Goal: Information Seeking & Learning: Learn about a topic

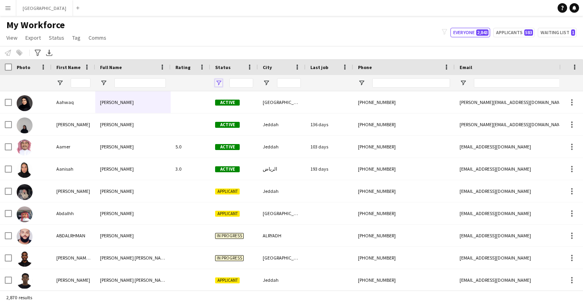
click at [220, 84] on span "Open Filter Menu" at bounding box center [218, 82] width 7 height 7
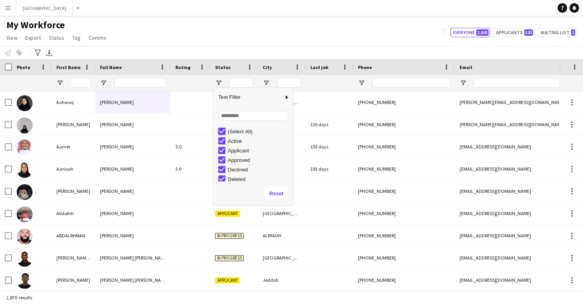
type input "***"
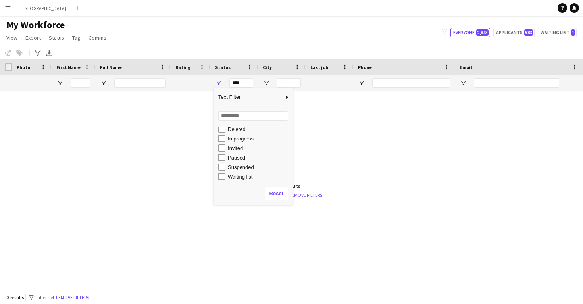
scroll to position [50, 0]
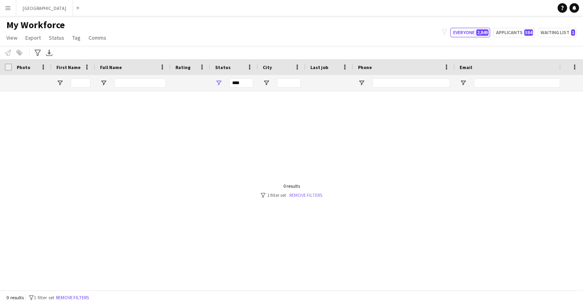
click at [302, 196] on link "Remove filters" at bounding box center [305, 195] width 33 height 6
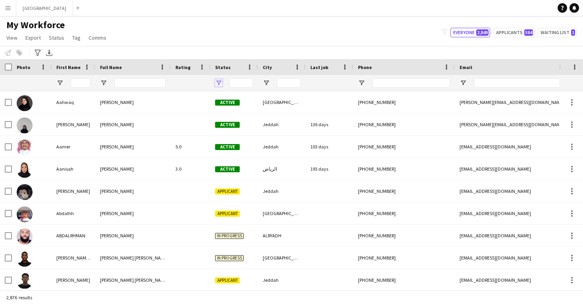
click at [219, 85] on span "Open Filter Menu" at bounding box center [218, 82] width 7 height 7
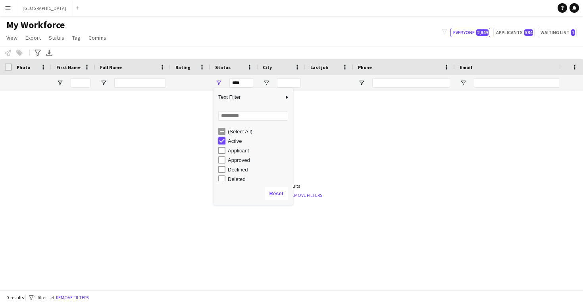
type input "**********"
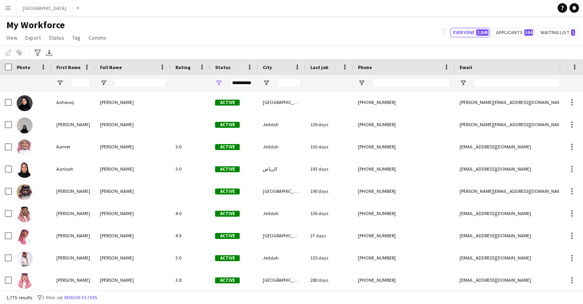
click at [227, 42] on div "My Workforce View Views Default view New view Update view Delete view Edit name…" at bounding box center [291, 32] width 583 height 27
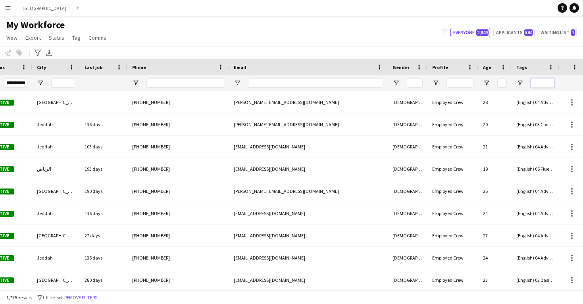
click at [533, 85] on input "Tags Filter Input" at bounding box center [542, 83] width 24 height 10
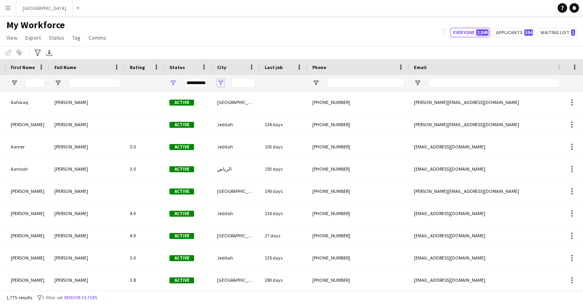
click at [221, 82] on span "Open Filter Menu" at bounding box center [220, 82] width 7 height 7
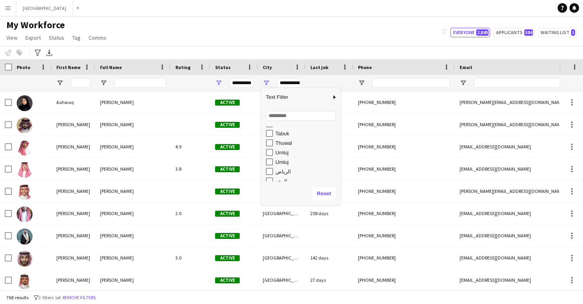
scroll to position [581, 0]
type input "**********"
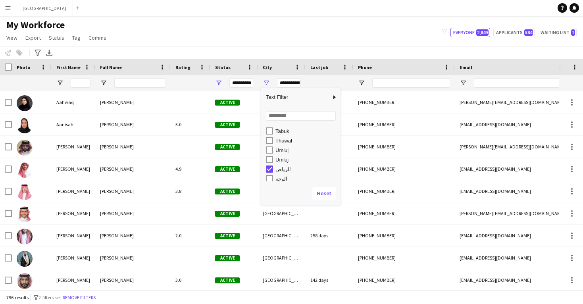
scroll to position [593, 0]
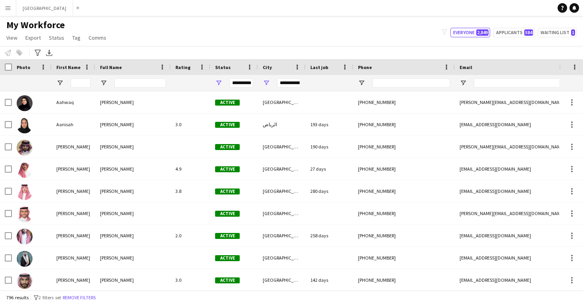
click at [257, 52] on div "Notify workforce Add to tag Select at least one crew to tag him or her. Advance…" at bounding box center [291, 52] width 583 height 13
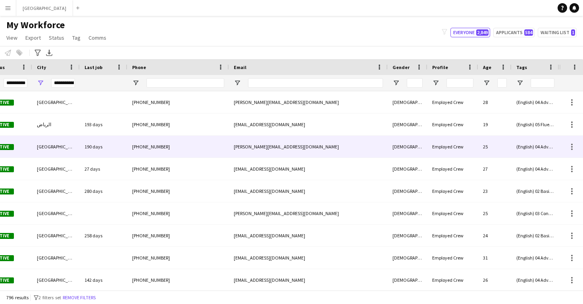
scroll to position [0, 226]
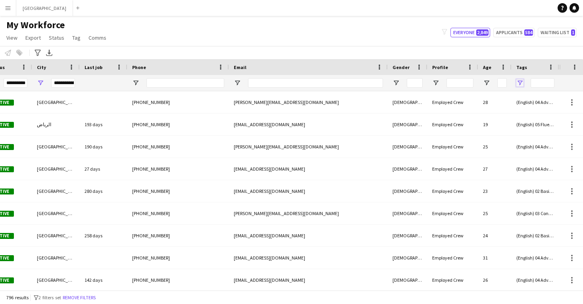
click at [522, 82] on span "Open Filter Menu" at bounding box center [519, 82] width 7 height 7
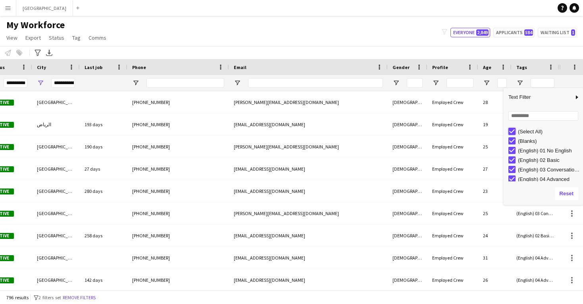
type input "***"
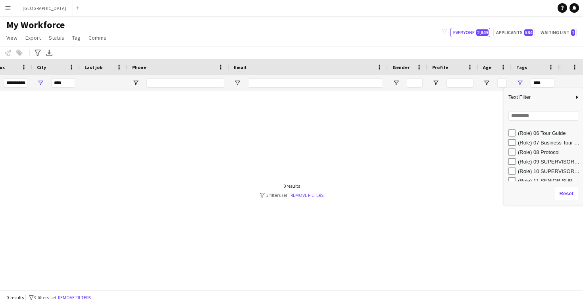
scroll to position [202, 0]
type input "**********"
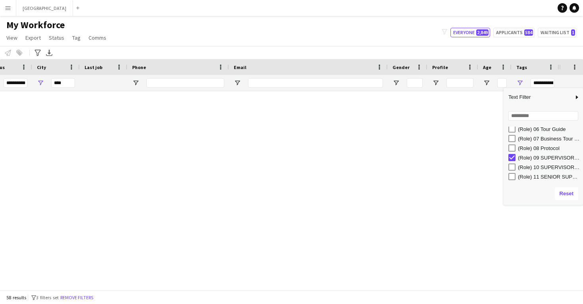
type input "**********"
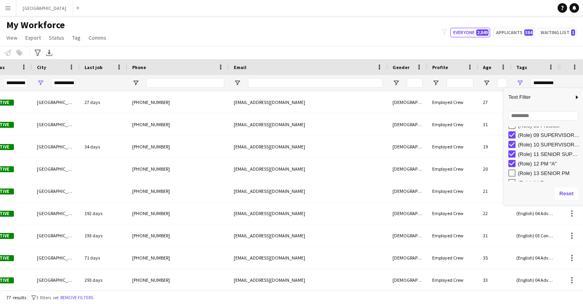
scroll to position [228, 0]
type input "**********"
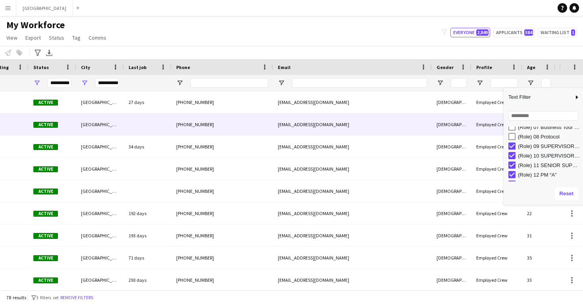
scroll to position [0, 60]
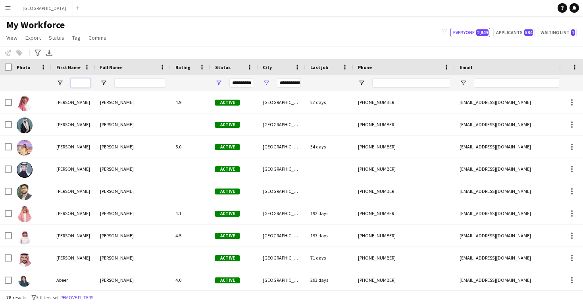
click at [80, 85] on input "First Name Filter Input" at bounding box center [81, 83] width 20 height 10
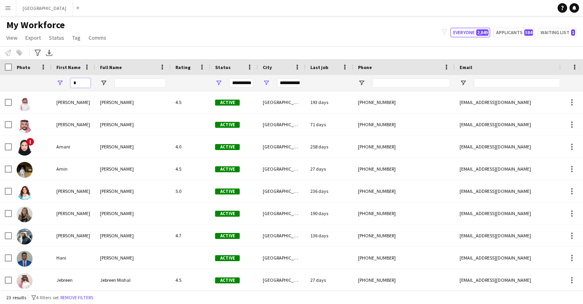
type input "**"
type input "**********"
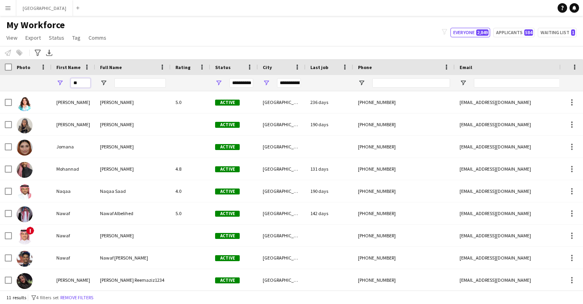
type input "***"
type input "**********"
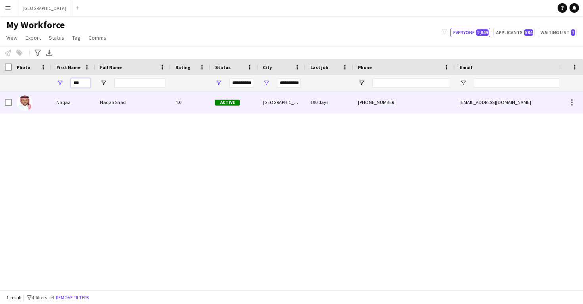
type input "***"
drag, startPoint x: 85, startPoint y: 98, endPoint x: 100, endPoint y: 112, distance: 20.8
click at [100, 112] on div "Naqaa Saad" at bounding box center [132, 102] width 75 height 22
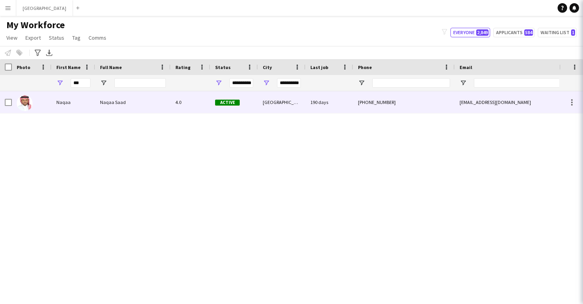
type input "***"
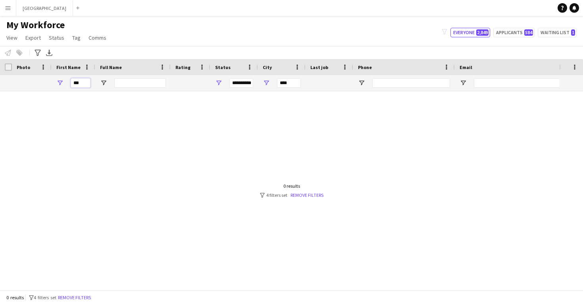
click at [85, 84] on input "***" at bounding box center [81, 83] width 20 height 10
type input "***"
type input "**********"
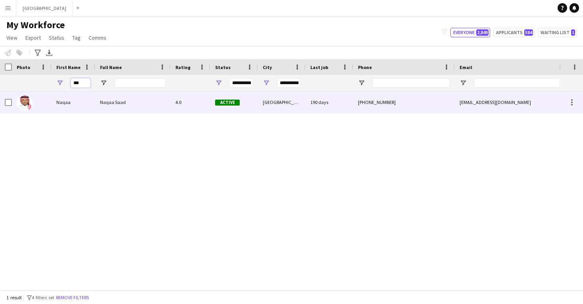
type input "***"
click at [96, 104] on div "Naqaa Saad" at bounding box center [132, 102] width 75 height 22
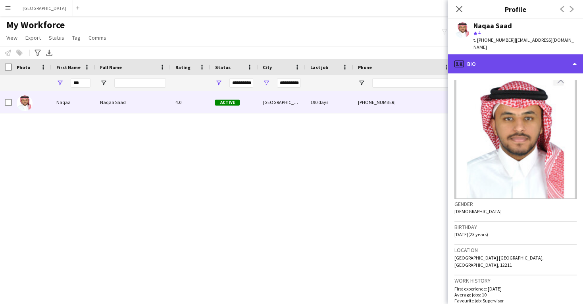
click at [526, 59] on div "profile Bio" at bounding box center [515, 63] width 135 height 19
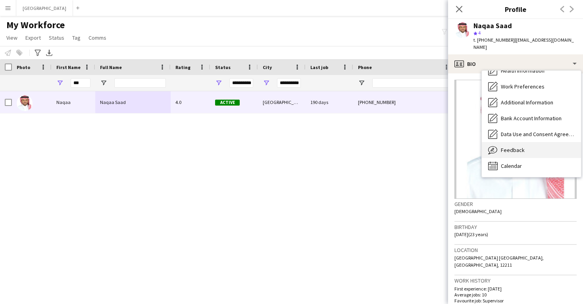
click at [526, 142] on div "Feedback Feedback" at bounding box center [531, 150] width 99 height 16
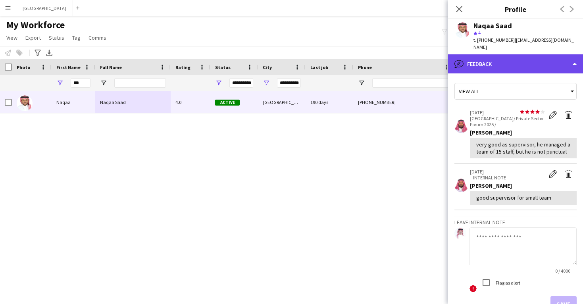
click at [509, 62] on div "bubble-pencil Feedback" at bounding box center [515, 63] width 135 height 19
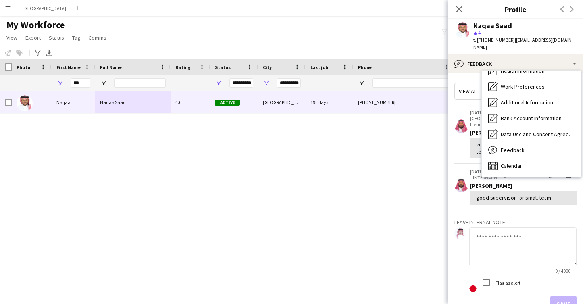
click at [518, 195] on app-crew-profile-feedback-item "[DATE] – INTERNAL NOTE Edit internal note Delete internal note [PERSON_NAME] go…" at bounding box center [515, 187] width 122 height 46
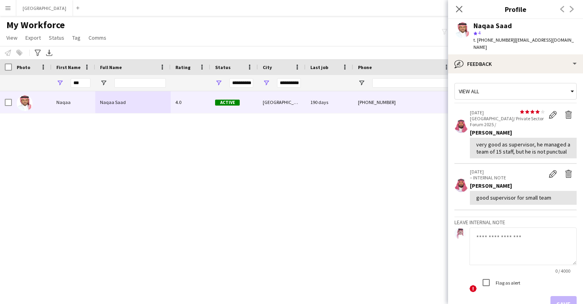
click at [554, 141] on div "very good as supervisor, he managed a team of 15 staff, but he is not punctual" at bounding box center [523, 148] width 94 height 14
copy div "punctual"
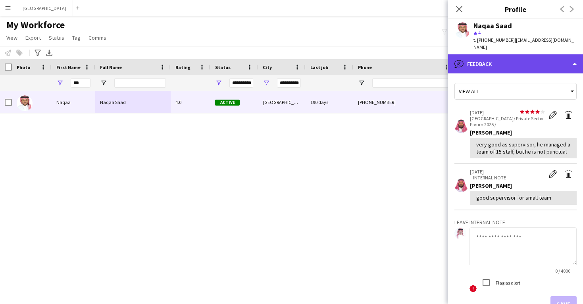
click at [467, 59] on div "bubble-pencil Feedback" at bounding box center [515, 63] width 135 height 19
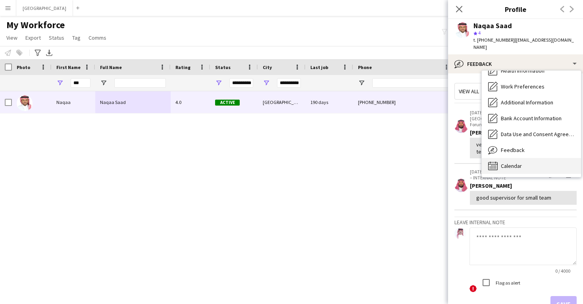
click at [500, 158] on div "Calendar Calendar" at bounding box center [531, 166] width 99 height 16
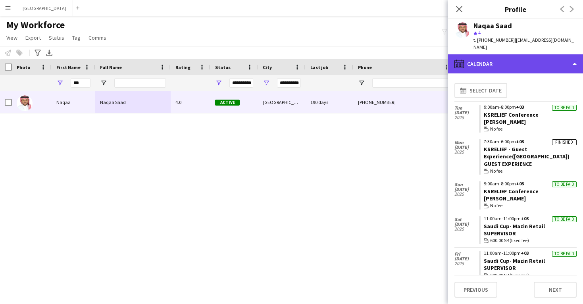
click at [476, 54] on div "calendar-full Calendar" at bounding box center [515, 63] width 135 height 19
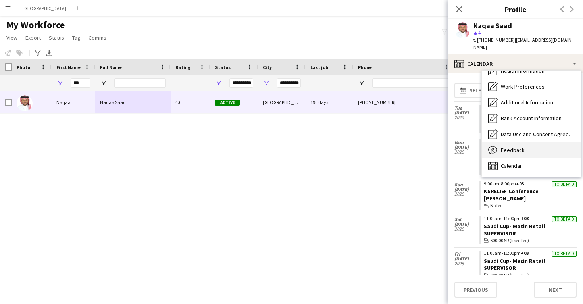
click at [501, 146] on span "Feedback" at bounding box center [513, 149] width 24 height 7
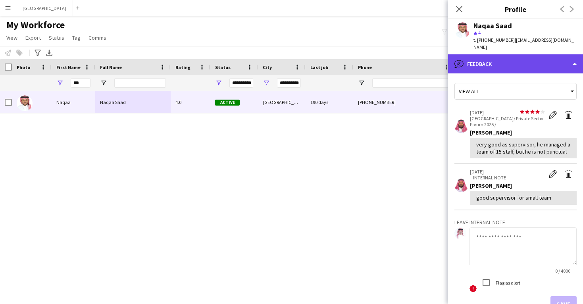
click at [503, 65] on div "bubble-pencil Feedback" at bounding box center [515, 63] width 135 height 19
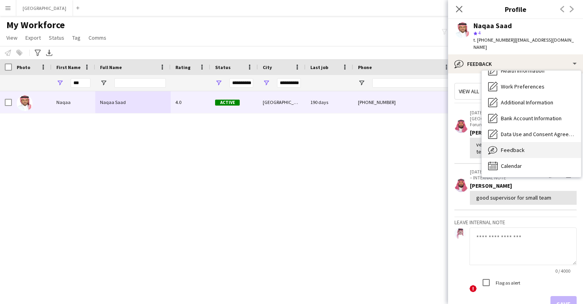
click at [511, 146] on span "Feedback" at bounding box center [513, 149] width 24 height 7
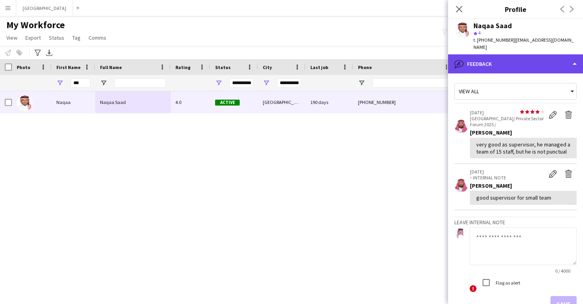
click at [490, 54] on div "bubble-pencil Feedback" at bounding box center [515, 63] width 135 height 19
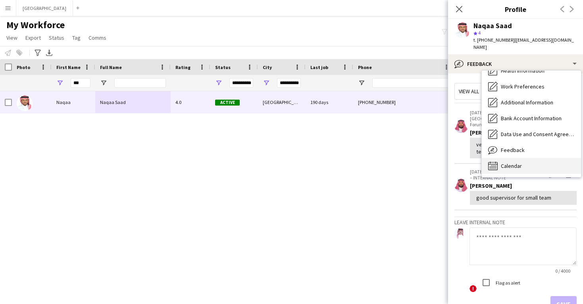
click at [496, 167] on icon at bounding box center [495, 167] width 1 height 0
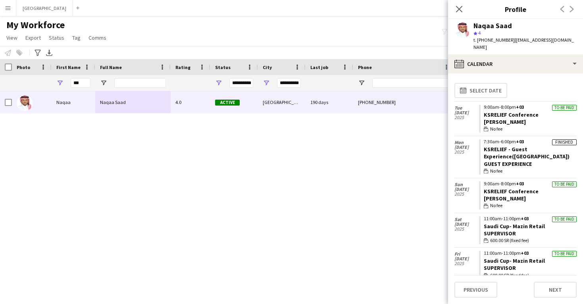
click at [490, 105] on div "9:00am-8:00pm +03" at bounding box center [530, 107] width 93 height 5
click at [491, 111] on link "KSRELIEF Conference" at bounding box center [511, 114] width 55 height 7
click at [81, 81] on input "***" at bounding box center [81, 83] width 20 height 10
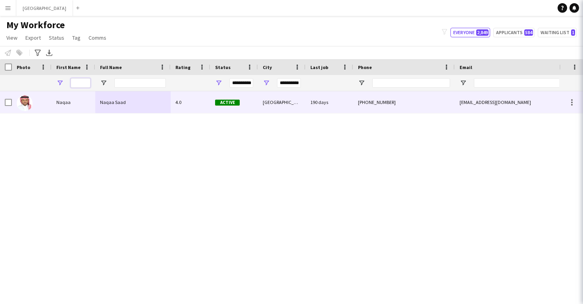
type input "**********"
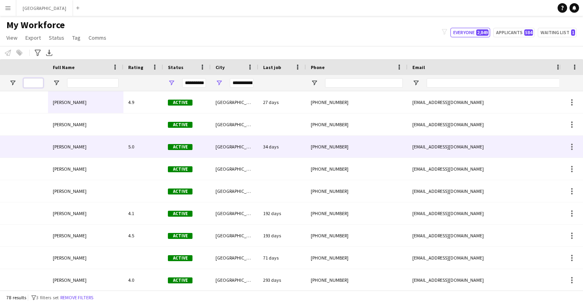
scroll to position [0, 222]
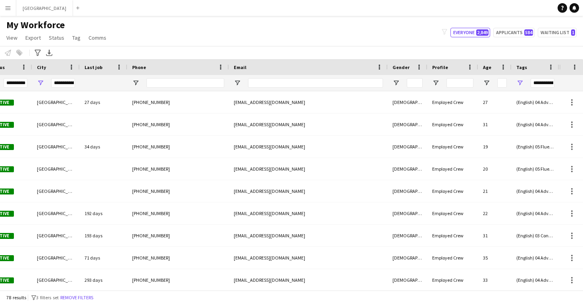
click at [547, 83] on div "**********" at bounding box center [542, 83] width 24 height 10
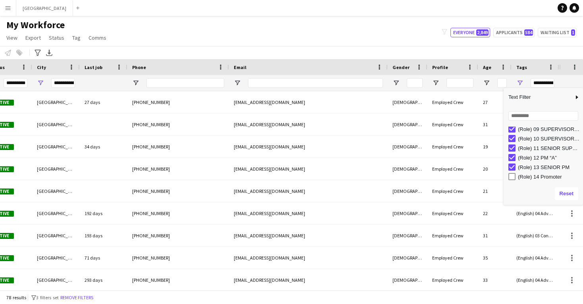
scroll to position [232, 0]
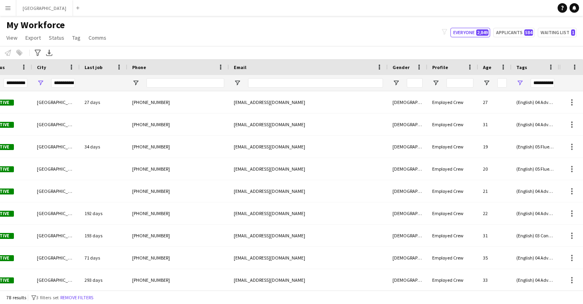
click at [243, 33] on div "My Workforce View Views Default view New view Update view Delete view Edit name…" at bounding box center [291, 32] width 583 height 27
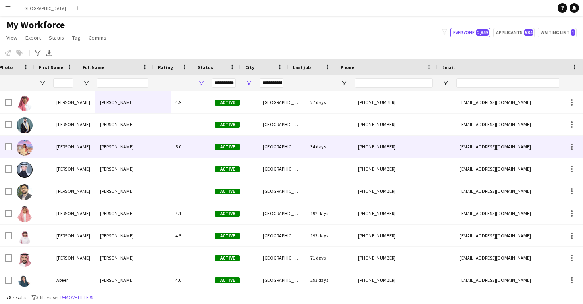
scroll to position [0, -4]
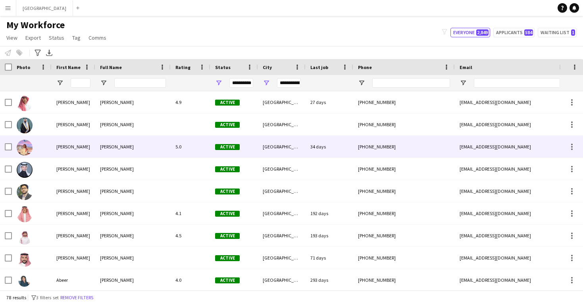
click at [207, 144] on div "5.0" at bounding box center [191, 147] width 40 height 22
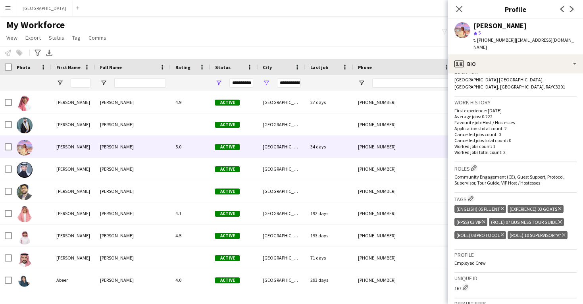
click at [564, 232] on icon "Delete tag" at bounding box center [563, 234] width 3 height 5
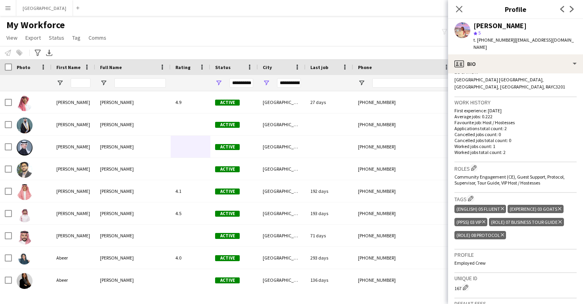
click at [496, 174] on span "Community Engagement (CE), Guest Support, Protocol, Supervisor, Tour Guide, VIP…" at bounding box center [509, 180] width 110 height 12
click at [491, 174] on span "Community Engagement (CE), Guest Support, Protocol, Supervisor, Tour Guide, VIP…" at bounding box center [509, 180] width 110 height 12
click at [471, 164] on button "Edit crew company roles" at bounding box center [474, 168] width 8 height 8
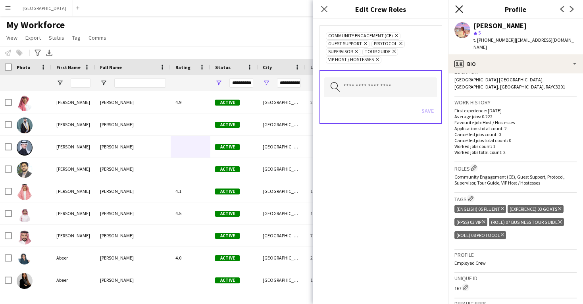
click at [457, 11] on icon at bounding box center [459, 9] width 8 height 8
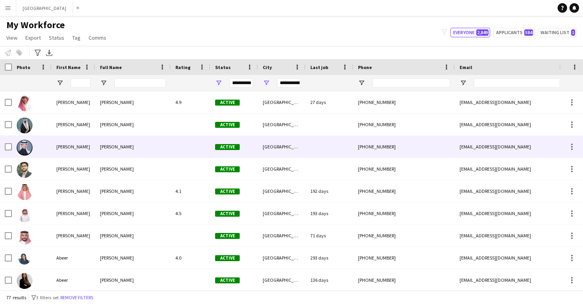
click at [227, 142] on div "Active" at bounding box center [234, 147] width 48 height 22
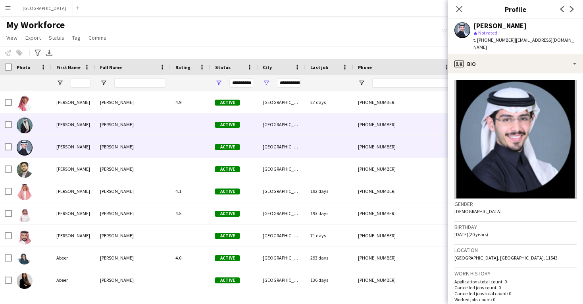
click at [215, 130] on div "Active" at bounding box center [234, 124] width 48 height 22
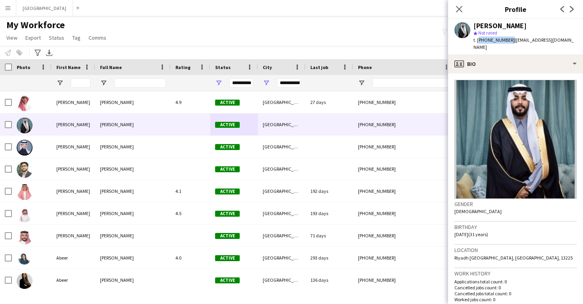
drag, startPoint x: 507, startPoint y: 40, endPoint x: 478, endPoint y: 41, distance: 29.4
click at [478, 41] on span "t. [PHONE_NUMBER]" at bounding box center [493, 40] width 41 height 6
copy span "[PHONE_NUMBER]"
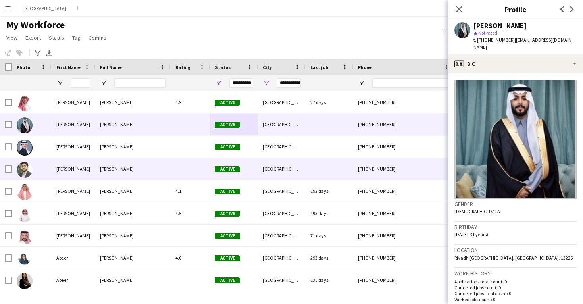
click at [158, 164] on div "[PERSON_NAME]" at bounding box center [132, 169] width 75 height 22
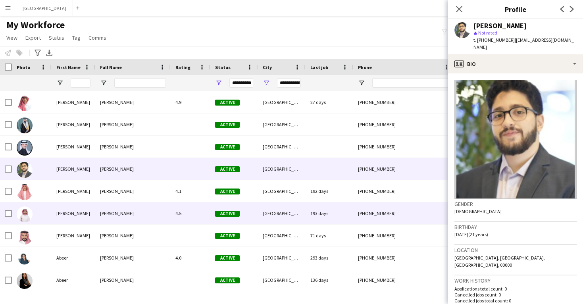
click at [162, 206] on div "[PERSON_NAME]" at bounding box center [132, 213] width 75 height 22
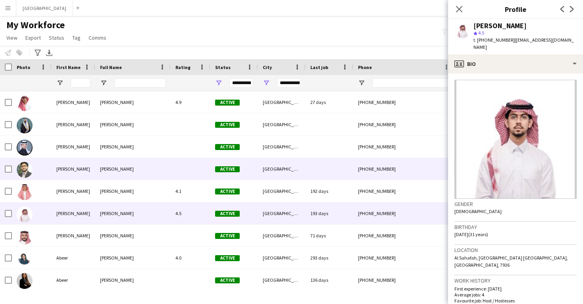
click at [156, 175] on div "[PERSON_NAME]" at bounding box center [132, 169] width 75 height 22
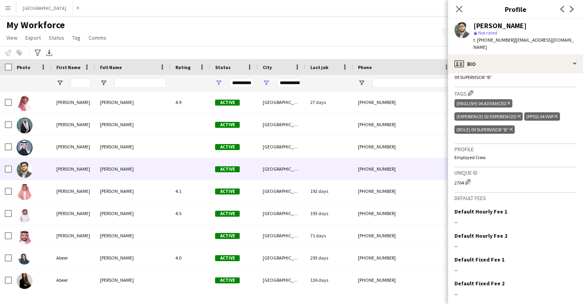
click at [513, 128] on icon at bounding box center [510, 129] width 3 height 3
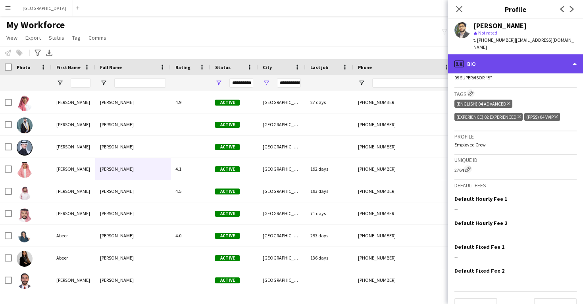
click at [500, 57] on div "profile Bio" at bounding box center [515, 63] width 135 height 19
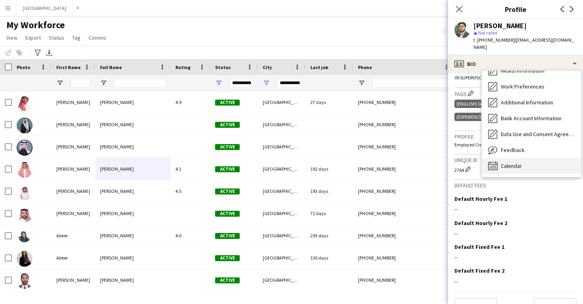
scroll to position [91, 0]
click at [510, 162] on span "Calendar" at bounding box center [511, 165] width 21 height 7
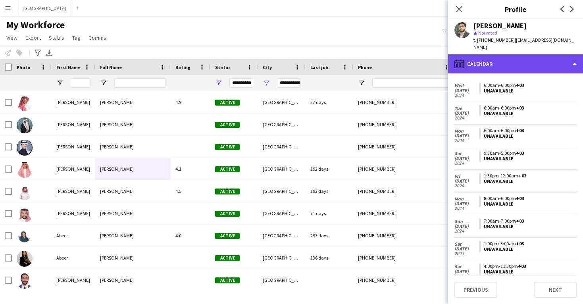
click at [504, 54] on div "calendar-full Calendar" at bounding box center [515, 63] width 135 height 19
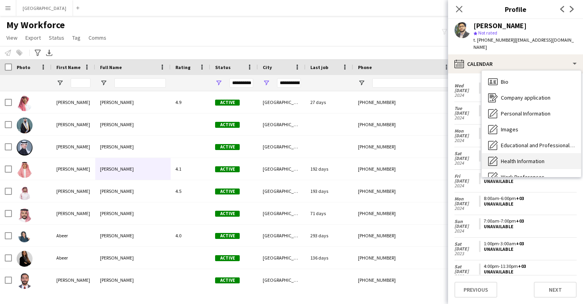
click at [505, 74] on div "Bio Bio" at bounding box center [531, 82] width 99 height 16
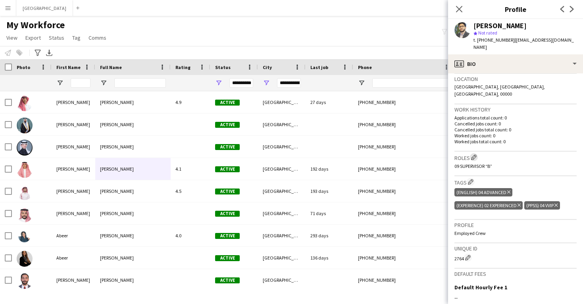
click at [476, 154] on app-icon "Edit crew company roles" at bounding box center [474, 157] width 6 height 6
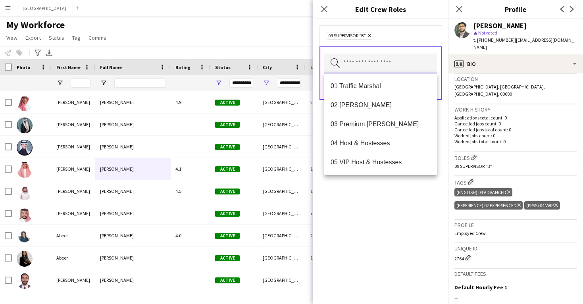
click at [368, 54] on input "text" at bounding box center [380, 64] width 113 height 20
click at [376, 98] on mat-option "02 [PERSON_NAME]" at bounding box center [380, 105] width 113 height 19
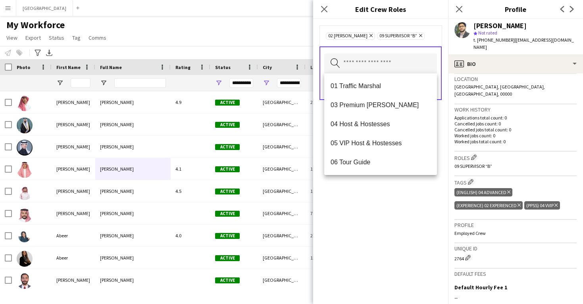
click at [417, 33] on icon "Remove" at bounding box center [419, 35] width 5 height 5
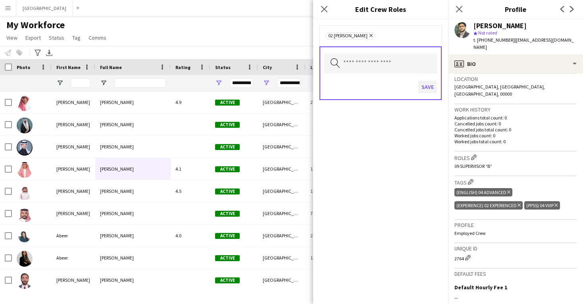
click at [426, 88] on button "Save" at bounding box center [427, 87] width 19 height 13
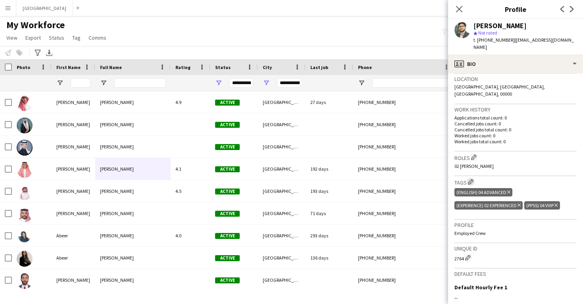
click at [473, 179] on app-icon "Edit crew company tags" at bounding box center [471, 182] width 6 height 6
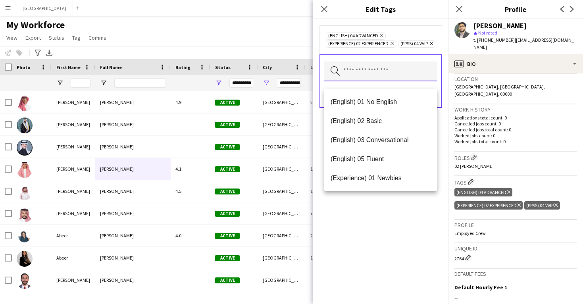
click at [384, 80] on input "text" at bounding box center [380, 71] width 113 height 20
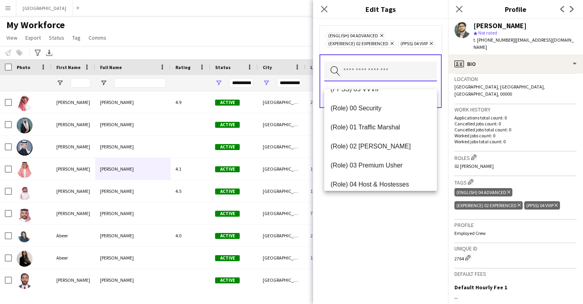
scroll to position [189, 0]
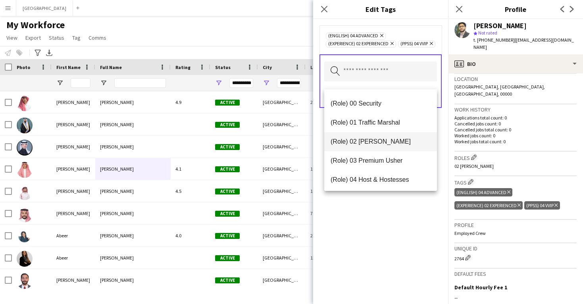
click at [376, 140] on span "(Role) 02 [PERSON_NAME]" at bounding box center [380, 142] width 100 height 8
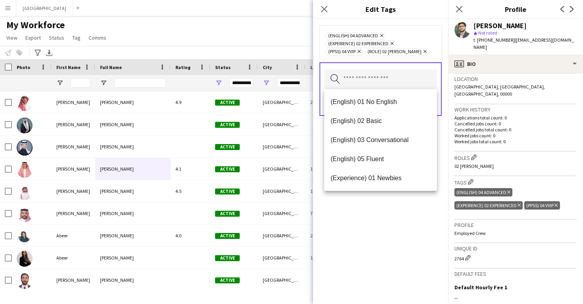
click at [390, 233] on div "(English) 04 Advanced Remove (Experience) 02 Experienced Remove (PPSS) 04 VVIP …" at bounding box center [380, 161] width 135 height 285
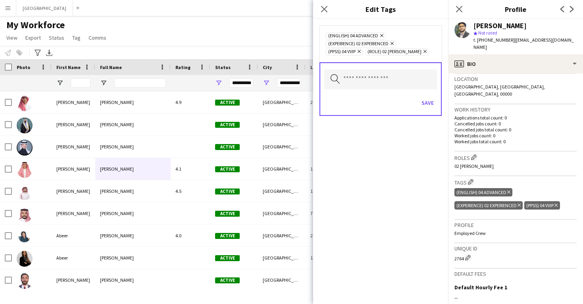
click at [557, 203] on icon "Delete tag" at bounding box center [555, 205] width 3 height 5
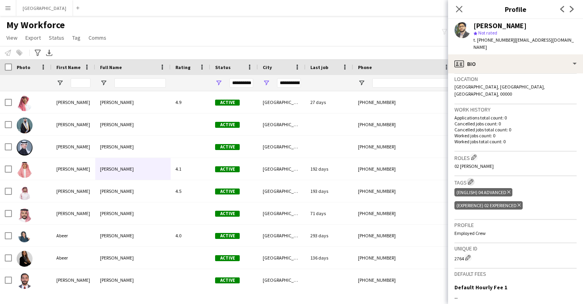
click at [472, 179] on app-icon "Edit crew company tags" at bounding box center [471, 182] width 6 height 6
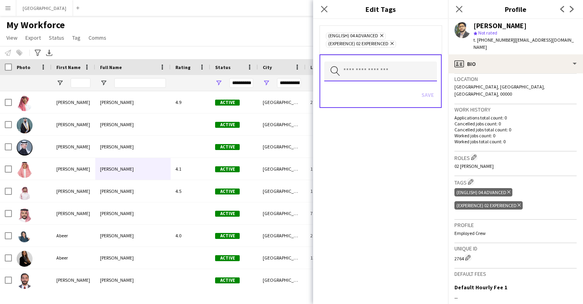
click at [397, 72] on input "text" at bounding box center [380, 71] width 113 height 20
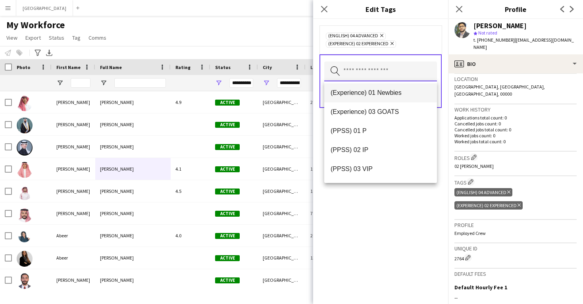
scroll to position [78, 0]
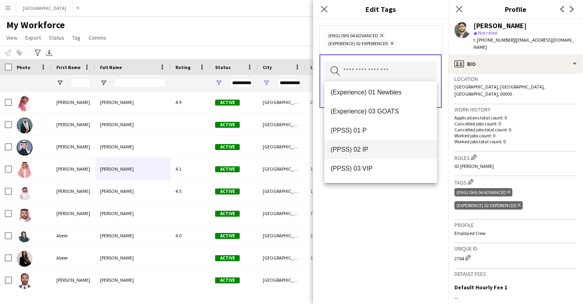
click at [394, 152] on span "(PPSS) 02 IP" at bounding box center [380, 150] width 100 height 8
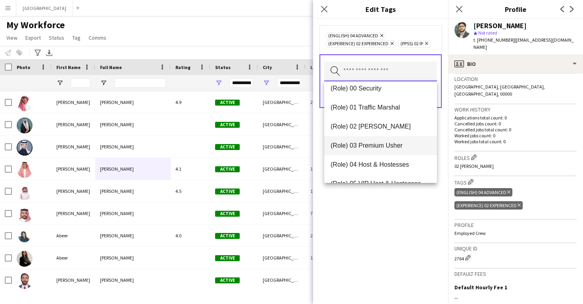
scroll to position [197, 0]
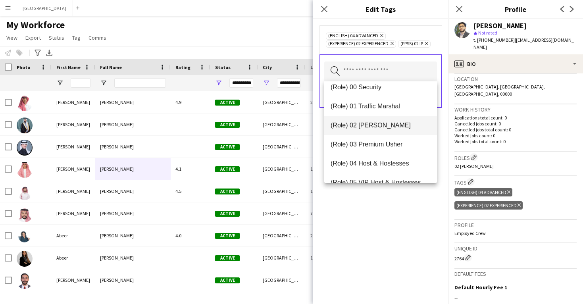
click at [392, 129] on span "(Role) 02 [PERSON_NAME]" at bounding box center [380, 125] width 100 height 8
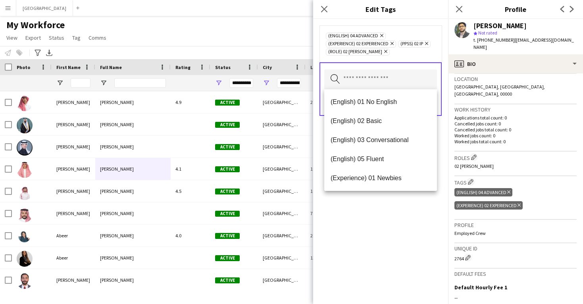
click at [406, 228] on div "(English) 04 Advanced Remove (Experience) 02 Experienced Remove (PPSS) 02 IP Re…" at bounding box center [380, 161] width 135 height 285
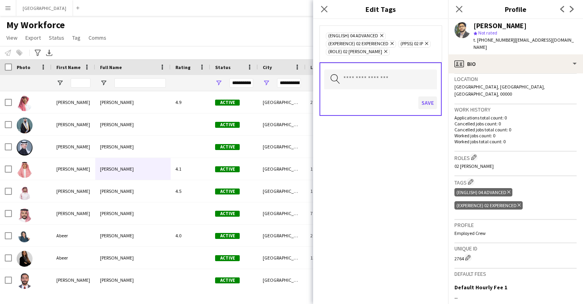
click at [426, 108] on button "Save" at bounding box center [427, 102] width 19 height 13
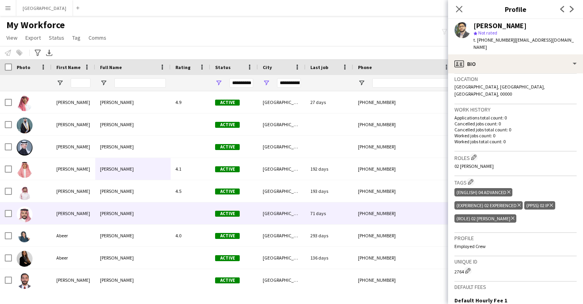
click at [286, 203] on div "[GEOGRAPHIC_DATA]" at bounding box center [282, 213] width 48 height 22
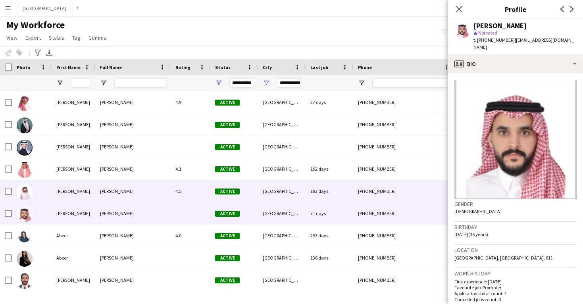
click at [286, 197] on div "[GEOGRAPHIC_DATA]" at bounding box center [282, 191] width 48 height 22
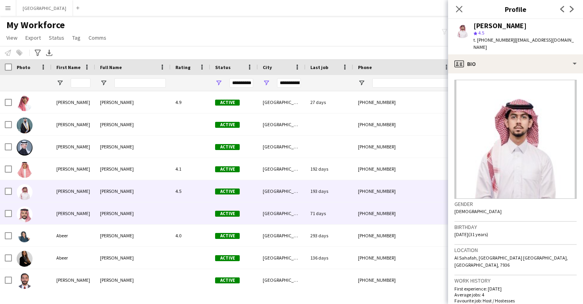
click at [285, 219] on div "[GEOGRAPHIC_DATA]" at bounding box center [282, 213] width 48 height 22
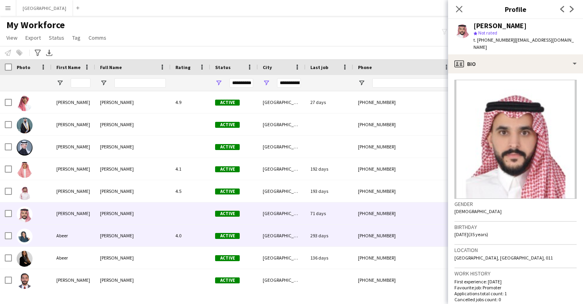
click at [284, 240] on div "[GEOGRAPHIC_DATA]" at bounding box center [282, 236] width 48 height 22
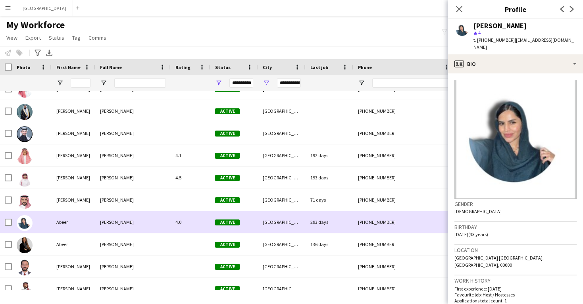
scroll to position [13, 0]
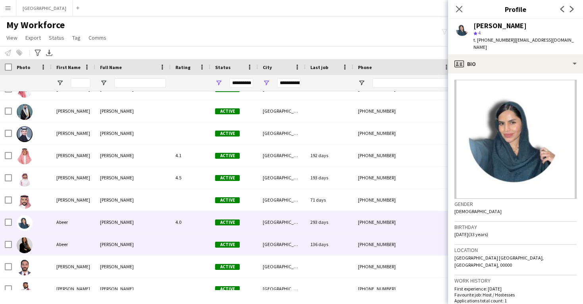
click at [284, 240] on div "[GEOGRAPHIC_DATA]" at bounding box center [282, 244] width 48 height 22
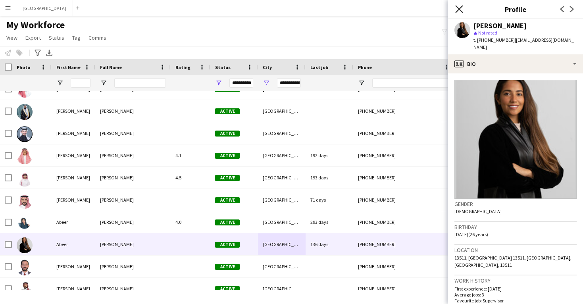
click at [457, 8] on icon "Close pop-in" at bounding box center [459, 9] width 8 height 8
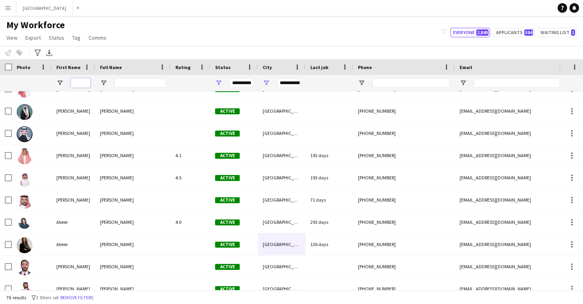
click at [83, 85] on input "First Name Filter Input" at bounding box center [81, 83] width 20 height 10
type input "*"
type input "**********"
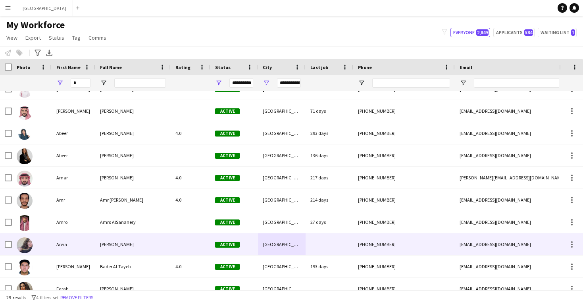
click at [77, 239] on div "Arwa" at bounding box center [74, 244] width 44 height 22
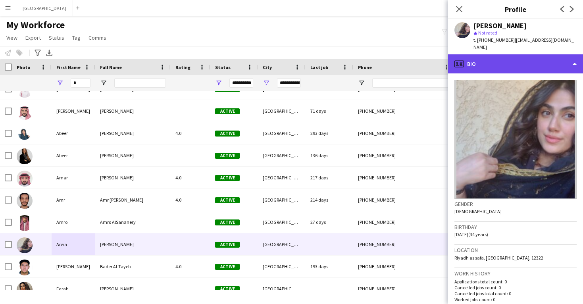
click at [539, 58] on div "profile Bio" at bounding box center [515, 63] width 135 height 19
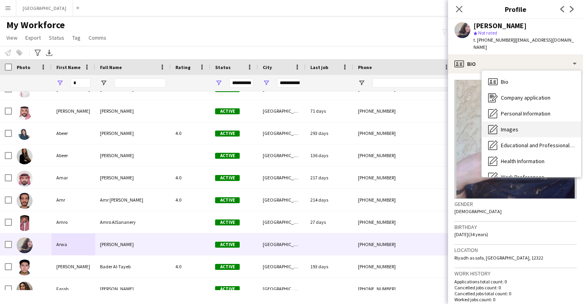
click at [535, 121] on div "Images Images" at bounding box center [531, 129] width 99 height 16
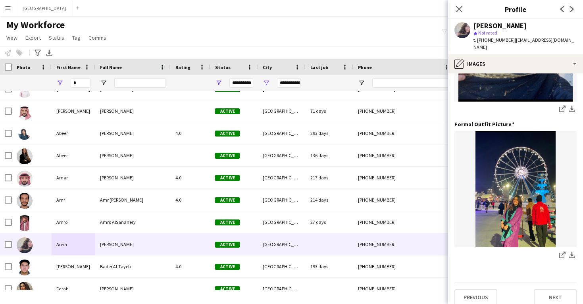
scroll to position [250, 0]
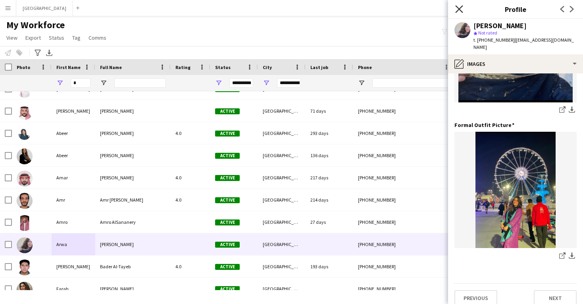
click at [460, 7] on icon "Close pop-in" at bounding box center [459, 9] width 8 height 8
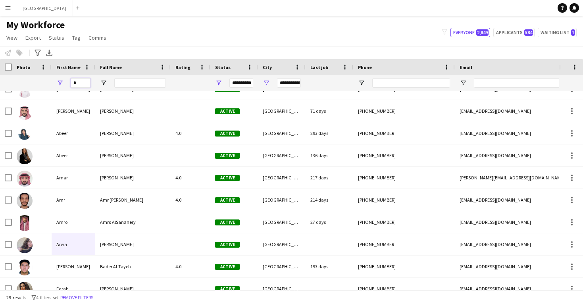
click at [80, 81] on input "*" at bounding box center [81, 83] width 20 height 10
type input "***"
type input "**********"
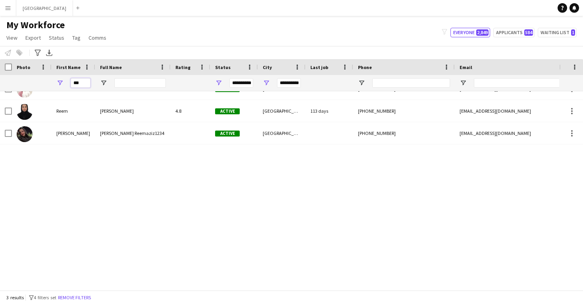
scroll to position [0, 0]
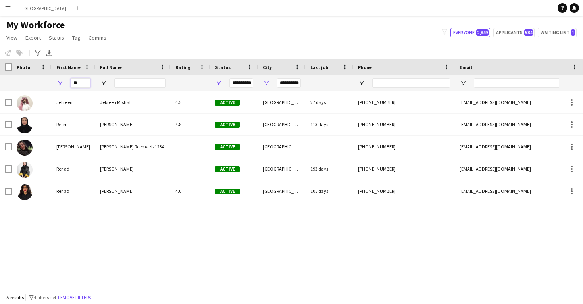
type input "*"
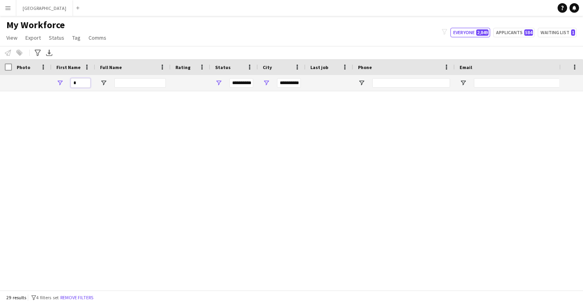
type input "**********"
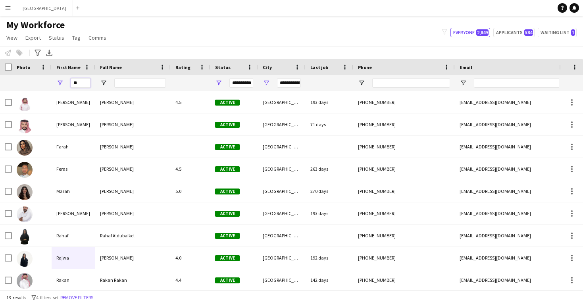
type input "***"
type input "**********"
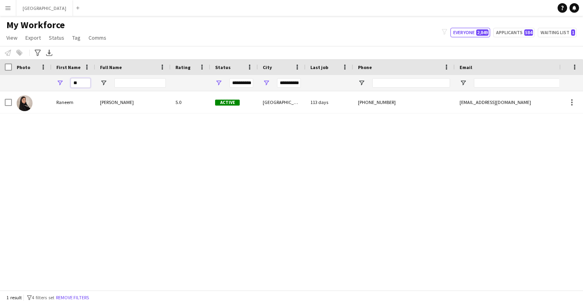
type input "*"
type input "**********"
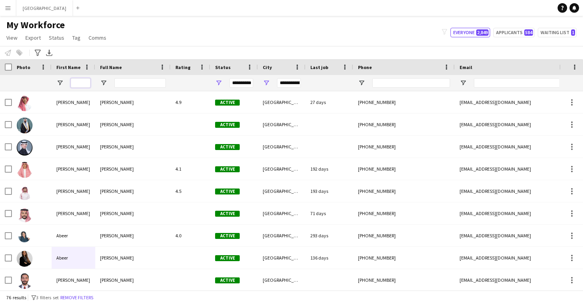
type input "*"
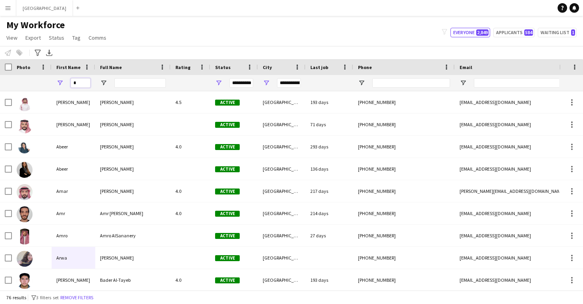
type input "**********"
type input "**"
type input "***"
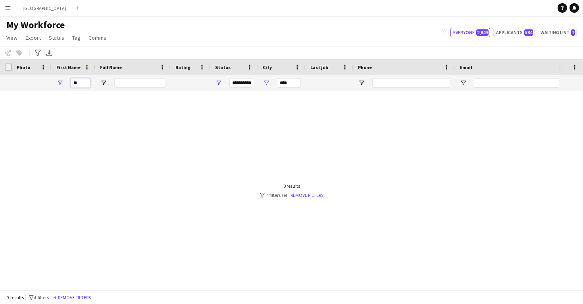
type input "*"
type input "**********"
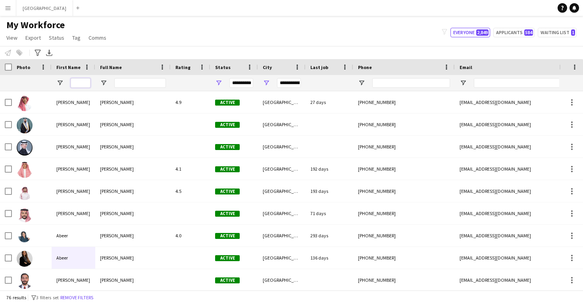
type input "*"
type input "**********"
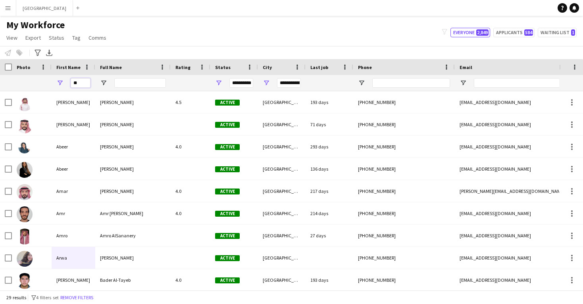
type input "***"
type input "**********"
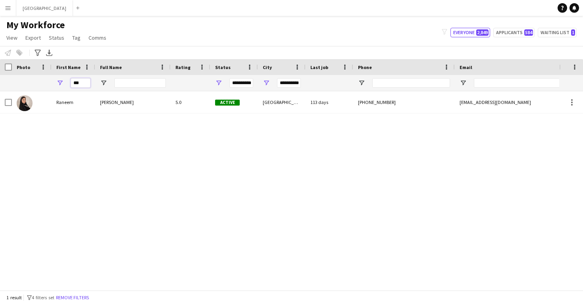
click at [78, 81] on input "***" at bounding box center [81, 83] width 20 height 10
type input "**********"
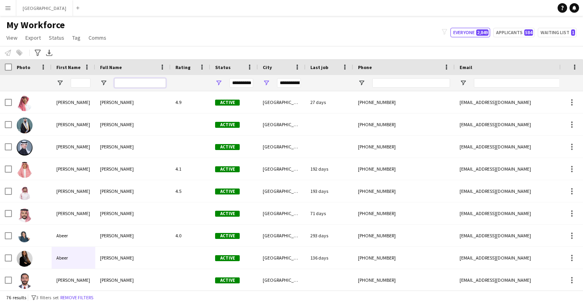
click at [133, 81] on input "Full Name Filter Input" at bounding box center [140, 83] width 52 height 10
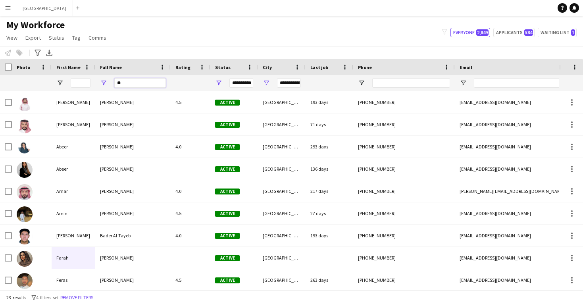
type input "***"
type input "**********"
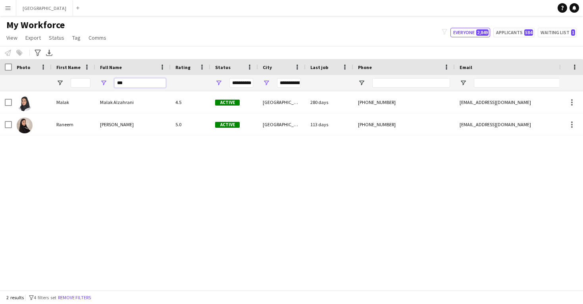
click at [129, 85] on input "***" at bounding box center [140, 83] width 52 height 10
type input "**********"
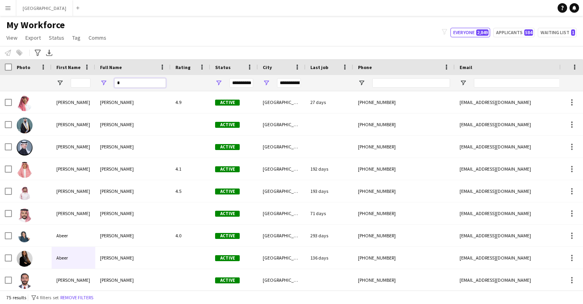
type input "**"
type input "**********"
type input "***"
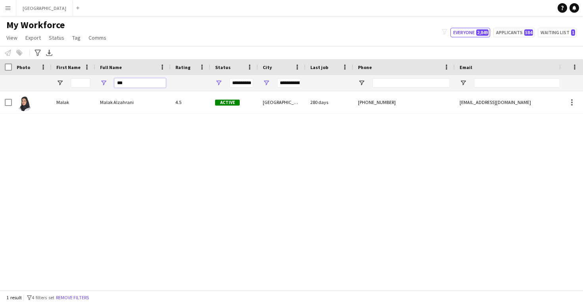
type input "**********"
type input "*"
type input "**********"
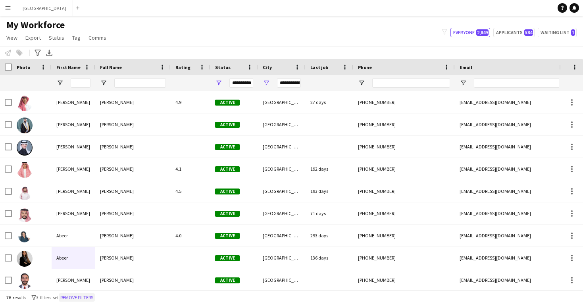
click at [89, 298] on button "Remove filters" at bounding box center [77, 297] width 36 height 9
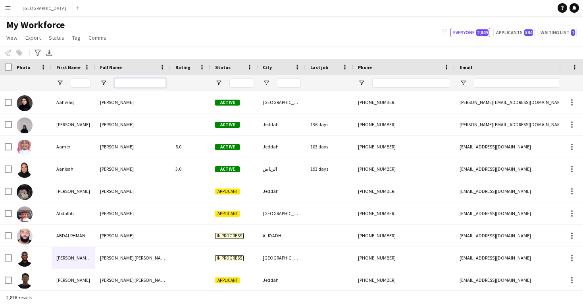
click at [120, 87] on input "Full Name Filter Input" at bounding box center [140, 83] width 52 height 10
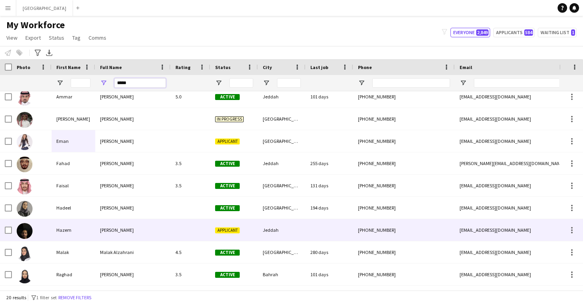
scroll to position [119, 0]
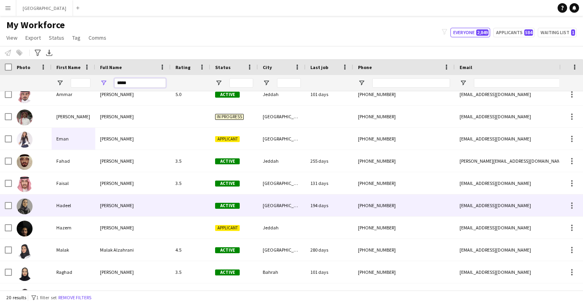
type input "*****"
click at [118, 209] on div "[PERSON_NAME]" at bounding box center [132, 205] width 75 height 22
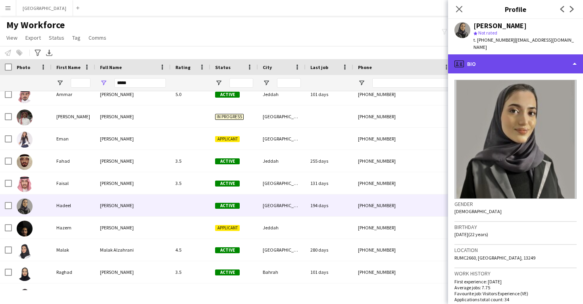
click at [493, 60] on div "profile Bio" at bounding box center [515, 63] width 135 height 19
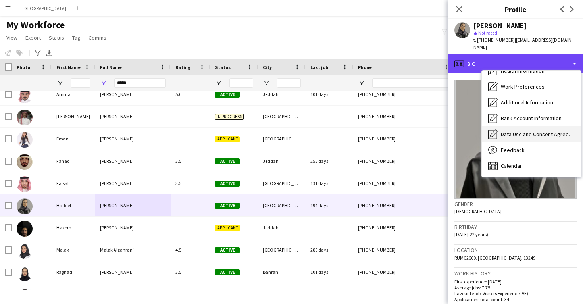
scroll to position [90, 0]
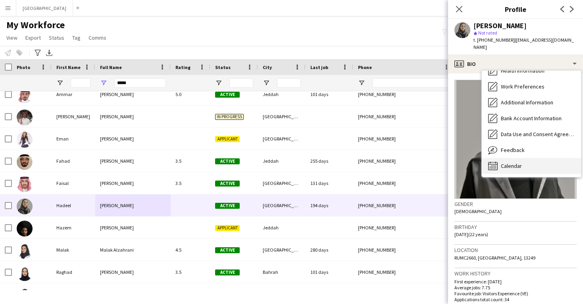
click at [512, 162] on span "Calendar" at bounding box center [511, 165] width 21 height 7
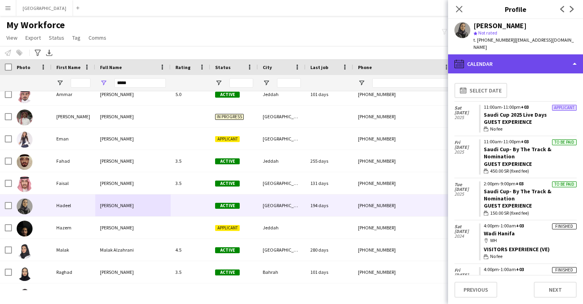
click at [502, 59] on div "calendar-full Calendar" at bounding box center [515, 63] width 135 height 19
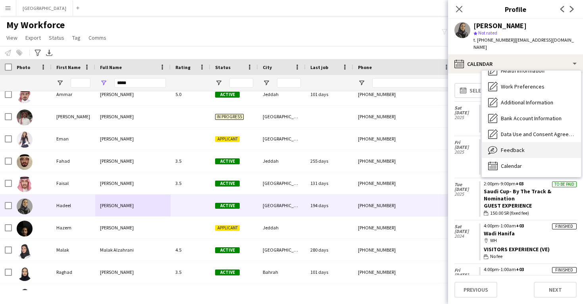
click at [507, 146] on span "Feedback" at bounding box center [513, 149] width 24 height 7
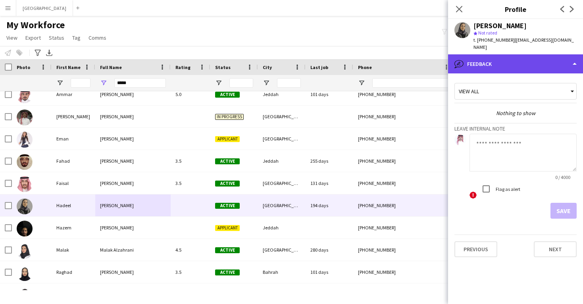
click at [505, 54] on div "bubble-pencil Feedback" at bounding box center [515, 63] width 135 height 19
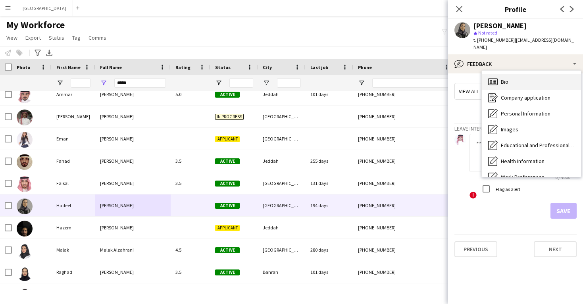
scroll to position [0, 0]
click at [507, 78] on div "Bio Bio" at bounding box center [531, 82] width 99 height 16
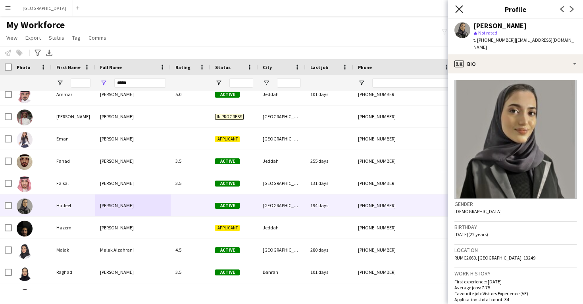
click at [458, 11] on icon "Close pop-in" at bounding box center [459, 9] width 8 height 8
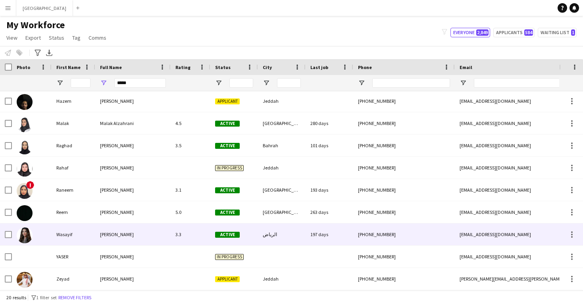
scroll to position [246, 0]
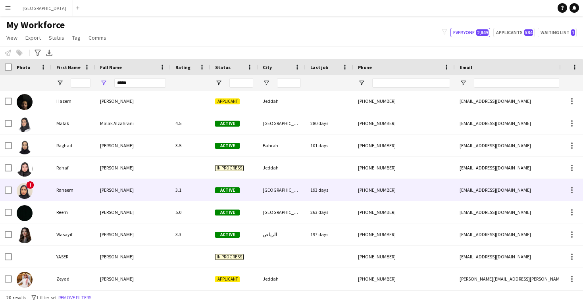
click at [128, 195] on div "[PERSON_NAME]" at bounding box center [132, 190] width 75 height 22
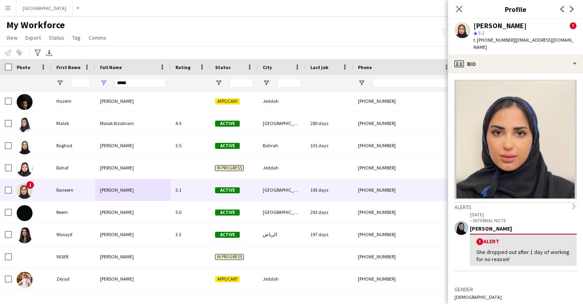
drag, startPoint x: 531, startPoint y: 25, endPoint x: 474, endPoint y: 29, distance: 56.8
click at [474, 29] on div "[PERSON_NAME] !" at bounding box center [524, 25] width 103 height 7
copy div "[PERSON_NAME]"
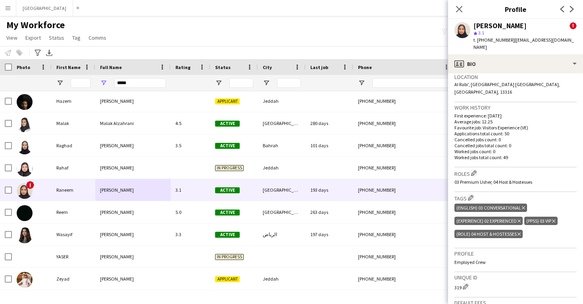
scroll to position [253, 0]
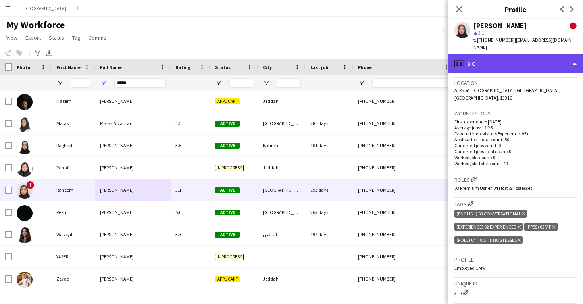
click at [496, 58] on div "profile Bio" at bounding box center [515, 63] width 135 height 19
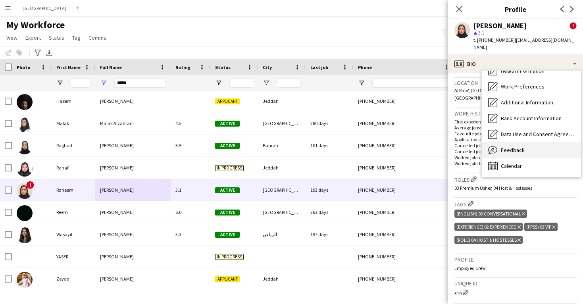
scroll to position [90, 0]
click at [504, 146] on span "Feedback" at bounding box center [513, 149] width 24 height 7
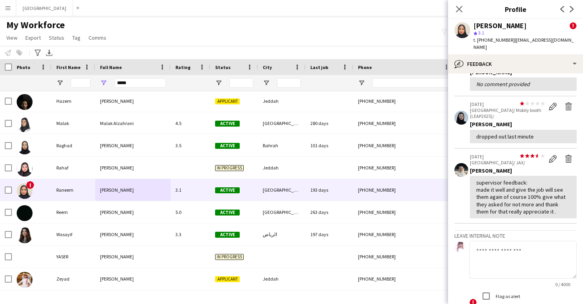
scroll to position [259, 0]
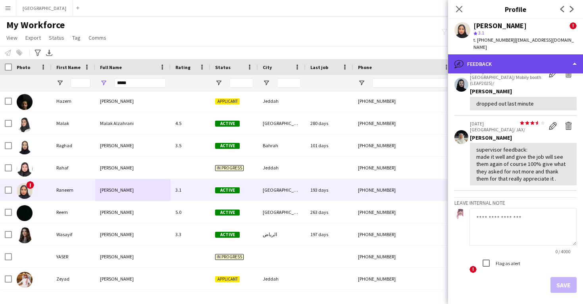
click at [490, 64] on div "bubble-pencil Feedback" at bounding box center [515, 63] width 135 height 19
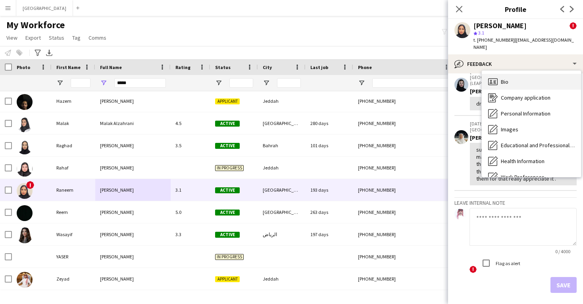
scroll to position [0, 0]
click at [503, 78] on span "Bio" at bounding box center [505, 81] width 8 height 7
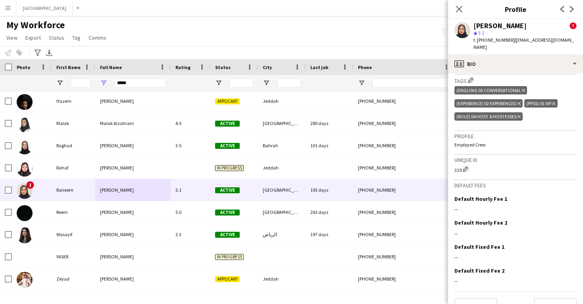
scroll to position [376, 0]
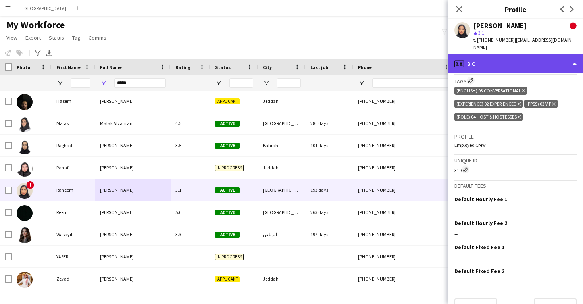
click at [494, 60] on div "profile Bio" at bounding box center [515, 63] width 135 height 19
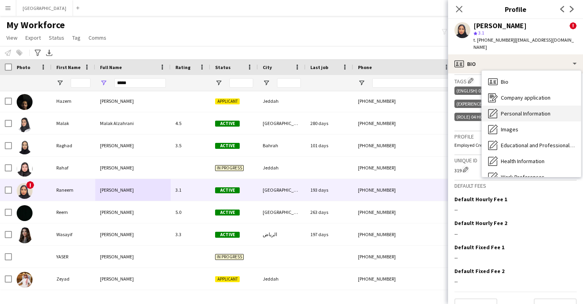
click at [507, 110] on span "Personal Information" at bounding box center [526, 113] width 50 height 7
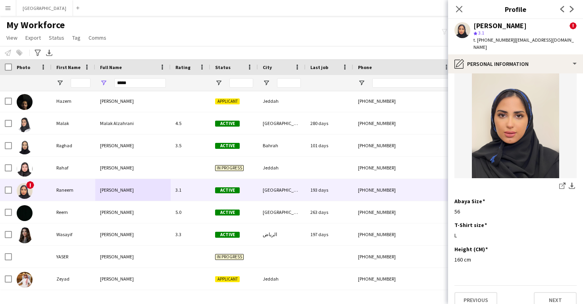
scroll to position [411, 0]
drag, startPoint x: 460, startPoint y: 203, endPoint x: 453, endPoint y: 202, distance: 7.5
click at [453, 202] on app-section-data-types "First Name: Edit this field [PERSON_NAME] Last Name: Edit this field [PERSON_NA…" at bounding box center [515, 188] width 135 height 230
click at [463, 207] on div "Abaya Size Edit this field 56" at bounding box center [515, 210] width 122 height 24
drag, startPoint x: 533, startPoint y: 26, endPoint x: 476, endPoint y: 24, distance: 56.8
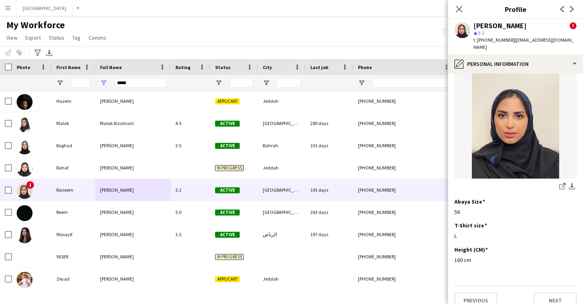
click at [475, 24] on div "[PERSON_NAME] !" at bounding box center [524, 25] width 103 height 7
copy div "[PERSON_NAME]"
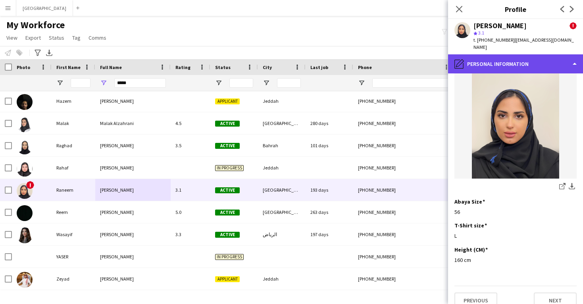
click at [506, 54] on div "pencil4 Personal Information" at bounding box center [515, 63] width 135 height 19
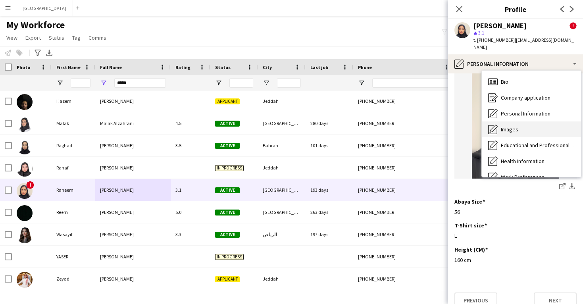
click at [509, 126] on span "Images" at bounding box center [509, 129] width 17 height 7
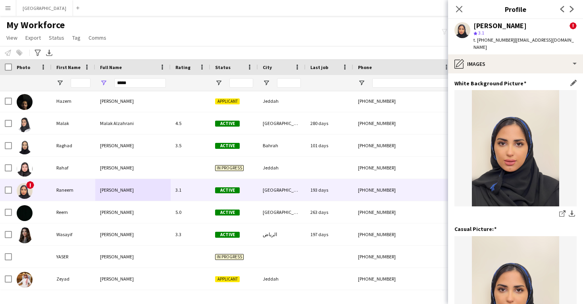
scroll to position [0, 0]
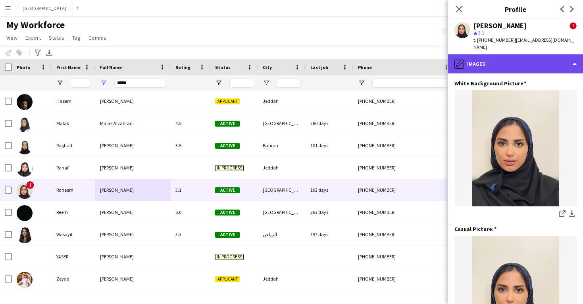
click at [495, 56] on div "pencil4 Images" at bounding box center [515, 63] width 135 height 19
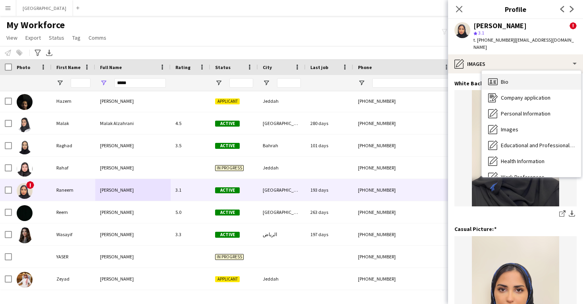
click at [503, 78] on span "Bio" at bounding box center [505, 81] width 8 height 7
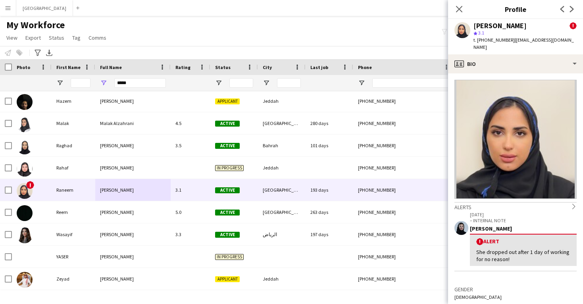
click at [461, 2] on div "Close pop-in" at bounding box center [459, 9] width 22 height 18
click at [461, 12] on icon "Close pop-in" at bounding box center [459, 9] width 8 height 8
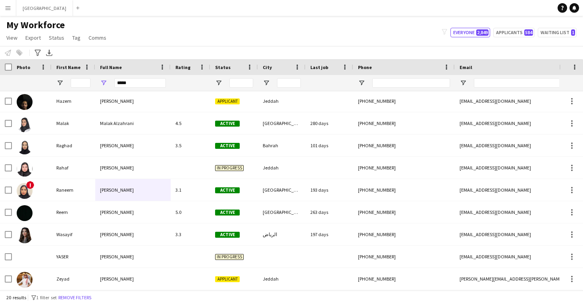
click at [220, 88] on div at bounding box center [234, 83] width 48 height 16
click at [220, 85] on span "Open Filter Menu" at bounding box center [218, 82] width 7 height 7
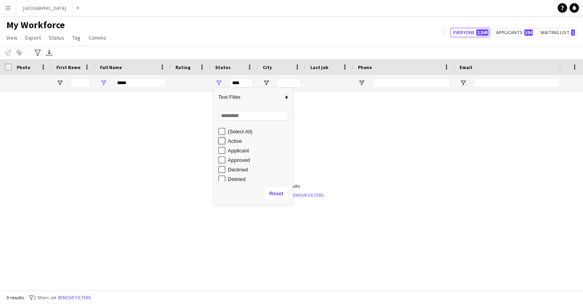
type input "**********"
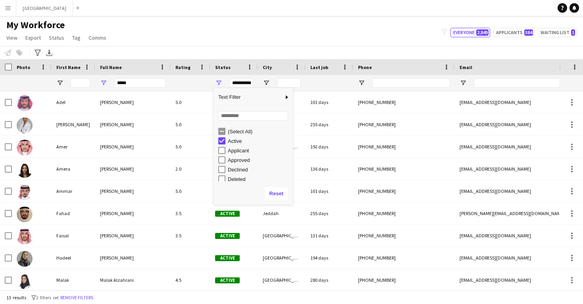
click at [234, 46] on div "Notify workforce Add to tag Select at least one crew to tag him or her. Advance…" at bounding box center [291, 52] width 583 height 13
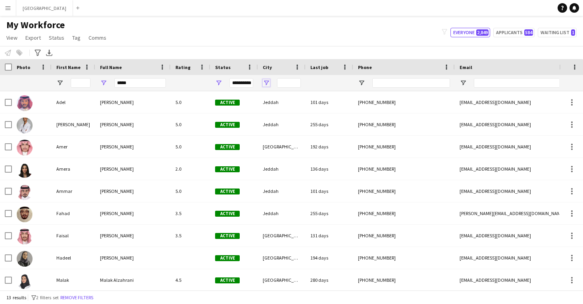
click at [267, 82] on span "Open Filter Menu" at bounding box center [266, 82] width 7 height 7
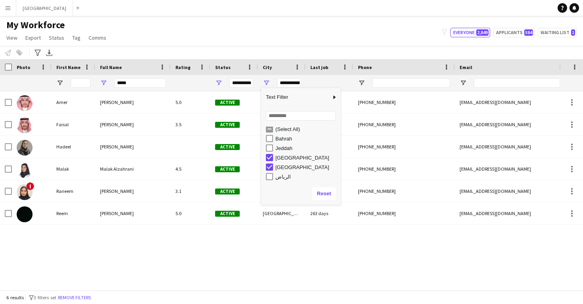
scroll to position [2, 0]
type input "**********"
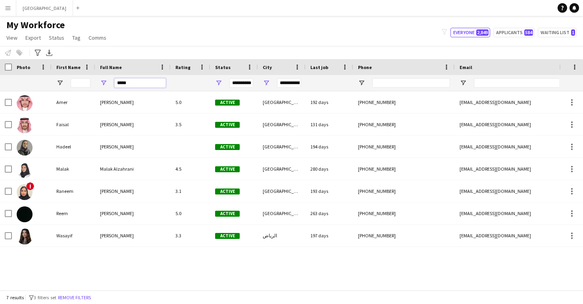
click at [144, 83] on input "*****" at bounding box center [140, 83] width 52 height 10
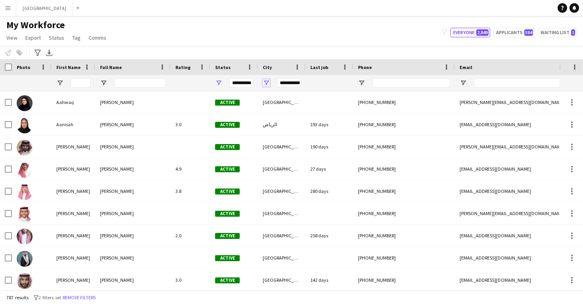
click at [269, 83] on span "Open Filter Menu" at bounding box center [266, 82] width 7 height 7
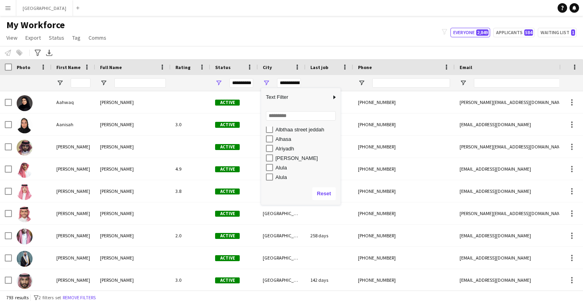
scroll to position [128, 0]
type input "**********"
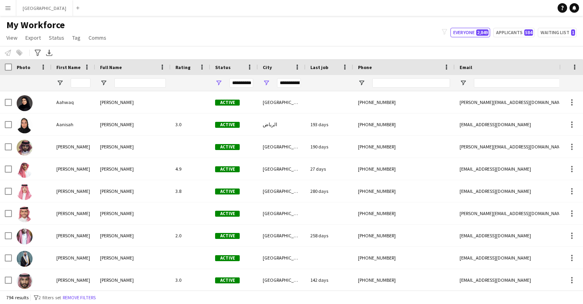
click at [265, 39] on div "My Workforce View Views Default view New view Update view Delete view Edit name…" at bounding box center [291, 32] width 583 height 27
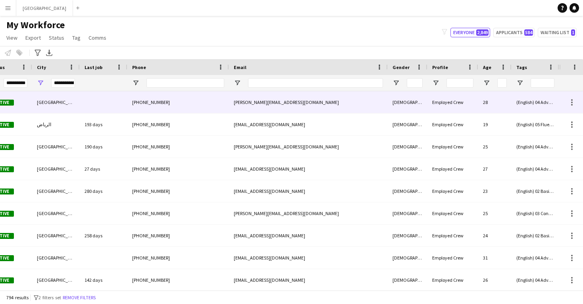
scroll to position [0, 226]
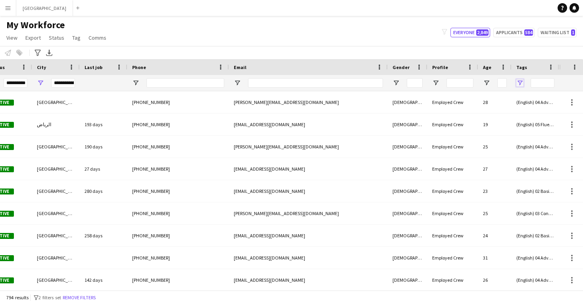
click at [517, 84] on span "Open Filter Menu" at bounding box center [519, 82] width 7 height 7
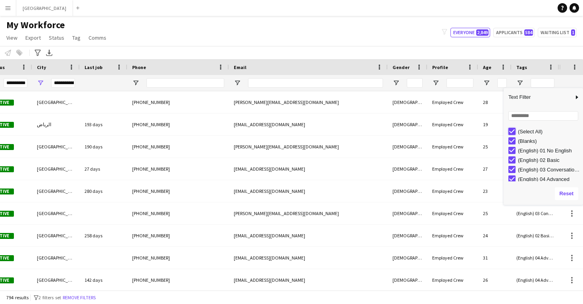
type input "***"
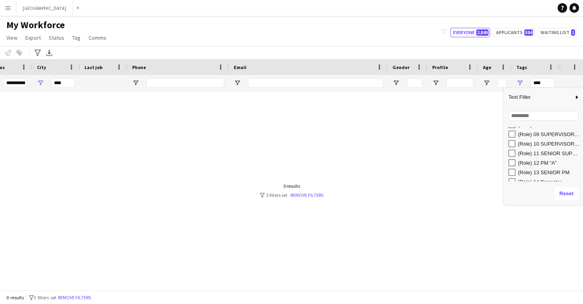
scroll to position [229, 0]
type input "**********"
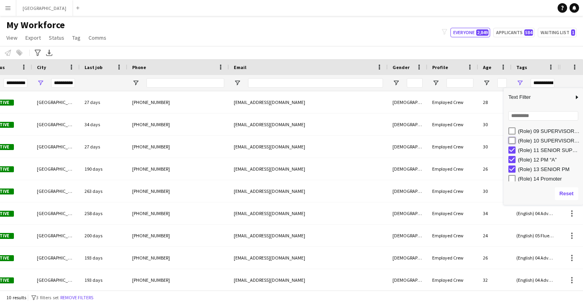
type input "**********"
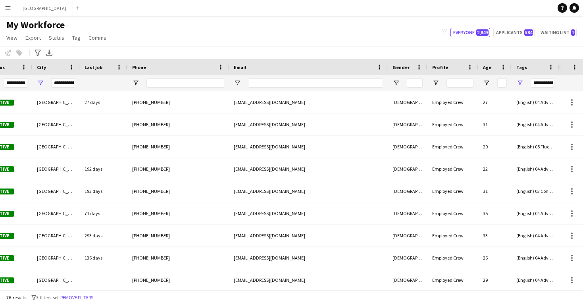
click at [338, 46] on div "My Workforce View Views Default view New view Update view Delete view Edit name…" at bounding box center [291, 32] width 583 height 27
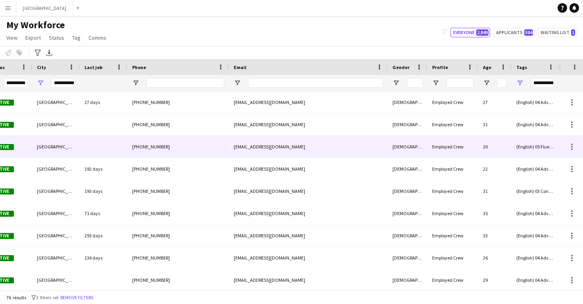
scroll to position [0, 149]
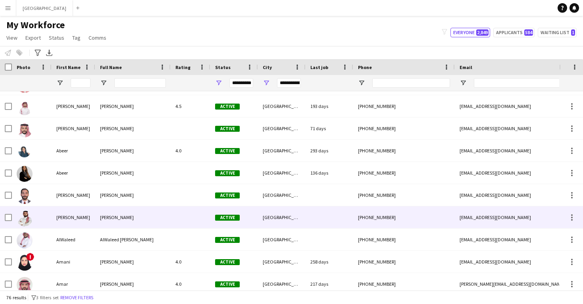
click at [108, 235] on div "AlWaleed [PERSON_NAME]" at bounding box center [132, 240] width 75 height 22
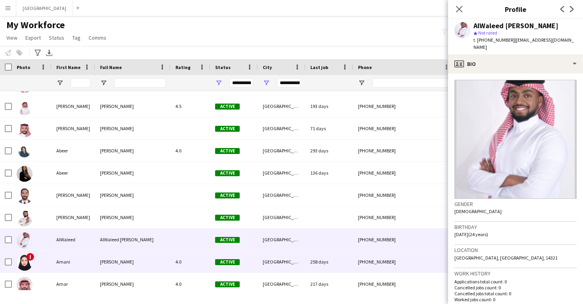
click at [109, 259] on span "[PERSON_NAME]" at bounding box center [117, 262] width 34 height 6
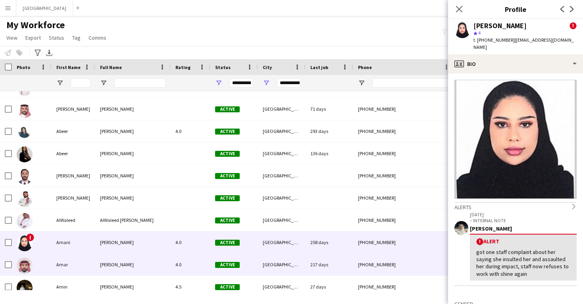
click at [109, 259] on div "[PERSON_NAME]" at bounding box center [132, 265] width 75 height 22
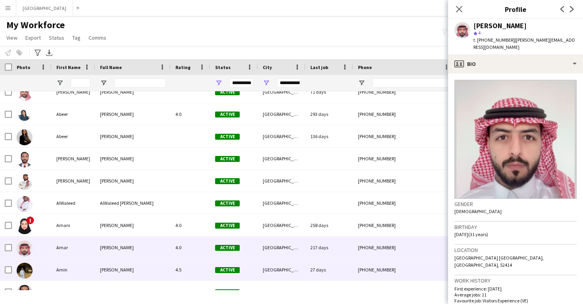
click at [109, 267] on span "[PERSON_NAME]" at bounding box center [117, 270] width 34 height 6
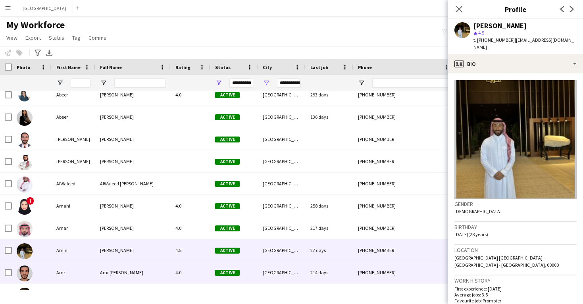
click at [109, 267] on div "Amr [PERSON_NAME]" at bounding box center [132, 272] width 75 height 22
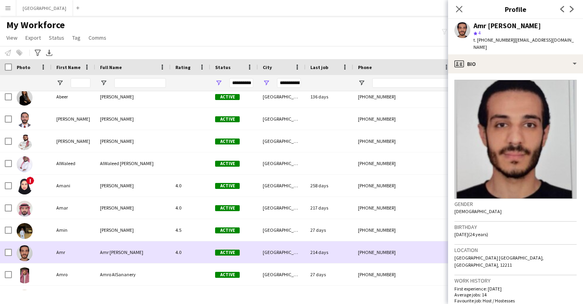
click at [109, 267] on div "Amro AlSananery" at bounding box center [132, 274] width 75 height 22
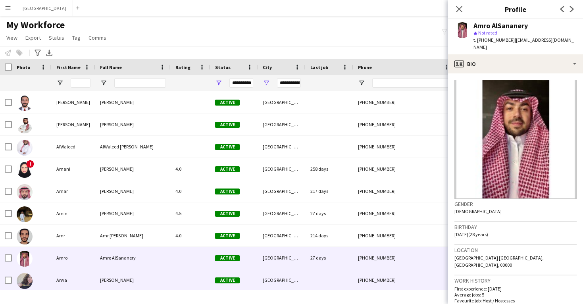
click at [110, 273] on div "[PERSON_NAME]" at bounding box center [132, 280] width 75 height 22
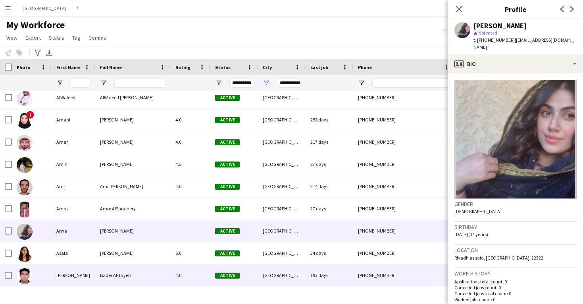
click at [112, 267] on div "Bader Al-Tayeb" at bounding box center [132, 275] width 75 height 22
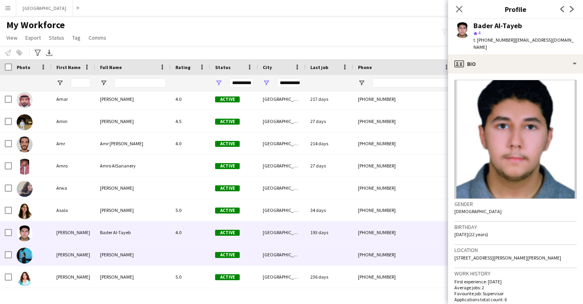
click at [115, 250] on div "[PERSON_NAME]" at bounding box center [132, 255] width 75 height 22
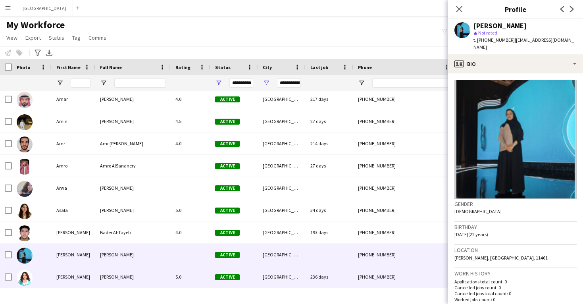
click at [116, 281] on div "[PERSON_NAME]" at bounding box center [132, 277] width 75 height 22
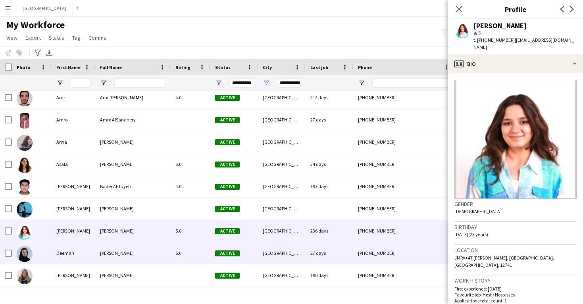
click at [117, 262] on div "[PERSON_NAME]" at bounding box center [132, 253] width 75 height 22
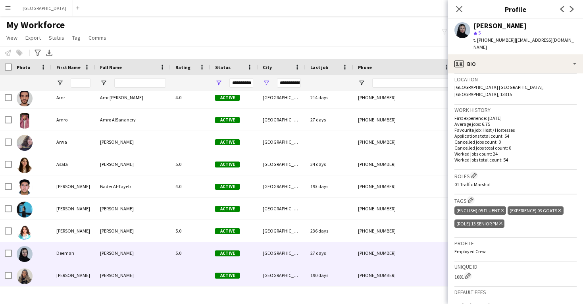
click at [106, 276] on span "[PERSON_NAME]" at bounding box center [117, 275] width 34 height 6
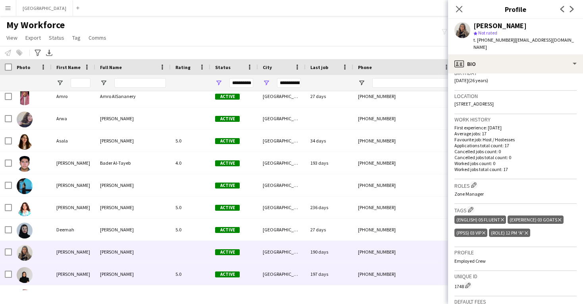
click at [155, 267] on div "[PERSON_NAME]" at bounding box center [132, 274] width 75 height 22
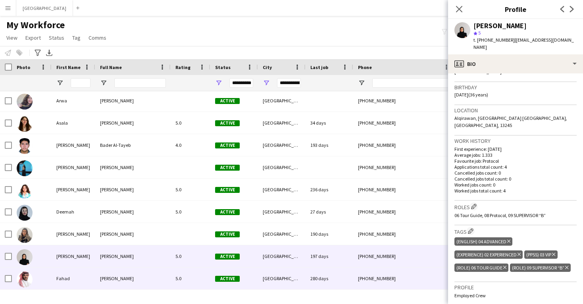
click at [214, 269] on div "Active" at bounding box center [234, 278] width 48 height 22
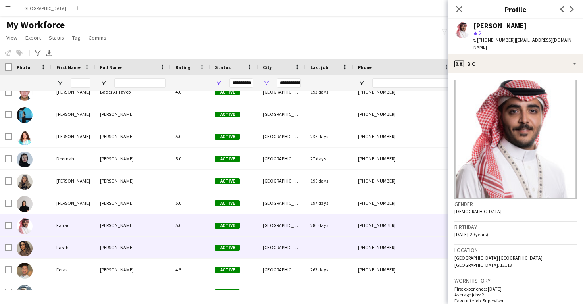
click at [212, 251] on div "Active" at bounding box center [234, 247] width 48 height 22
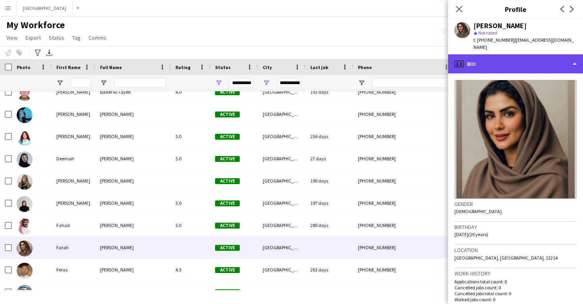
click at [503, 58] on div "profile Bio" at bounding box center [515, 63] width 135 height 19
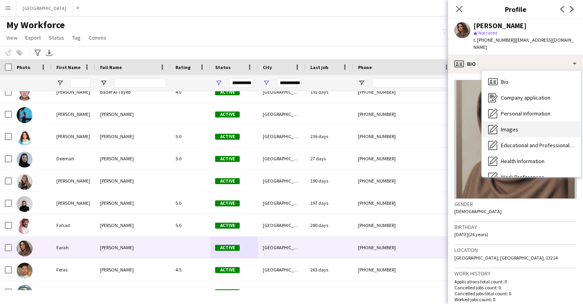
click at [507, 121] on div "Images Images" at bounding box center [531, 129] width 99 height 16
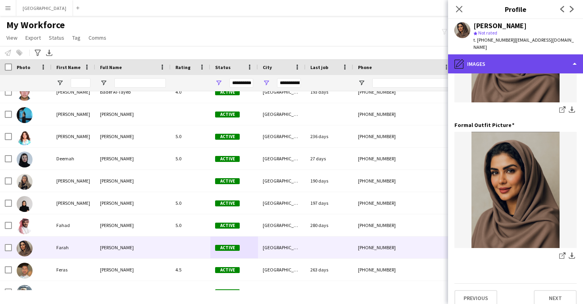
click at [508, 60] on div "pencil4 Images" at bounding box center [515, 63] width 135 height 19
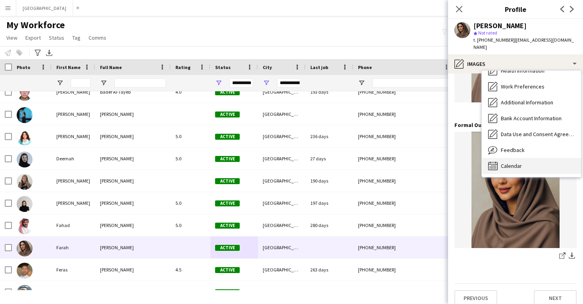
click at [516, 162] on span "Calendar" at bounding box center [511, 165] width 21 height 7
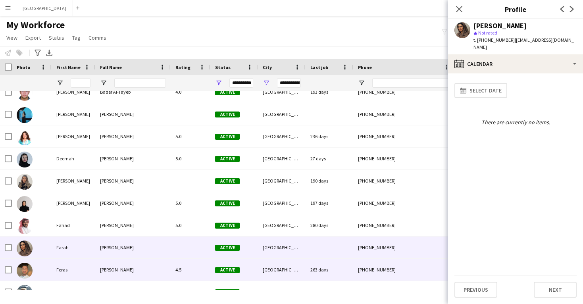
click at [286, 267] on div "[GEOGRAPHIC_DATA]" at bounding box center [282, 270] width 48 height 22
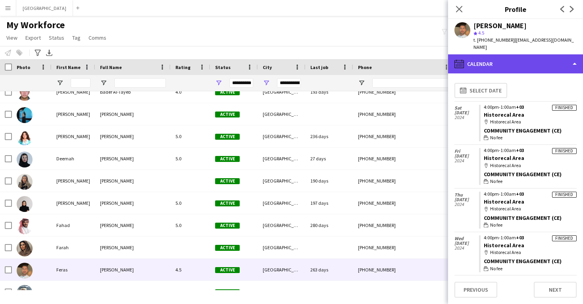
click at [490, 65] on div "calendar-full Calendar" at bounding box center [515, 63] width 135 height 19
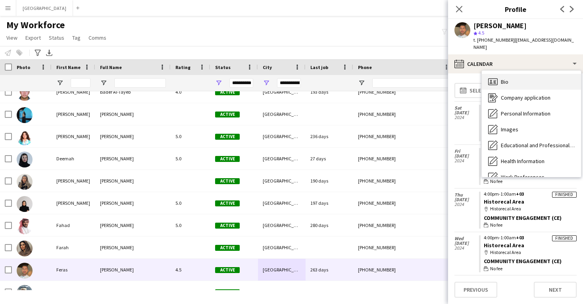
click at [501, 81] on div "Bio Bio" at bounding box center [531, 82] width 99 height 16
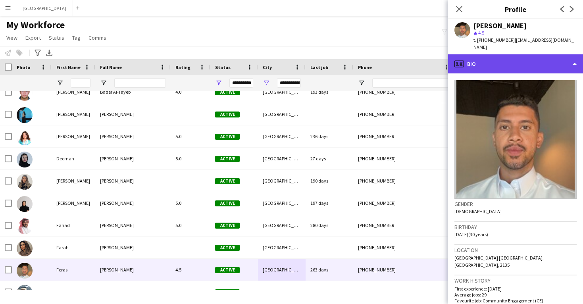
click at [495, 61] on div "profile Bio" at bounding box center [515, 63] width 135 height 19
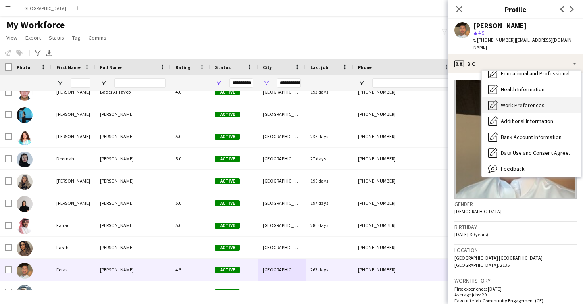
click at [514, 109] on div "Work Preferences Work Preferences" at bounding box center [531, 105] width 99 height 16
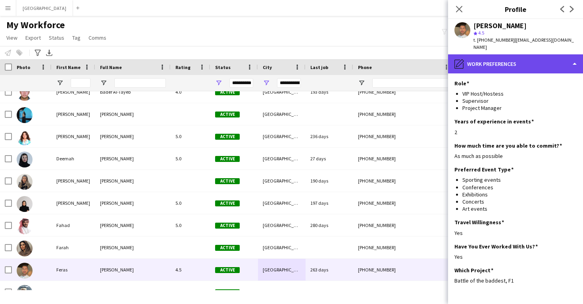
click at [497, 60] on div "pencil4 Work Preferences" at bounding box center [515, 63] width 135 height 19
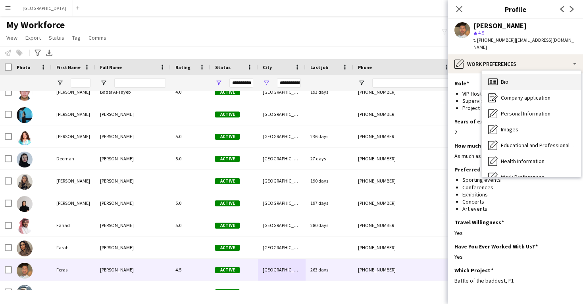
click at [511, 83] on div "Bio Bio" at bounding box center [531, 82] width 99 height 16
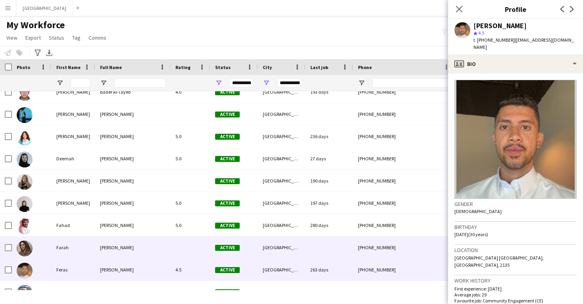
click at [269, 245] on div "[GEOGRAPHIC_DATA]" at bounding box center [282, 247] width 48 height 22
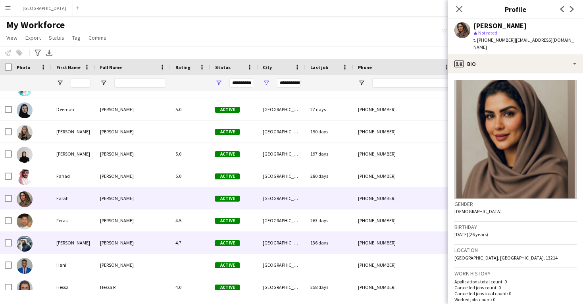
scroll to position [461, 0]
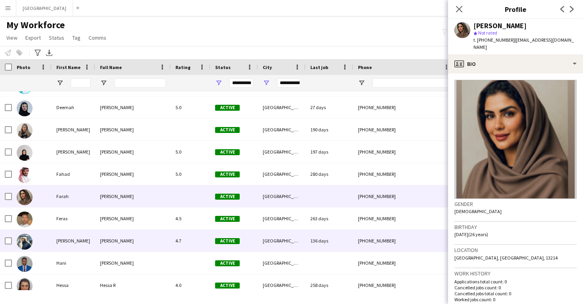
click at [266, 235] on div "[GEOGRAPHIC_DATA]" at bounding box center [282, 241] width 48 height 22
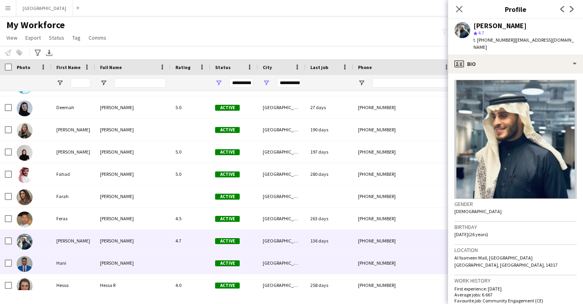
click at [269, 260] on div "[GEOGRAPHIC_DATA]" at bounding box center [282, 263] width 48 height 22
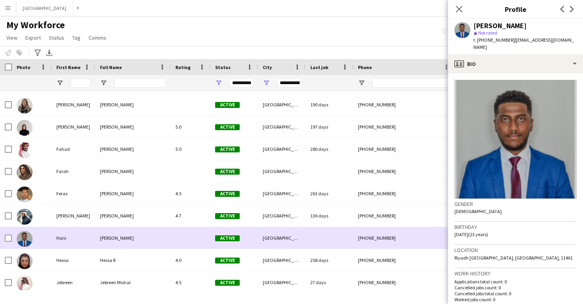
scroll to position [486, 0]
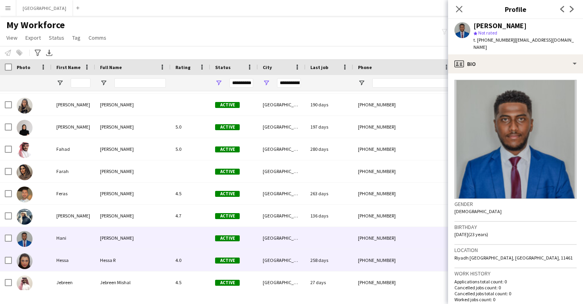
click at [269, 260] on div "[GEOGRAPHIC_DATA]" at bounding box center [282, 260] width 48 height 22
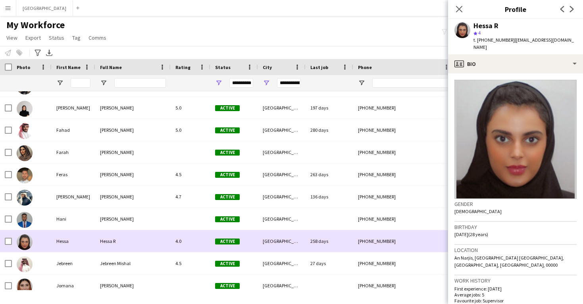
scroll to position [505, 0]
click at [269, 260] on div "[GEOGRAPHIC_DATA]" at bounding box center [282, 263] width 48 height 22
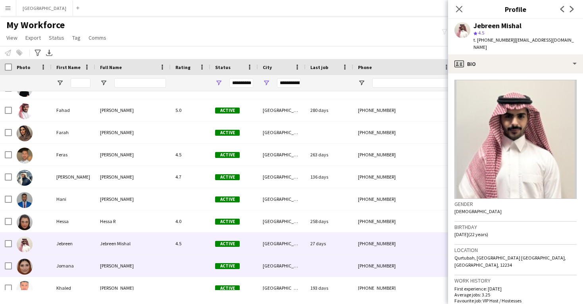
scroll to position [524, 0]
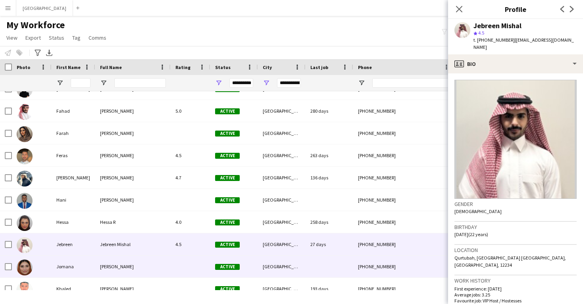
click at [270, 264] on div "[GEOGRAPHIC_DATA]" at bounding box center [282, 266] width 48 height 22
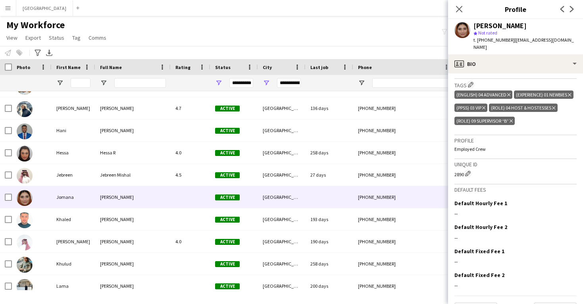
scroll to position [260, 0]
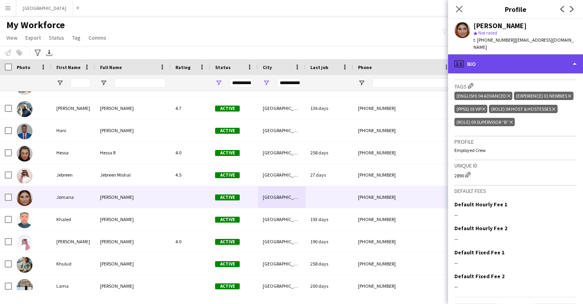
click at [489, 60] on div "profile Bio" at bounding box center [515, 63] width 135 height 19
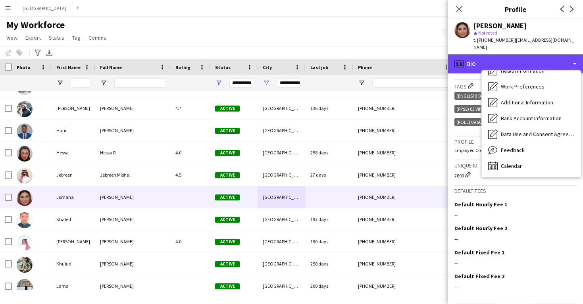
scroll to position [90, 0]
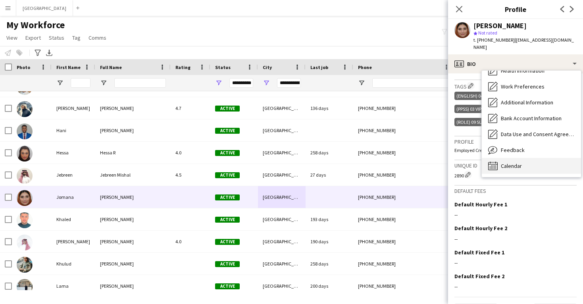
click at [506, 163] on div "Calendar Calendar" at bounding box center [531, 166] width 99 height 16
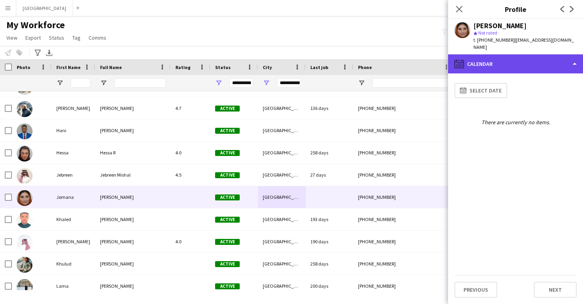
click at [493, 54] on div "calendar-full Calendar" at bounding box center [515, 63] width 135 height 19
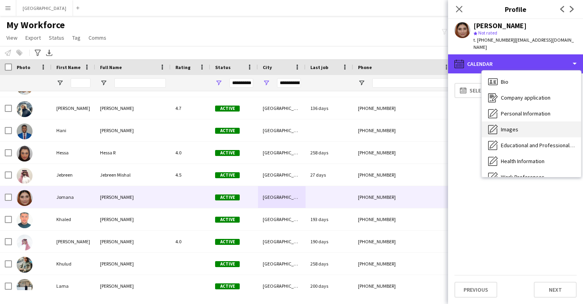
scroll to position [0, 0]
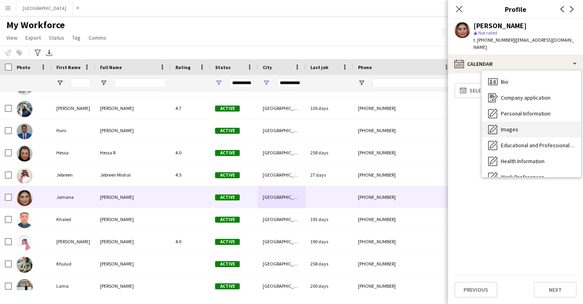
click at [507, 130] on div "Bio Bio Company application Company application Personal Information Personal I…" at bounding box center [531, 124] width 99 height 106
click at [507, 121] on div "Images Images" at bounding box center [531, 129] width 99 height 16
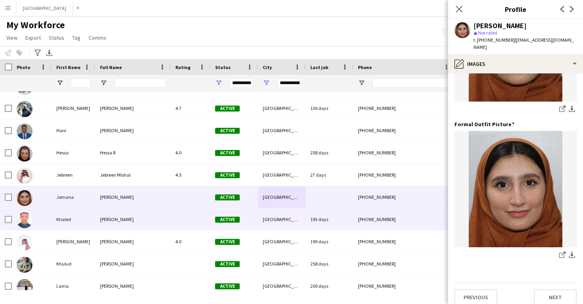
scroll to position [250, 0]
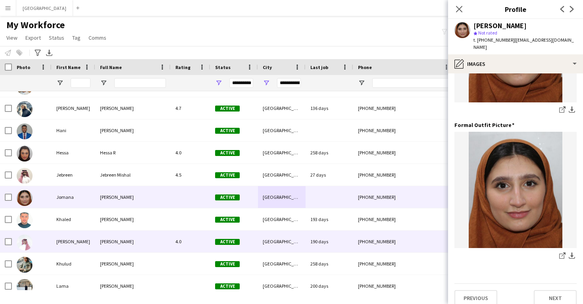
click at [294, 230] on div "[GEOGRAPHIC_DATA]" at bounding box center [282, 241] width 48 height 22
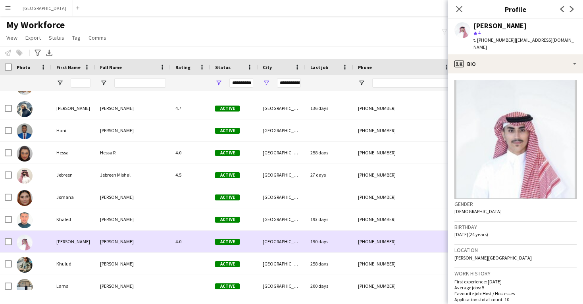
scroll to position [613, 0]
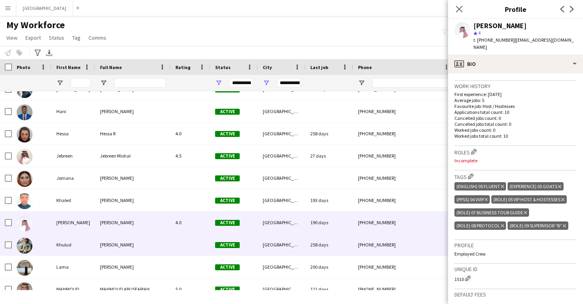
click at [375, 237] on div "[PHONE_NUMBER]" at bounding box center [404, 245] width 102 height 22
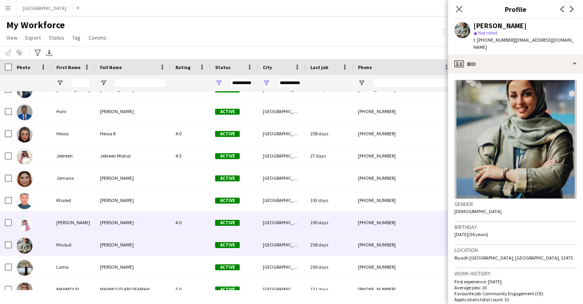
click at [376, 221] on div "[PHONE_NUMBER]" at bounding box center [404, 222] width 102 height 22
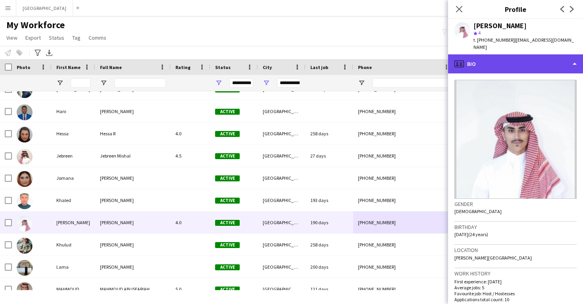
click at [521, 60] on div "profile Bio" at bounding box center [515, 63] width 135 height 19
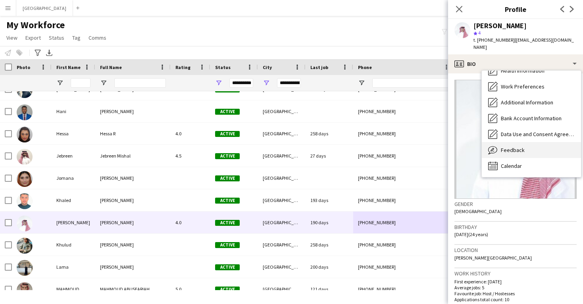
click at [534, 148] on div "Feedback Feedback" at bounding box center [531, 150] width 99 height 16
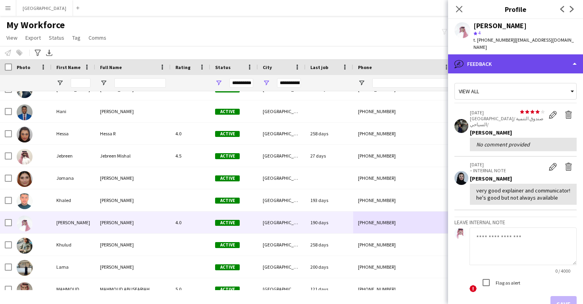
click at [519, 59] on div "bubble-pencil Feedback" at bounding box center [515, 63] width 135 height 19
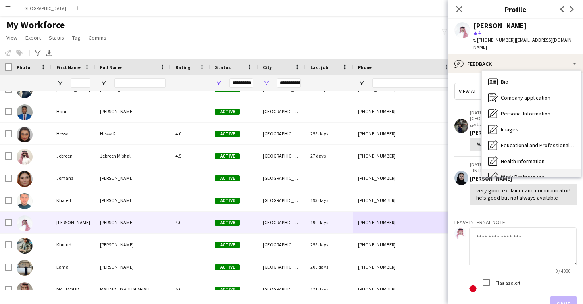
click at [520, 74] on div "Bio Bio" at bounding box center [531, 82] width 99 height 16
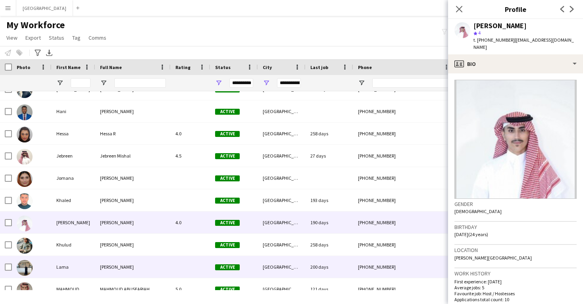
click at [337, 267] on div "200 days" at bounding box center [329, 267] width 48 height 22
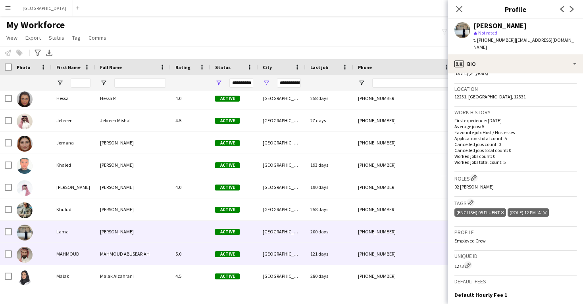
click at [346, 259] on div "121 days" at bounding box center [329, 254] width 48 height 22
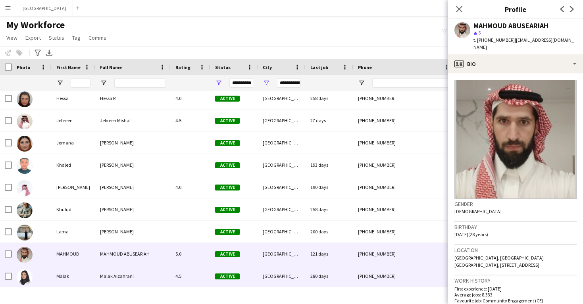
click at [344, 276] on div "280 days" at bounding box center [329, 276] width 48 height 22
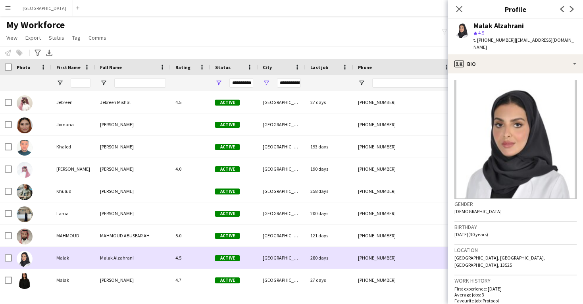
click at [344, 276] on div "27 days" at bounding box center [329, 280] width 48 height 22
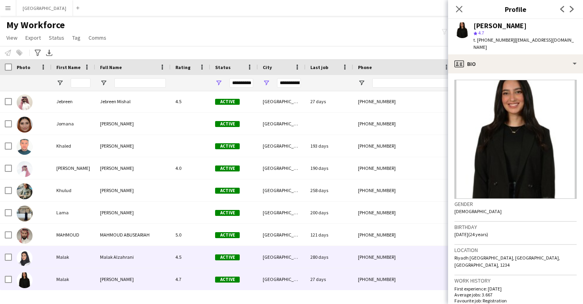
click at [345, 264] on div "280 days" at bounding box center [329, 257] width 48 height 22
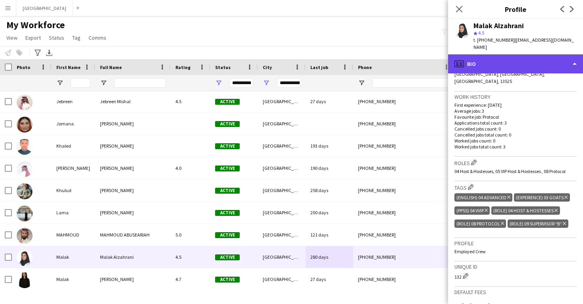
click at [498, 61] on div "profile Bio" at bounding box center [515, 63] width 135 height 19
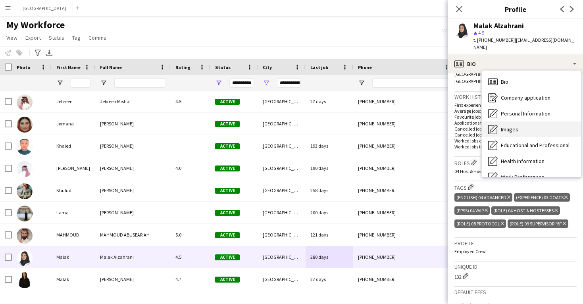
click at [512, 125] on div "Images Images" at bounding box center [531, 129] width 99 height 16
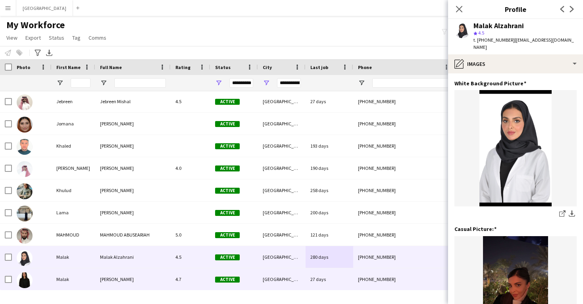
click at [363, 269] on div "[PHONE_NUMBER]" at bounding box center [404, 279] width 102 height 22
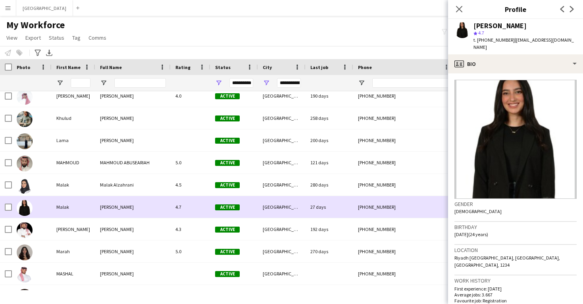
scroll to position [755, 0]
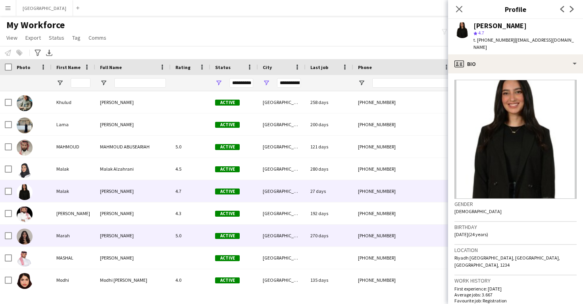
click at [320, 229] on div "270 days" at bounding box center [329, 236] width 48 height 22
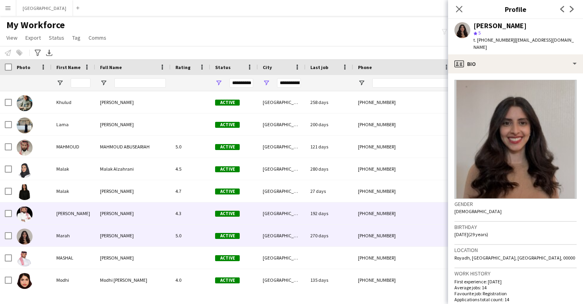
click at [317, 219] on div "192 days" at bounding box center [329, 213] width 48 height 22
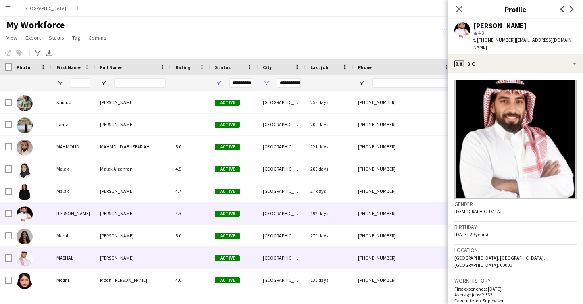
click at [323, 261] on div at bounding box center [329, 258] width 48 height 22
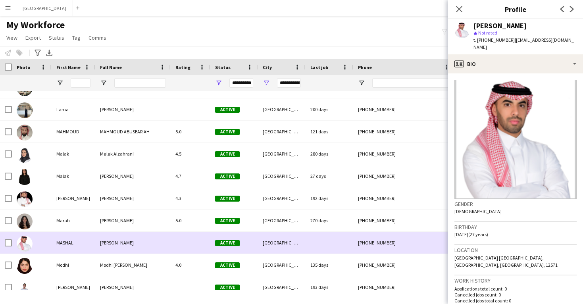
scroll to position [773, 0]
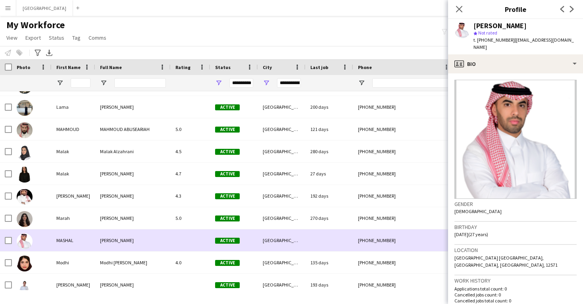
click at [323, 261] on div "135 days" at bounding box center [329, 263] width 48 height 22
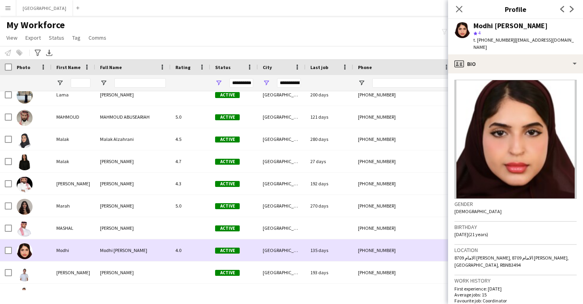
scroll to position [787, 0]
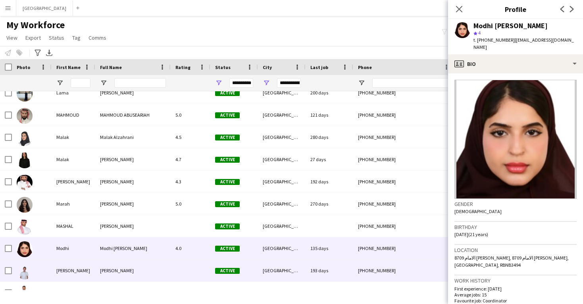
click at [323, 261] on div "193 days" at bounding box center [329, 270] width 48 height 22
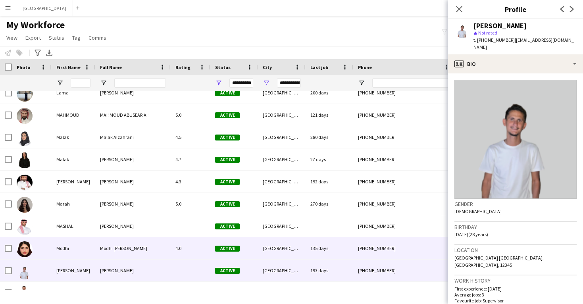
click at [323, 249] on div "135 days" at bounding box center [329, 248] width 48 height 22
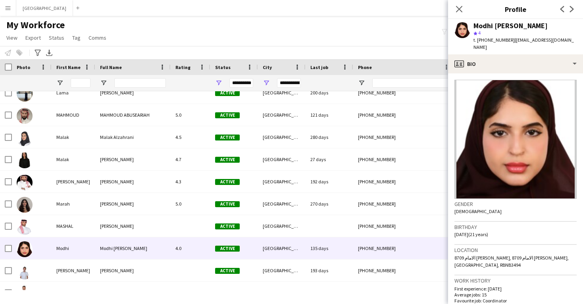
scroll to position [0, 0]
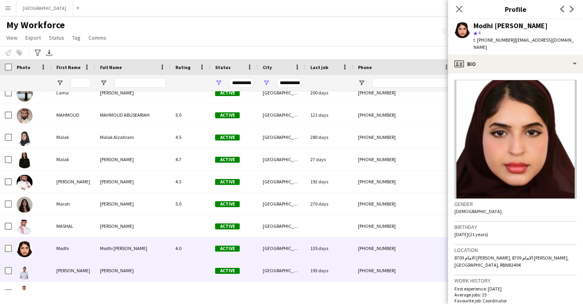
click at [362, 271] on div "[PHONE_NUMBER]" at bounding box center [404, 270] width 102 height 22
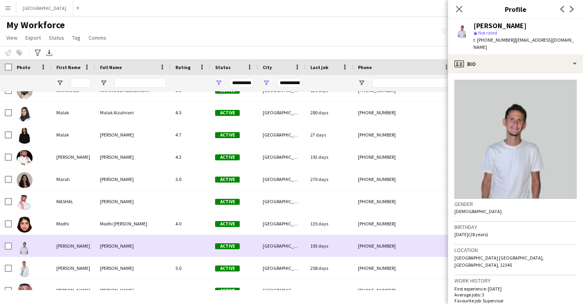
scroll to position [812, 0]
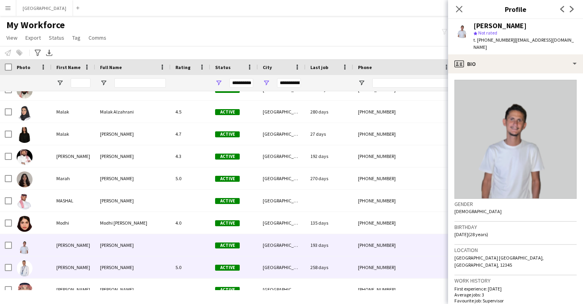
click at [362, 271] on div "[PHONE_NUMBER]" at bounding box center [404, 267] width 102 height 22
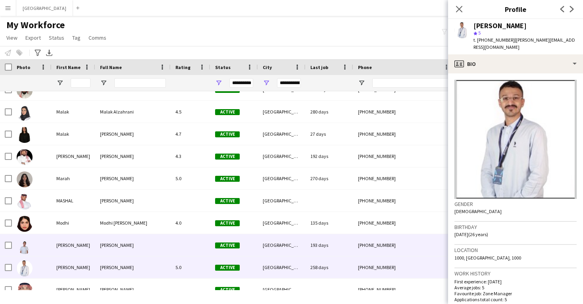
click at [363, 249] on div "[PHONE_NUMBER]" at bounding box center [404, 245] width 102 height 22
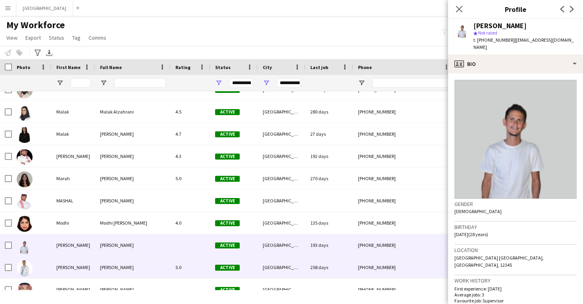
click at [363, 266] on div "[PHONE_NUMBER]" at bounding box center [404, 267] width 102 height 22
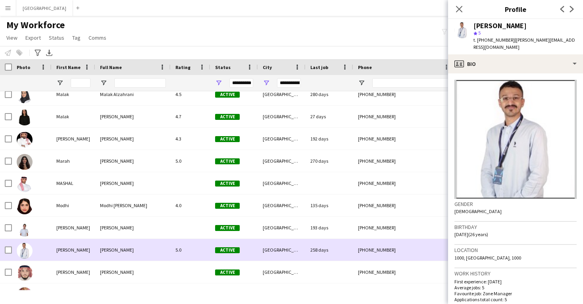
scroll to position [830, 0]
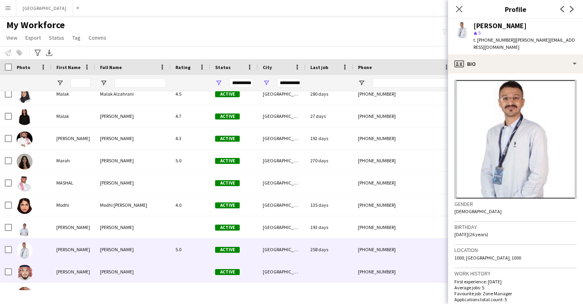
click at [363, 265] on div "[PHONE_NUMBER]" at bounding box center [404, 272] width 102 height 22
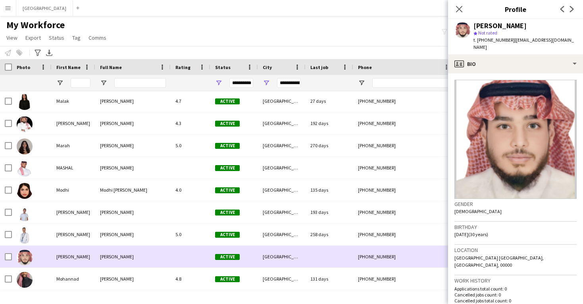
scroll to position [851, 0]
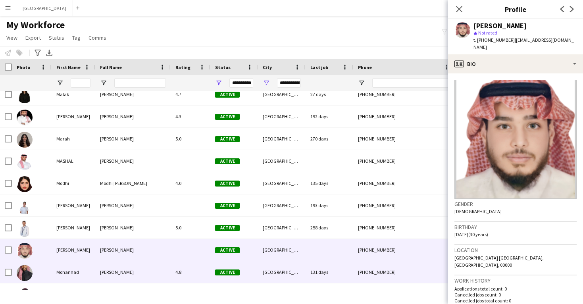
click at [362, 269] on div "[PHONE_NUMBER]" at bounding box center [404, 272] width 102 height 22
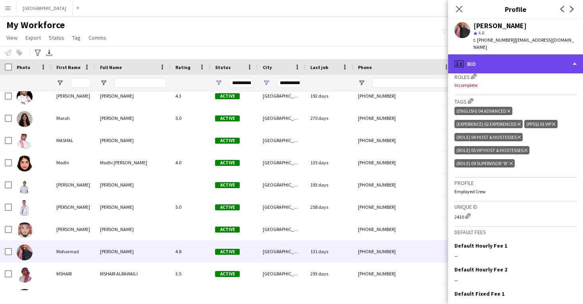
click at [505, 58] on div "profile Bio" at bounding box center [515, 63] width 135 height 19
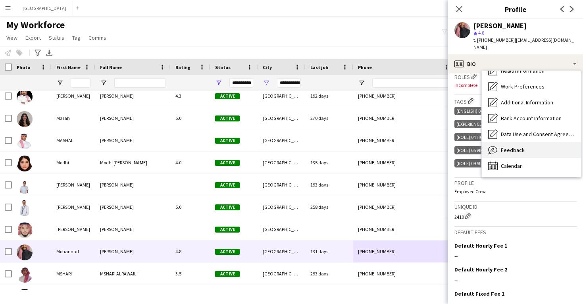
click at [516, 146] on span "Feedback" at bounding box center [513, 149] width 24 height 7
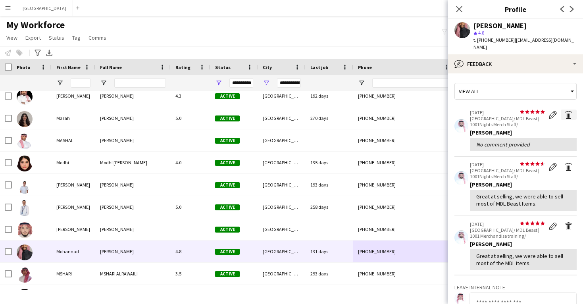
click at [569, 111] on app-icon "Delete feedback" at bounding box center [569, 115] width 8 height 8
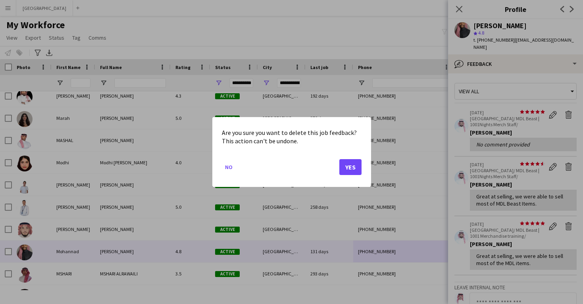
click at [349, 171] on button "Yes" at bounding box center [350, 167] width 22 height 16
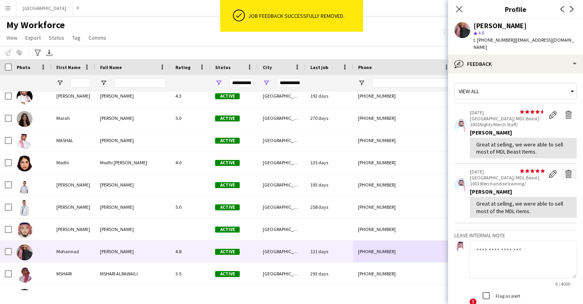
click at [570, 170] on app-icon "Delete feedback" at bounding box center [569, 174] width 8 height 8
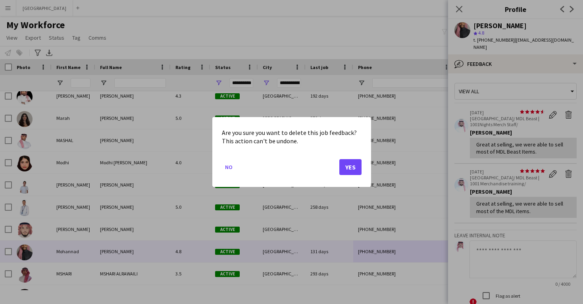
click at [349, 167] on button "Yes" at bounding box center [350, 167] width 22 height 16
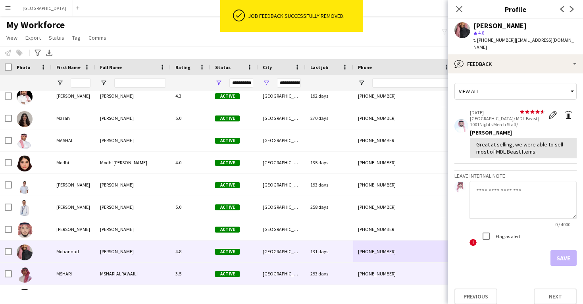
click at [326, 268] on div "293 days" at bounding box center [329, 274] width 48 height 22
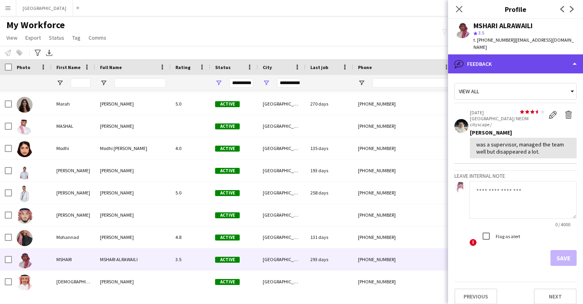
click at [474, 59] on div "bubble-pencil Feedback" at bounding box center [515, 63] width 135 height 19
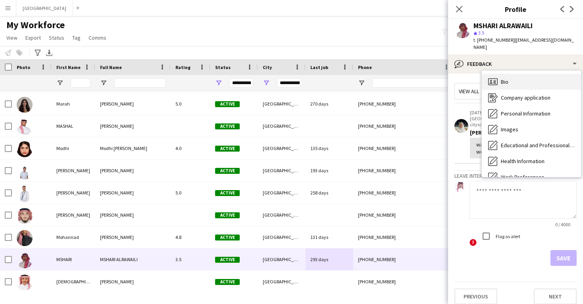
click at [498, 74] on div "Bio Bio" at bounding box center [531, 82] width 99 height 16
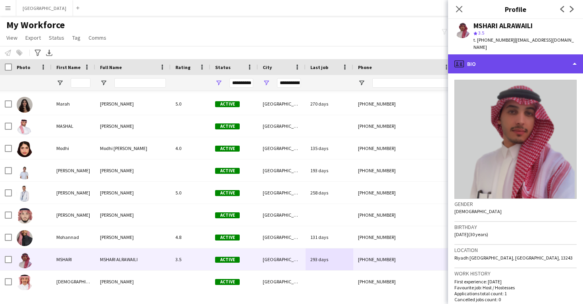
click at [472, 59] on div "profile Bio" at bounding box center [515, 63] width 135 height 19
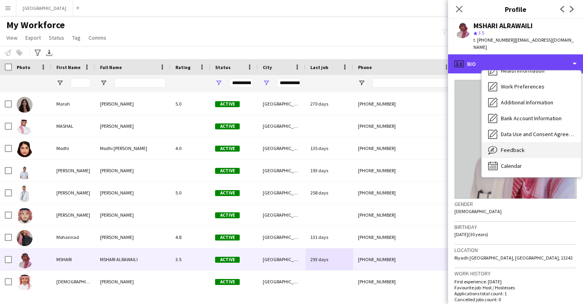
scroll to position [90, 0]
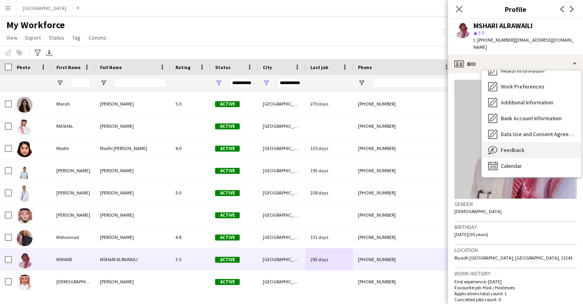
click at [514, 146] on span "Feedback" at bounding box center [513, 149] width 24 height 7
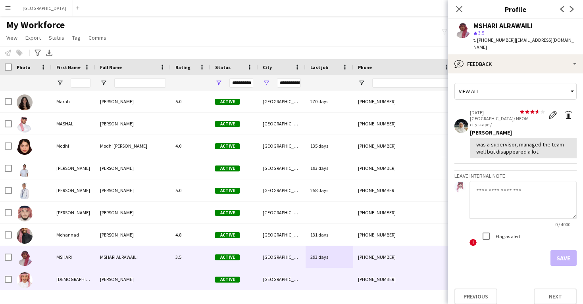
scroll to position [889, 0]
click at [334, 275] on div at bounding box center [329, 279] width 48 height 22
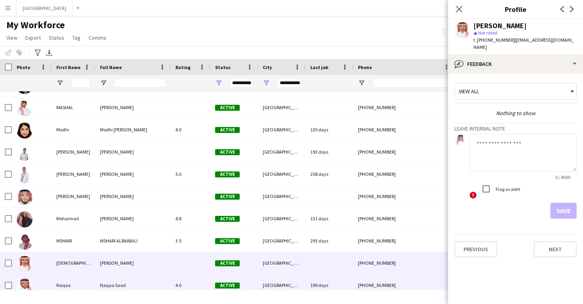
scroll to position [912, 0]
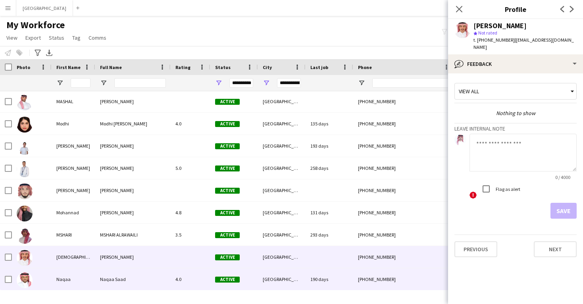
click at [334, 281] on div "190 days" at bounding box center [329, 279] width 48 height 22
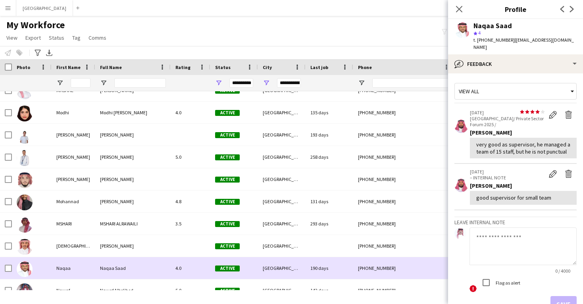
scroll to position [931, 0]
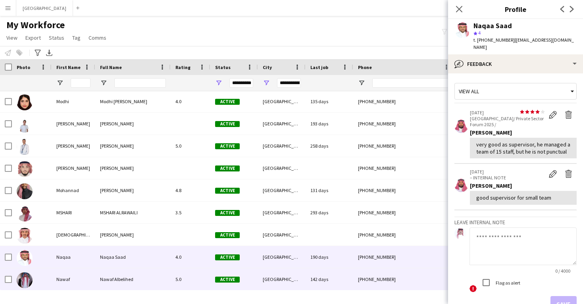
click at [331, 278] on div "142 days" at bounding box center [329, 279] width 48 height 22
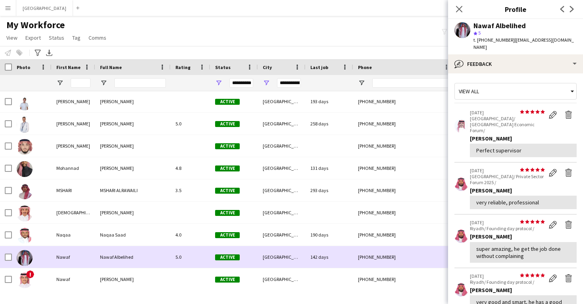
scroll to position [959, 0]
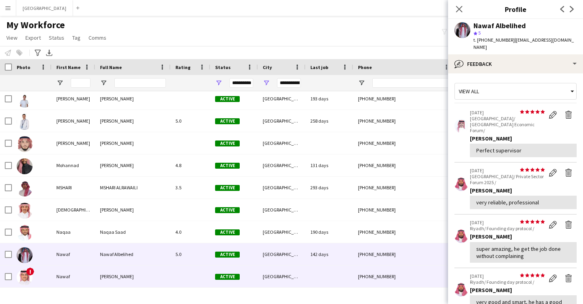
click at [333, 276] on div at bounding box center [329, 276] width 48 height 22
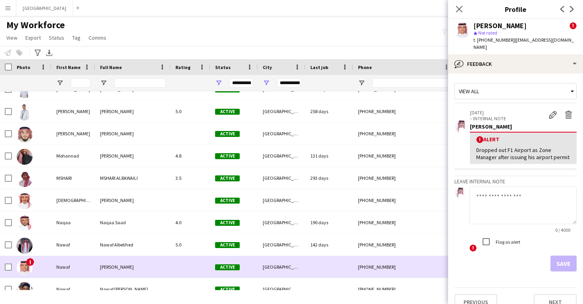
scroll to position [977, 0]
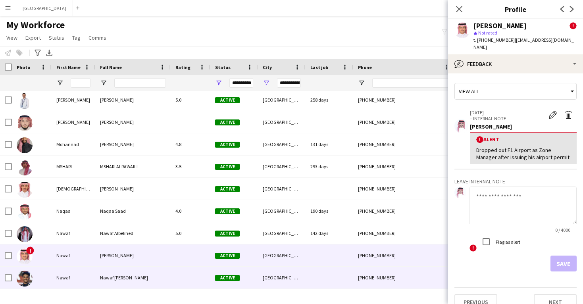
click at [333, 276] on div at bounding box center [329, 278] width 48 height 22
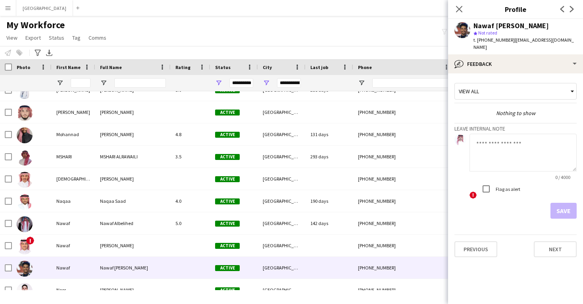
click at [488, 73] on app-crew-profile-feedback-tab "View all Nothing to show Leave internal note 0 / 4000 ! Flag as alert Save Prev…" at bounding box center [515, 188] width 135 height 230
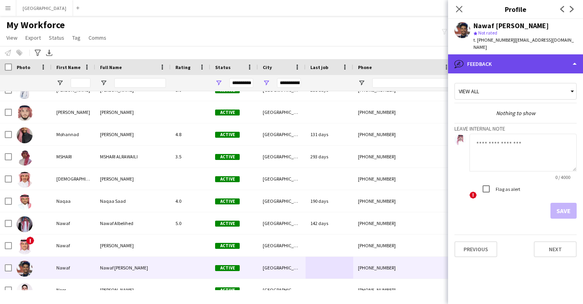
click at [487, 64] on div "bubble-pencil Feedback" at bounding box center [515, 63] width 135 height 19
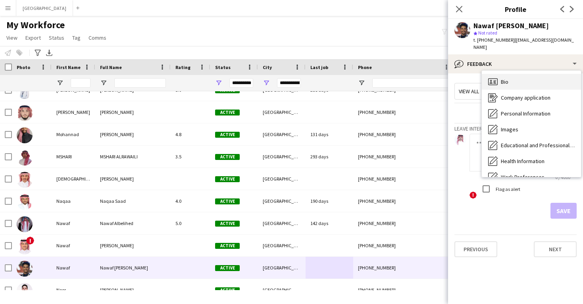
click at [490, 82] on icon at bounding box center [491, 83] width 3 height 2
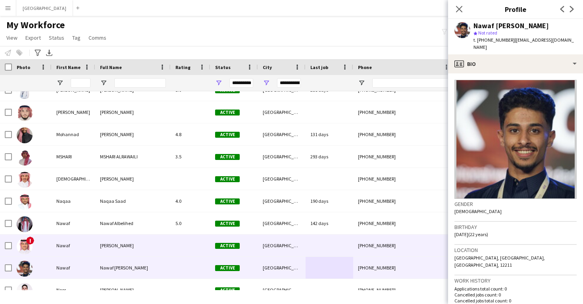
click at [350, 248] on div at bounding box center [329, 245] width 48 height 22
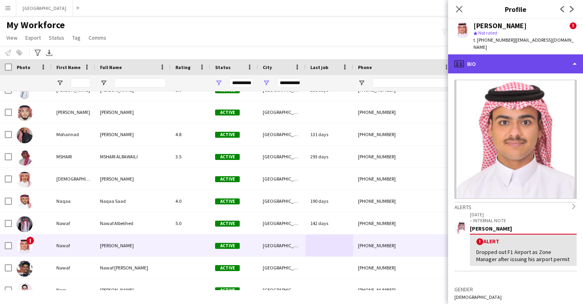
click at [492, 59] on div "profile Bio" at bounding box center [515, 63] width 135 height 19
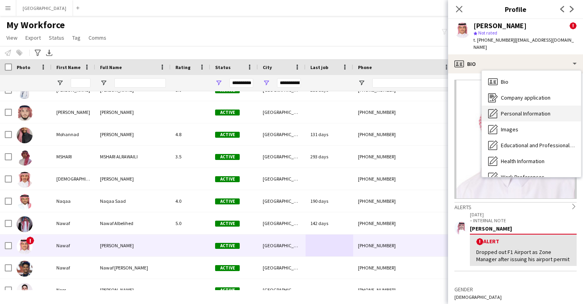
click at [500, 106] on div "Personal Information Personal Information" at bounding box center [531, 114] width 99 height 16
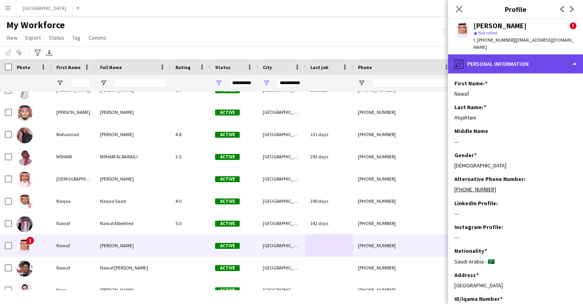
click at [491, 58] on div "pencil4 Personal Information" at bounding box center [515, 63] width 135 height 19
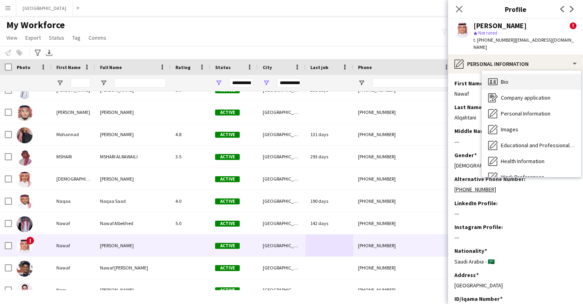
click at [502, 80] on div "Bio Bio" at bounding box center [531, 82] width 99 height 16
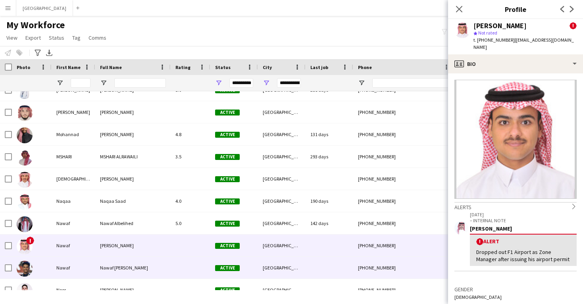
click at [372, 263] on div "[PHONE_NUMBER]" at bounding box center [404, 268] width 102 height 22
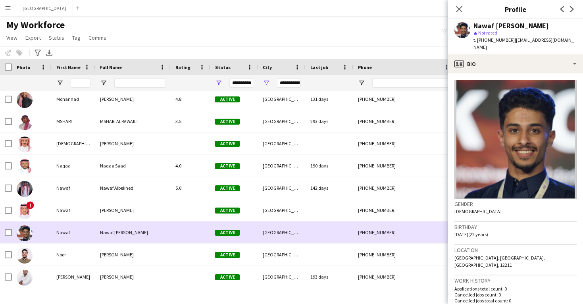
click at [363, 263] on div "[PHONE_NUMBER]" at bounding box center [404, 255] width 102 height 22
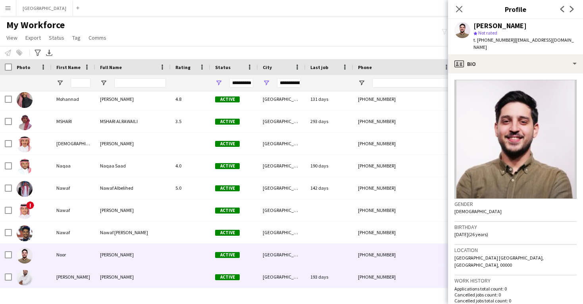
click at [360, 278] on div "[PHONE_NUMBER]" at bounding box center [404, 277] width 102 height 22
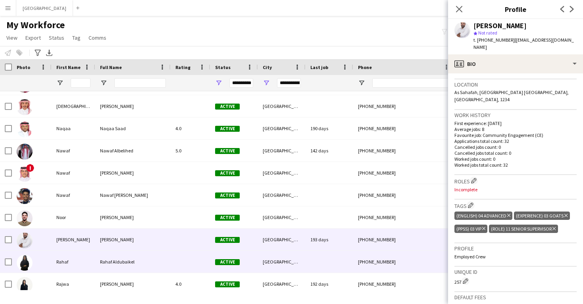
click at [378, 254] on div "[PHONE_NUMBER]" at bounding box center [404, 262] width 102 height 22
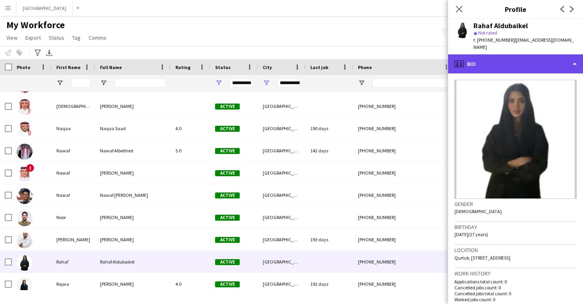
click at [499, 65] on div "profile Bio" at bounding box center [515, 63] width 135 height 19
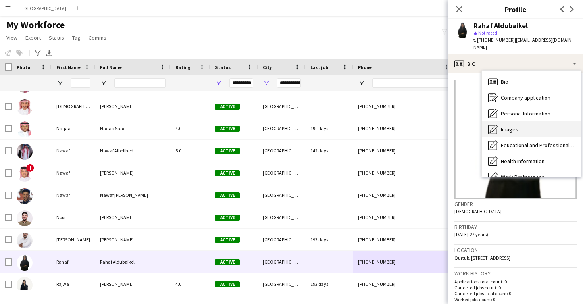
click at [508, 126] on span "Images" at bounding box center [509, 129] width 17 height 7
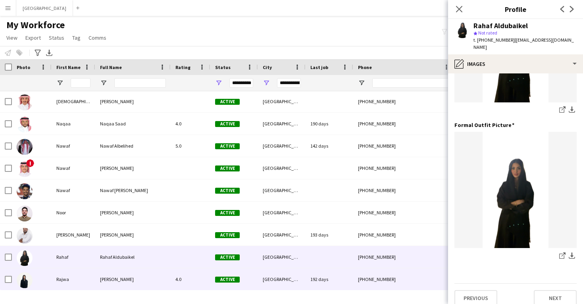
click at [381, 276] on div "[PHONE_NUMBER]" at bounding box center [404, 279] width 102 height 22
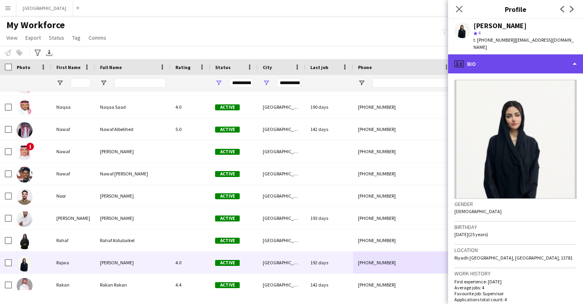
click at [500, 60] on div "profile Bio" at bounding box center [515, 63] width 135 height 19
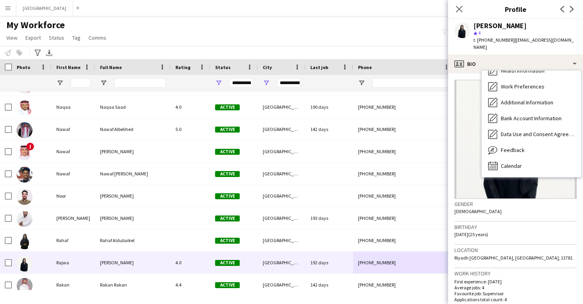
click at [509, 146] on span "Feedback" at bounding box center [513, 149] width 24 height 7
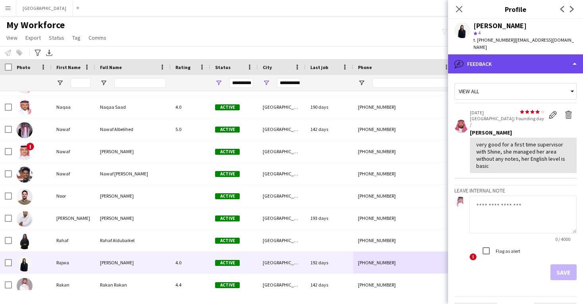
click at [499, 61] on div "bubble-pencil Feedback" at bounding box center [515, 63] width 135 height 19
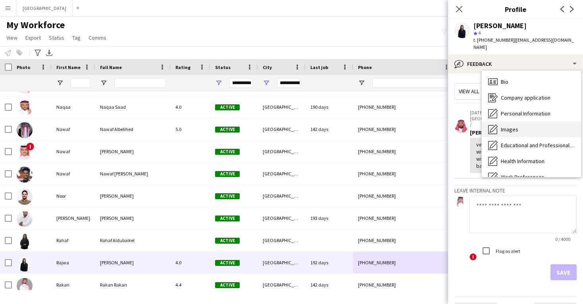
click at [517, 126] on span "Images" at bounding box center [509, 129] width 17 height 7
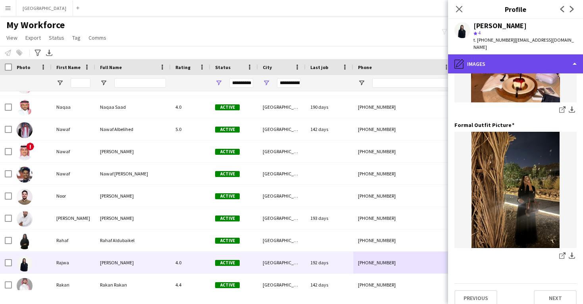
click at [490, 57] on div "pencil4 Images" at bounding box center [515, 63] width 135 height 19
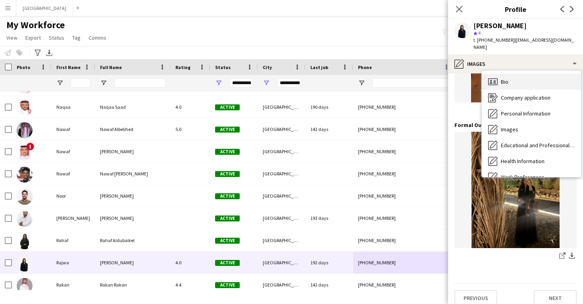
click at [499, 75] on div "Bio Bio" at bounding box center [531, 82] width 99 height 16
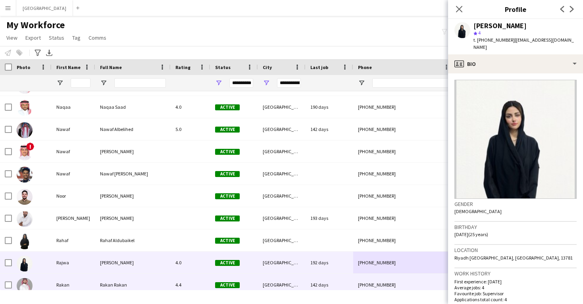
click at [326, 282] on div "142 days" at bounding box center [329, 285] width 48 height 22
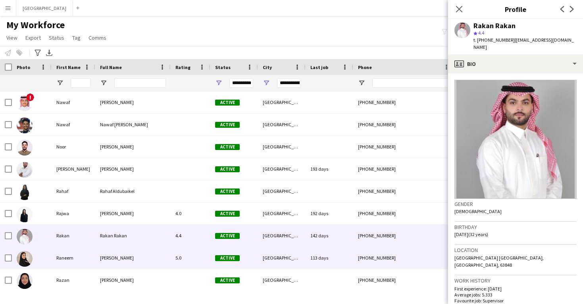
click at [329, 261] on div "113 days" at bounding box center [329, 258] width 48 height 22
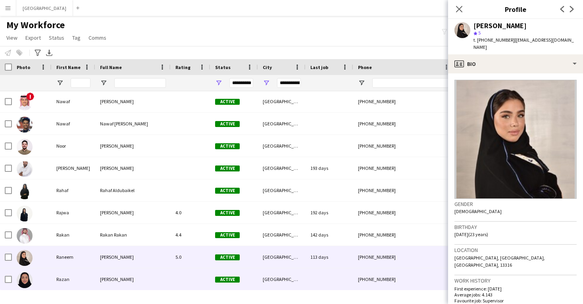
click at [331, 278] on div at bounding box center [329, 279] width 48 height 22
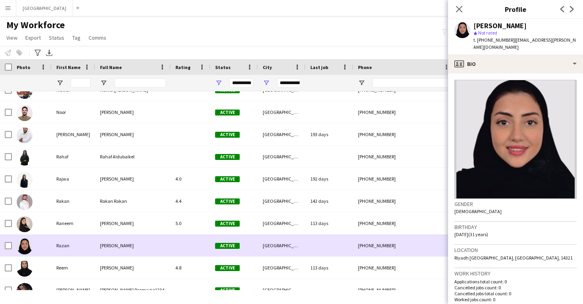
scroll to position [1173, 0]
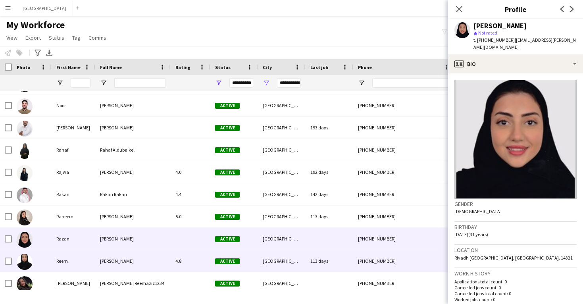
click at [323, 266] on div "113 days" at bounding box center [329, 261] width 48 height 22
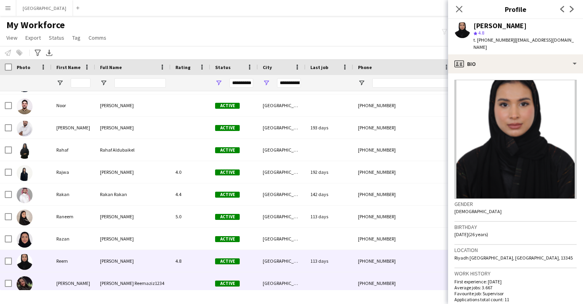
scroll to position [1178, 0]
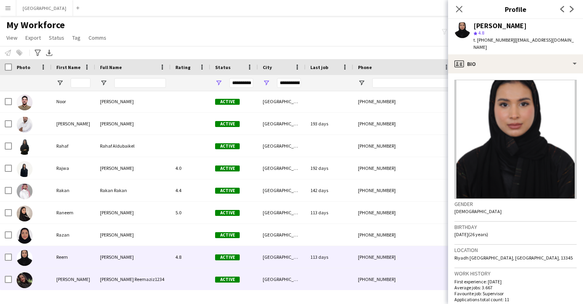
click at [314, 286] on div at bounding box center [329, 279] width 48 height 22
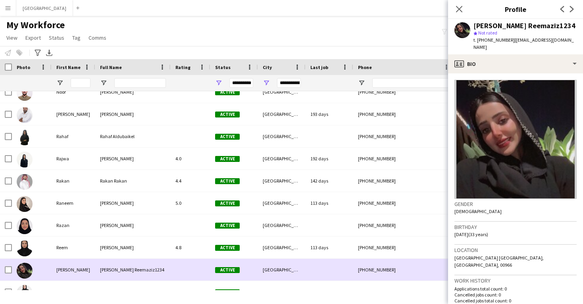
scroll to position [1196, 0]
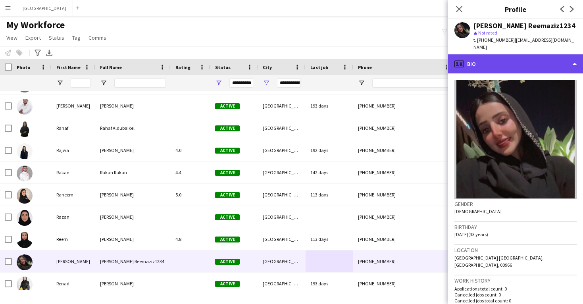
click at [522, 57] on div "profile Bio" at bounding box center [515, 63] width 135 height 19
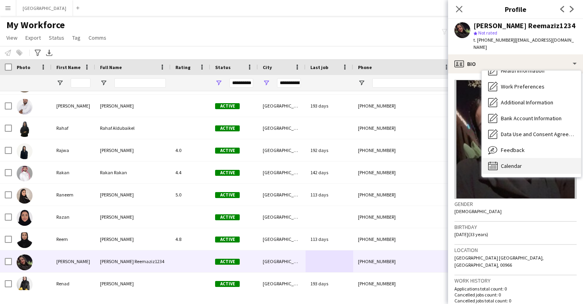
click at [528, 159] on div "Calendar Calendar" at bounding box center [531, 166] width 99 height 16
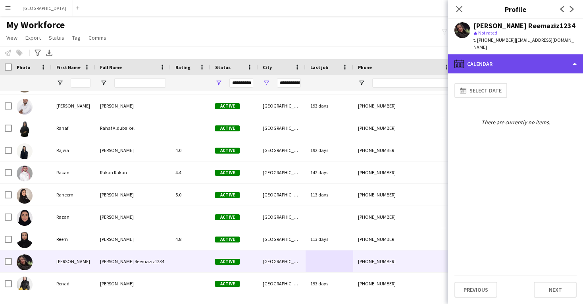
click at [513, 60] on div "calendar-full Calendar" at bounding box center [515, 63] width 135 height 19
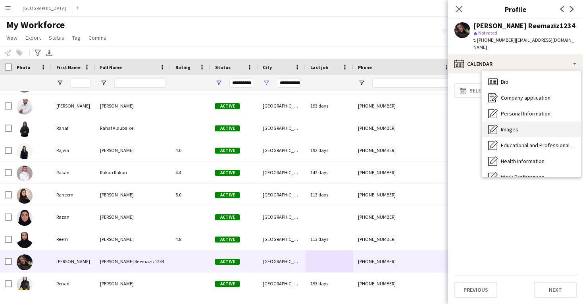
click at [516, 129] on div "Images Images" at bounding box center [531, 129] width 99 height 16
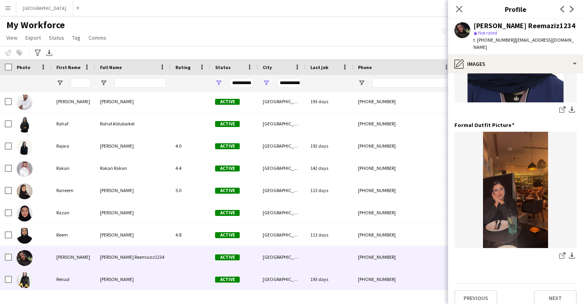
click at [312, 280] on div "193 days" at bounding box center [329, 279] width 48 height 22
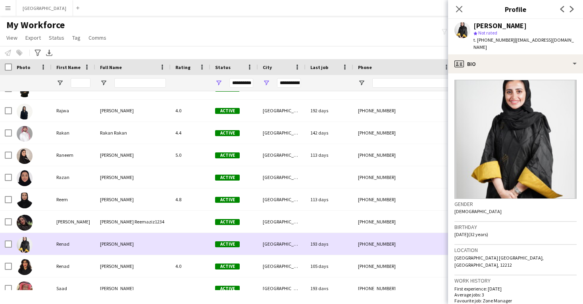
scroll to position [1244, 0]
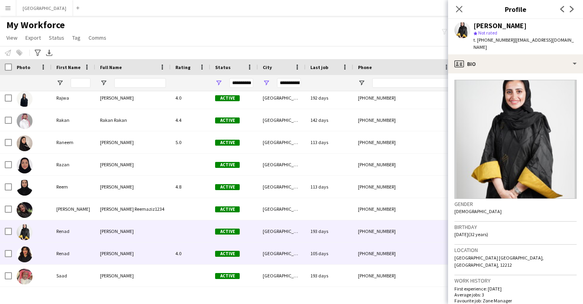
click at [313, 262] on div "105 days" at bounding box center [329, 253] width 48 height 22
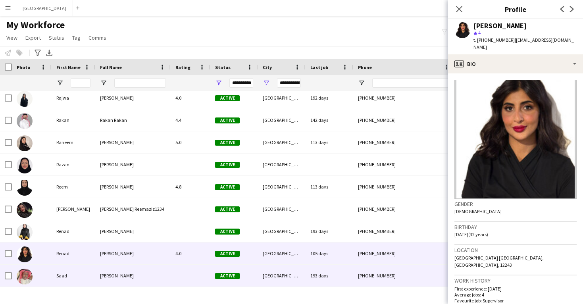
click at [313, 269] on div "193 days" at bounding box center [329, 276] width 48 height 22
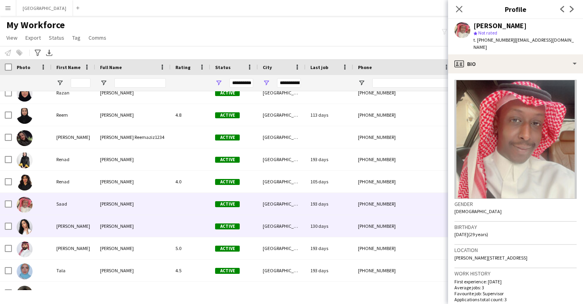
click at [310, 234] on div "130 days" at bounding box center [329, 226] width 48 height 22
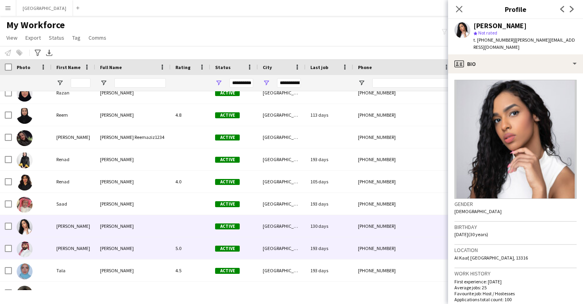
click at [310, 251] on div "193 days" at bounding box center [329, 248] width 48 height 22
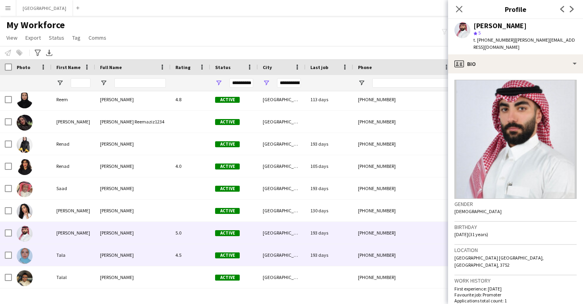
click at [310, 251] on div "193 days" at bounding box center [329, 255] width 48 height 22
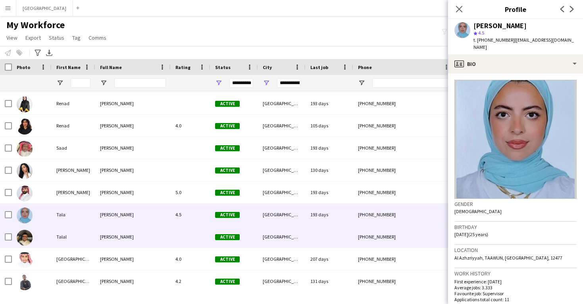
click at [308, 242] on div at bounding box center [329, 237] width 48 height 22
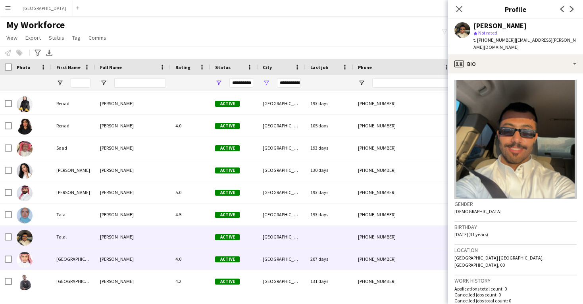
click at [309, 252] on div "207 days" at bounding box center [329, 259] width 48 height 22
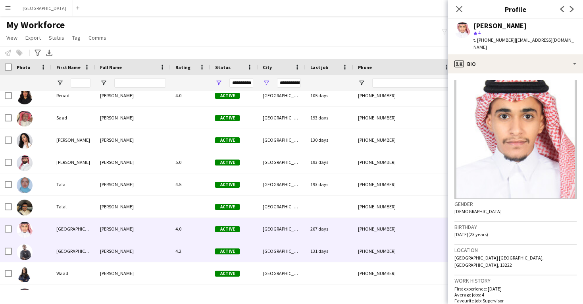
click at [308, 245] on div "131 days" at bounding box center [329, 251] width 48 height 22
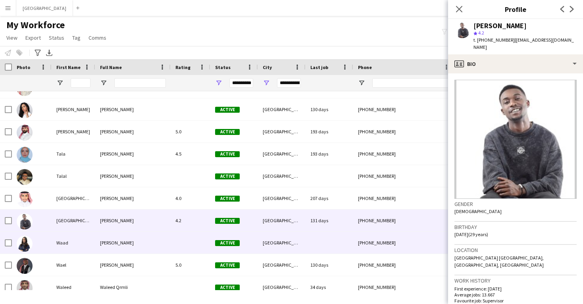
click at [308, 245] on div at bounding box center [329, 243] width 48 height 22
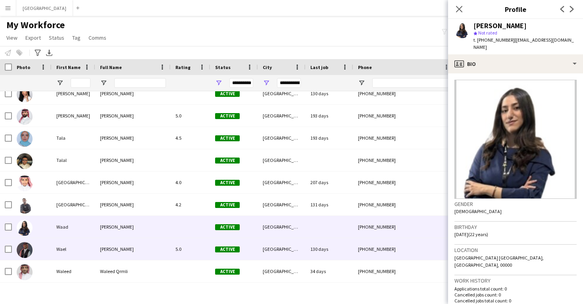
click at [308, 245] on div "130 days" at bounding box center [329, 249] width 48 height 22
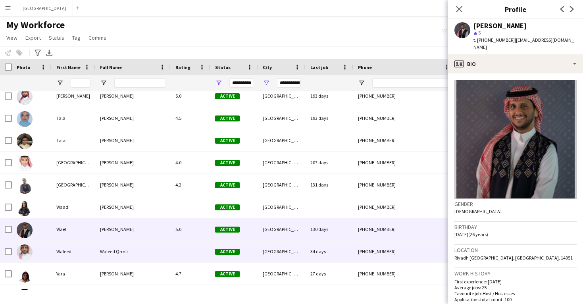
click at [308, 245] on div "34 days" at bounding box center [329, 251] width 48 height 22
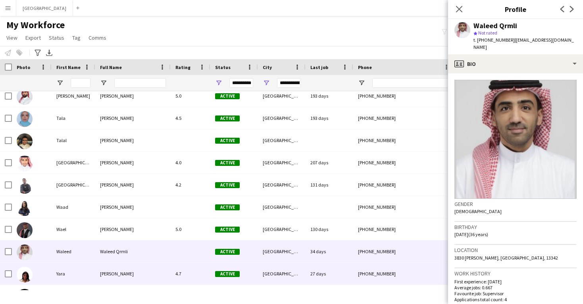
click at [297, 269] on div "[GEOGRAPHIC_DATA]" at bounding box center [282, 274] width 48 height 22
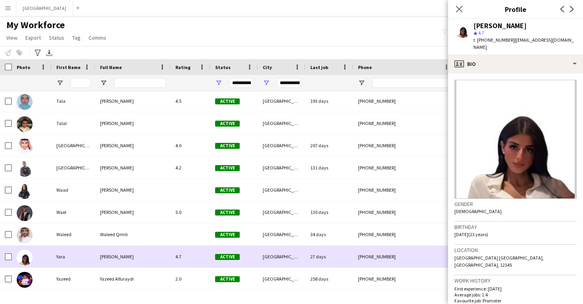
scroll to position [1490, 0]
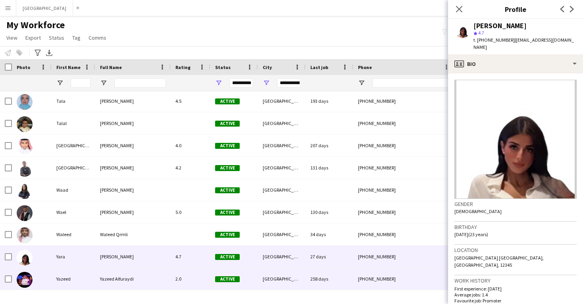
click at [292, 271] on div "[GEOGRAPHIC_DATA]" at bounding box center [282, 279] width 48 height 22
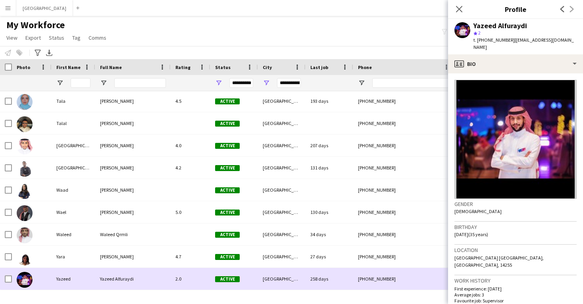
scroll to position [0, 0]
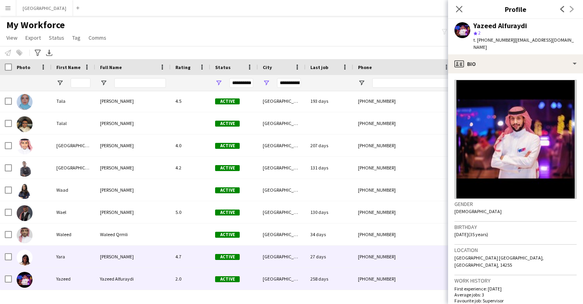
click at [291, 250] on div "[GEOGRAPHIC_DATA]" at bounding box center [282, 257] width 48 height 22
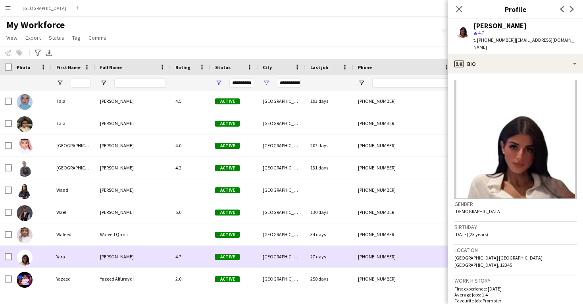
scroll to position [1485, 0]
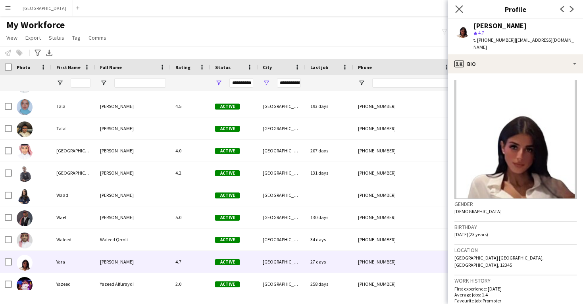
click at [463, 8] on app-icon "Close pop-in" at bounding box center [459, 10] width 12 height 12
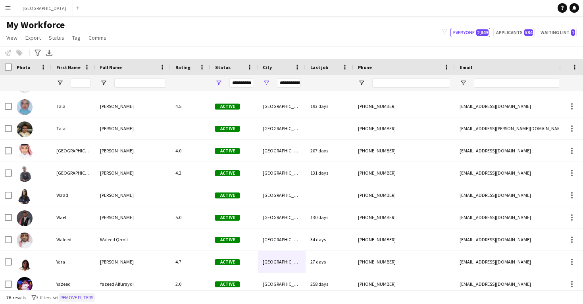
click at [83, 297] on button "Remove filters" at bounding box center [77, 297] width 36 height 9
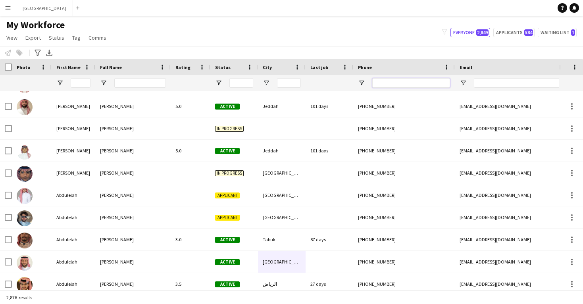
paste input "**********"
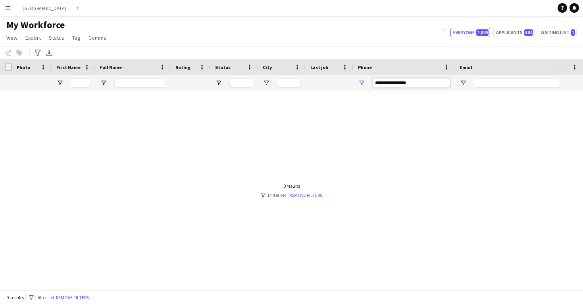
scroll to position [0, 0]
click at [400, 84] on input "**********" at bounding box center [411, 83] width 78 height 10
type input "*********"
click at [30, 12] on button "Riyadh Close" at bounding box center [44, 7] width 57 height 15
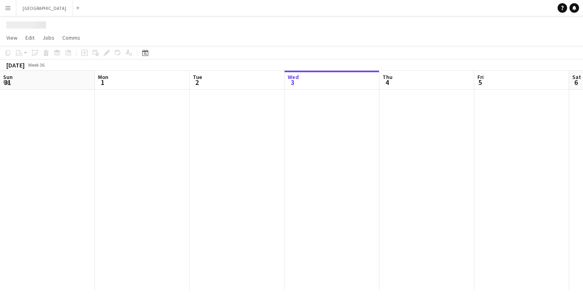
scroll to position [0, 190]
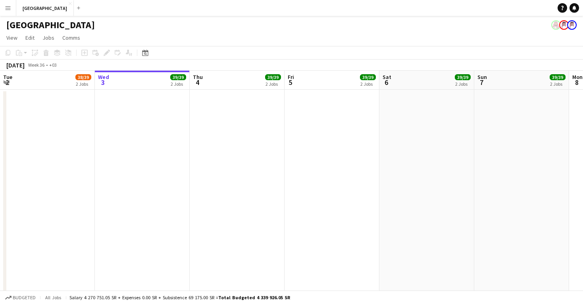
click at [2, 5] on button "Menu" at bounding box center [8, 8] width 16 height 16
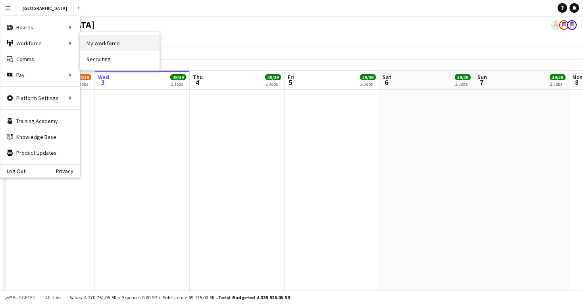
click at [96, 39] on link "My Workforce" at bounding box center [119, 43] width 79 height 16
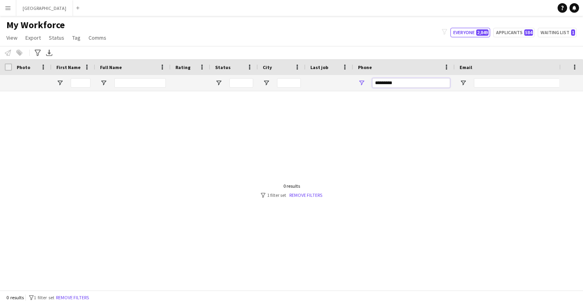
click at [384, 83] on input "*********" at bounding box center [411, 83] width 78 height 10
paste input "*******"
click at [401, 82] on input "**********" at bounding box center [411, 83] width 78 height 10
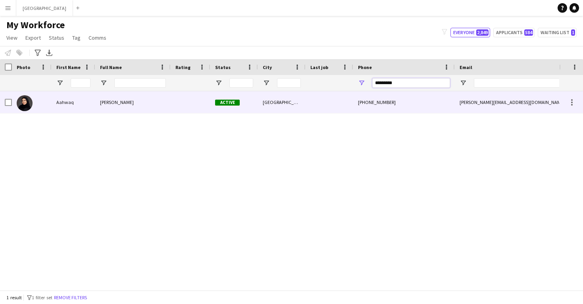
type input "*********"
click at [357, 108] on div "[PHONE_NUMBER]" at bounding box center [404, 102] width 102 height 22
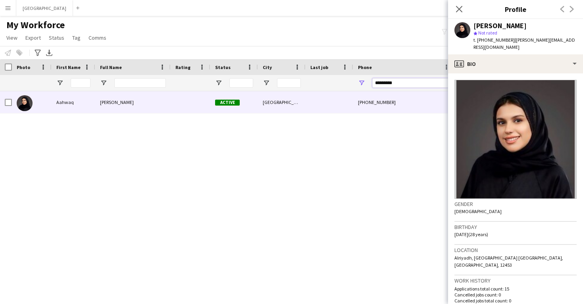
click at [387, 83] on input "*********" at bounding box center [411, 83] width 78 height 10
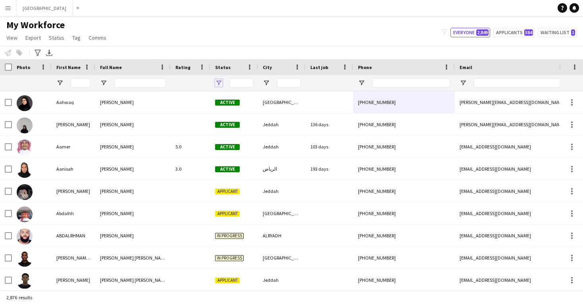
click at [217, 83] on span "Open Filter Menu" at bounding box center [218, 82] width 7 height 7
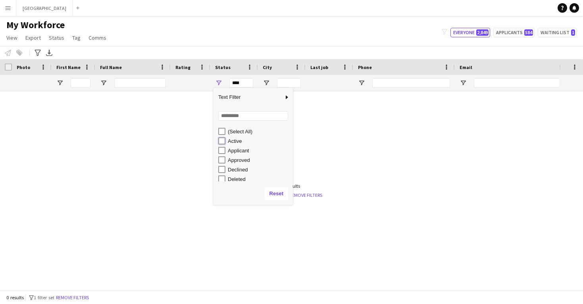
type input "**********"
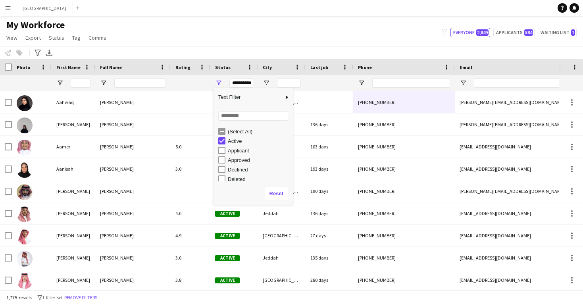
click at [201, 44] on div "My Workforce View Views Default view New view Update view Delete view Edit name…" at bounding box center [291, 32] width 583 height 27
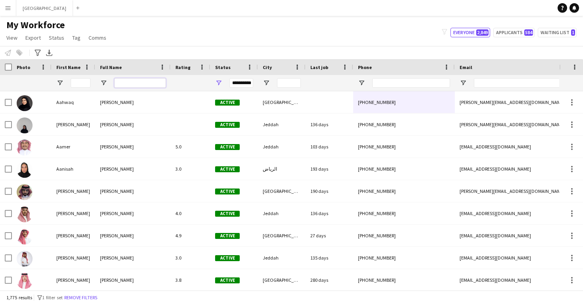
click at [135, 83] on input "Full Name Filter Input" at bounding box center [140, 83] width 52 height 10
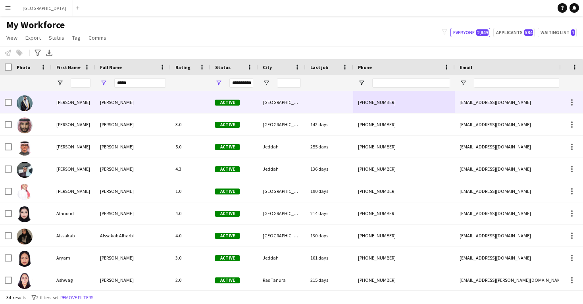
click at [135, 107] on div "[PERSON_NAME]" at bounding box center [132, 102] width 75 height 22
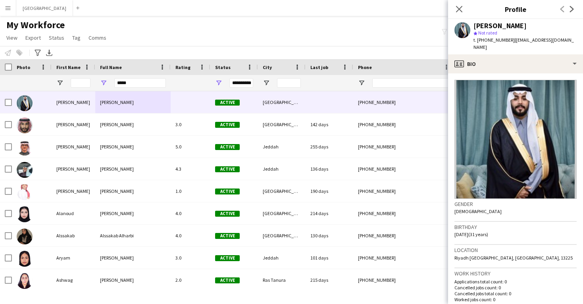
drag, startPoint x: 509, startPoint y: 41, endPoint x: 478, endPoint y: 42, distance: 31.0
click at [478, 42] on div "t. [PHONE_NUMBER] | [EMAIL_ADDRESS][DOMAIN_NAME]" at bounding box center [524, 43] width 103 height 14
copy span "[PHONE_NUMBER]"
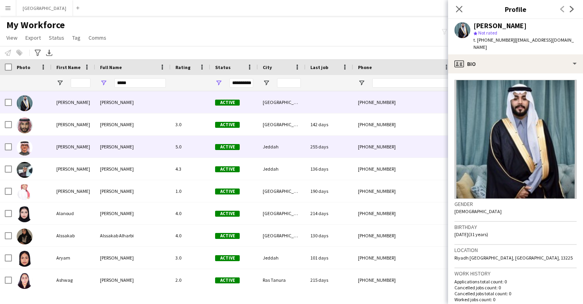
click at [288, 150] on div "Jeddah" at bounding box center [282, 147] width 48 height 22
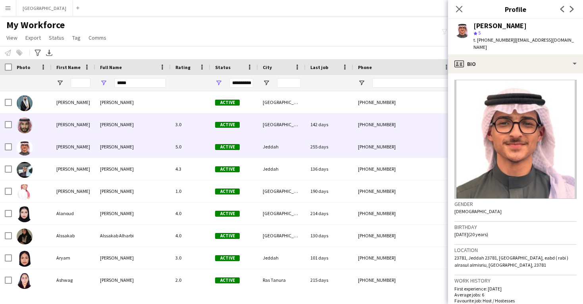
click at [275, 121] on div "[GEOGRAPHIC_DATA]" at bounding box center [282, 124] width 48 height 22
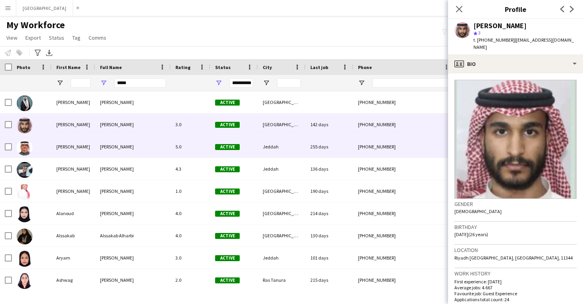
click at [281, 155] on div "Jeddah" at bounding box center [282, 147] width 48 height 22
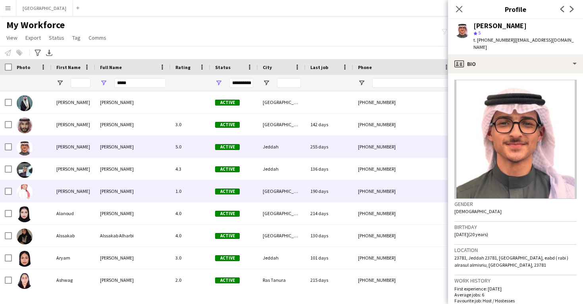
click at [273, 194] on div "[GEOGRAPHIC_DATA]" at bounding box center [282, 191] width 48 height 22
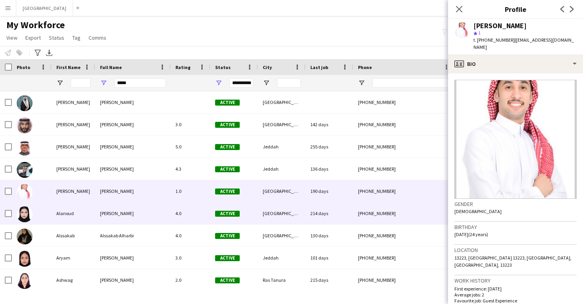
click at [269, 209] on div "[GEOGRAPHIC_DATA]" at bounding box center [282, 213] width 48 height 22
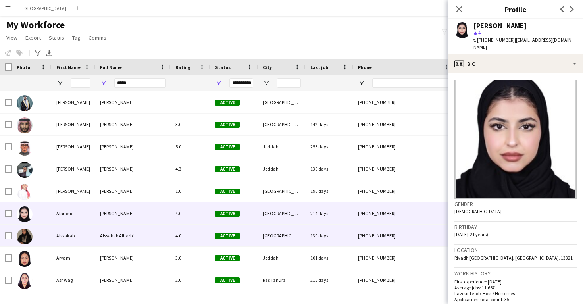
click at [258, 236] on div "[GEOGRAPHIC_DATA]" at bounding box center [282, 236] width 48 height 22
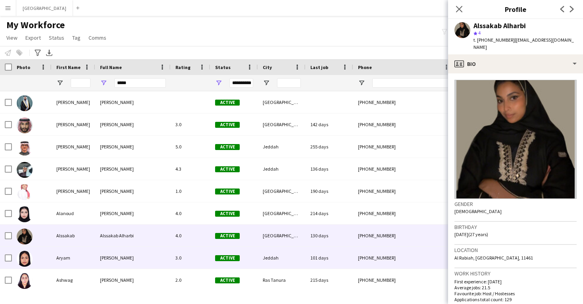
click at [256, 259] on div "Active" at bounding box center [234, 258] width 48 height 22
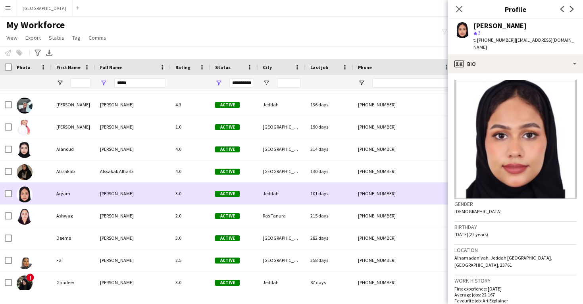
scroll to position [64, 0]
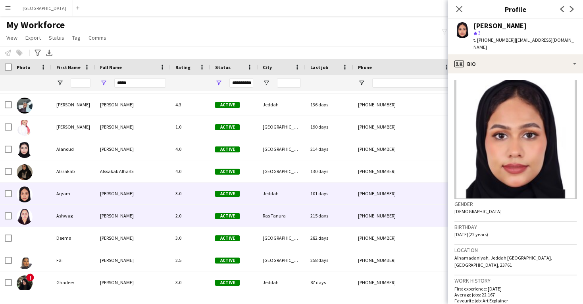
click at [262, 224] on div "Ras Tanura" at bounding box center [282, 216] width 48 height 22
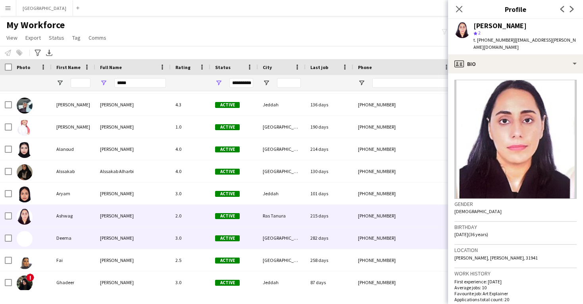
click at [260, 235] on div "[GEOGRAPHIC_DATA]" at bounding box center [282, 238] width 48 height 22
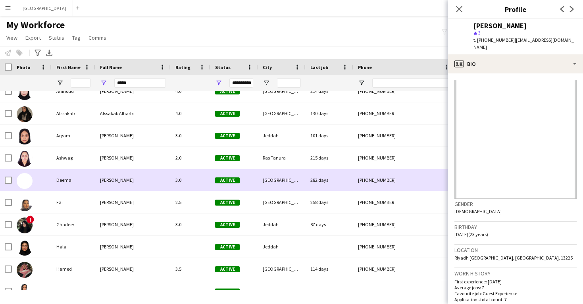
scroll to position [123, 0]
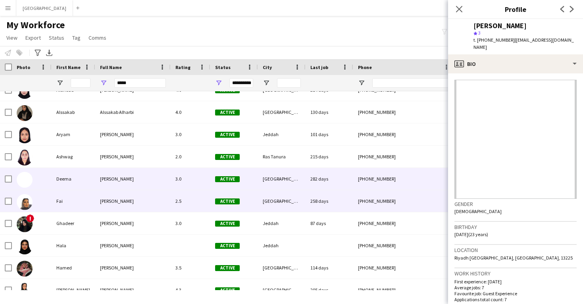
click at [269, 204] on div "[GEOGRAPHIC_DATA]" at bounding box center [282, 201] width 48 height 22
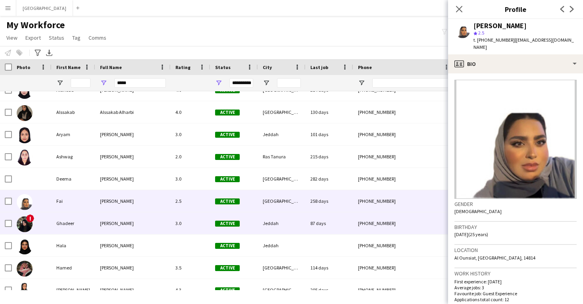
click at [266, 215] on div "Jeddah" at bounding box center [282, 223] width 48 height 22
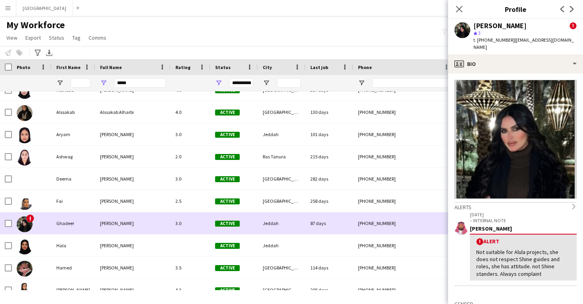
scroll to position [138, 0]
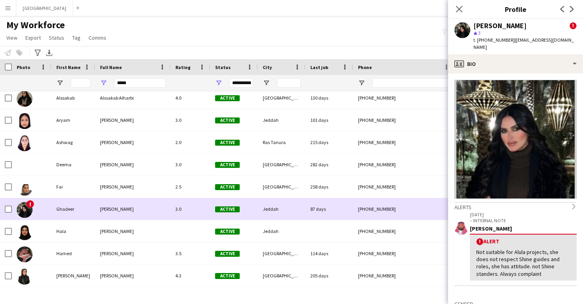
click at [266, 215] on div "Jeddah" at bounding box center [282, 209] width 48 height 22
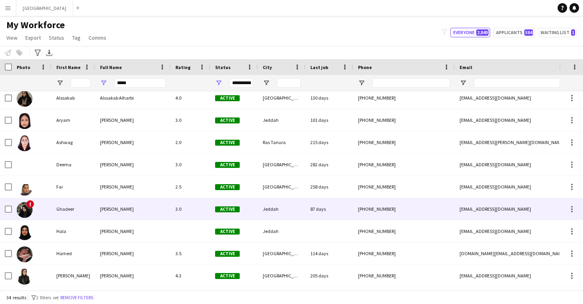
click at [267, 204] on div "Jeddah" at bounding box center [282, 209] width 48 height 22
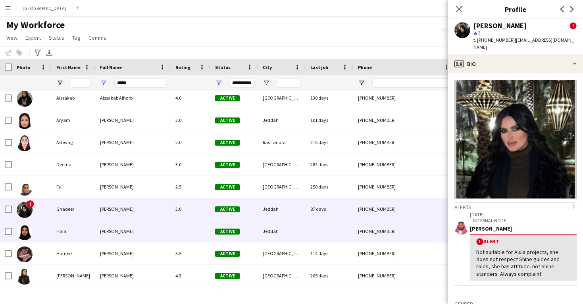
click at [265, 224] on div "Jeddah" at bounding box center [282, 231] width 48 height 22
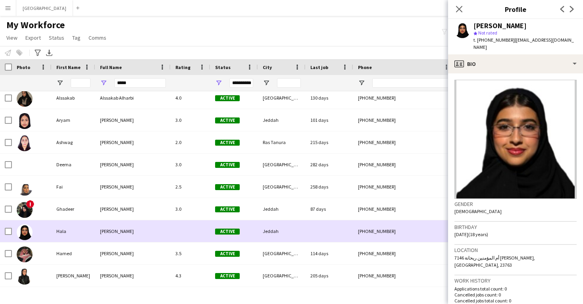
scroll to position [140, 0]
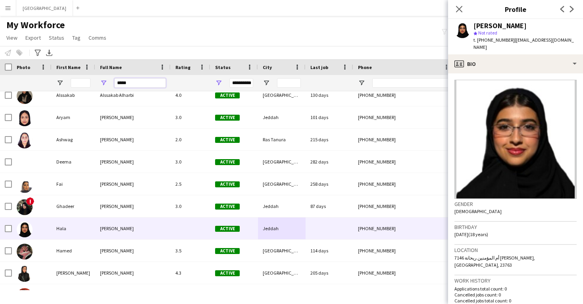
click at [132, 85] on input "*****" at bounding box center [140, 83] width 52 height 10
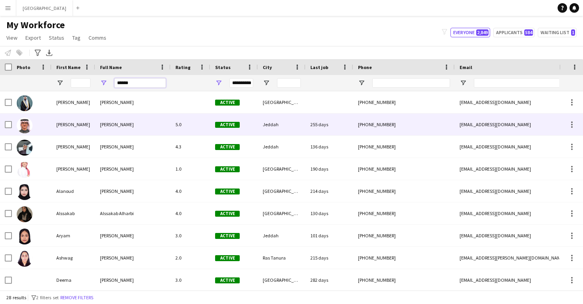
scroll to position [0, 0]
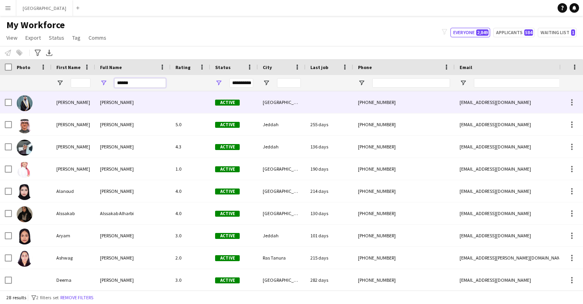
type input "******"
click at [112, 104] on span "[PERSON_NAME]" at bounding box center [117, 102] width 34 height 6
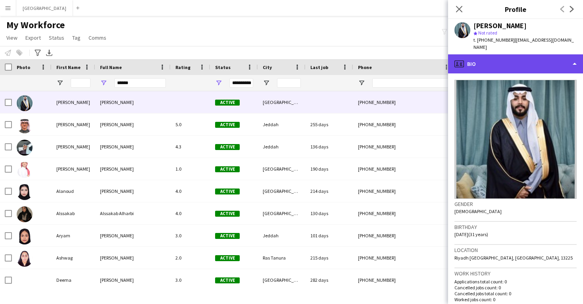
click at [479, 59] on div "profile Bio" at bounding box center [515, 63] width 135 height 19
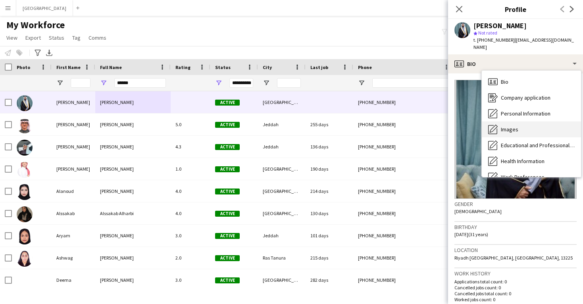
click at [499, 121] on div "Images Images" at bounding box center [531, 129] width 99 height 16
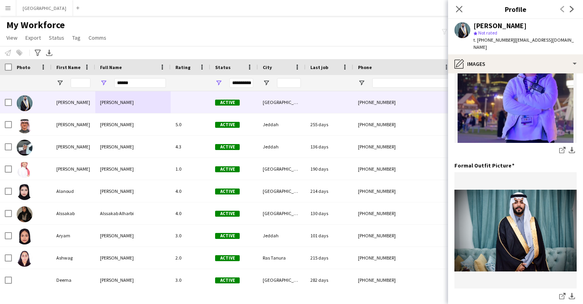
scroll to position [215, 0]
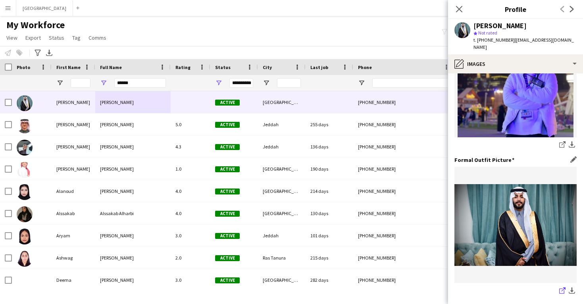
click at [562, 288] on icon at bounding box center [561, 290] width 5 height 5
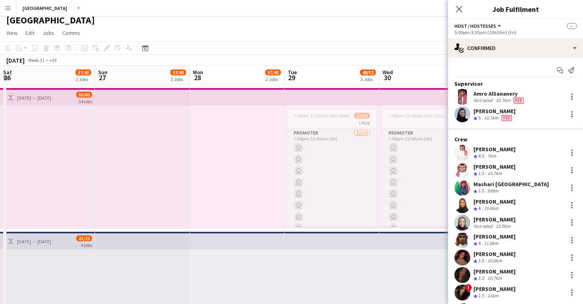
scroll to position [0, 273]
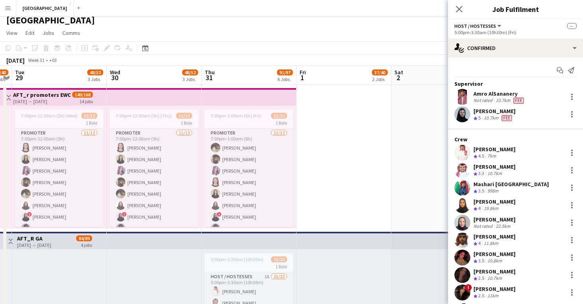
click at [490, 97] on div "Amro AlSananery" at bounding box center [499, 93] width 52 height 7
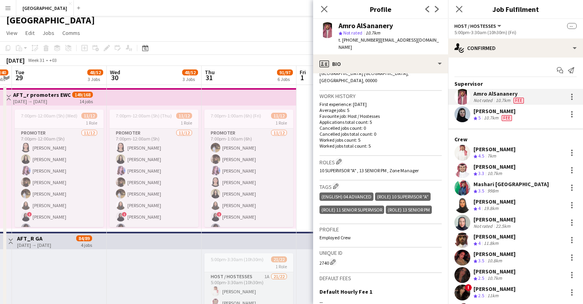
scroll to position [188, 0]
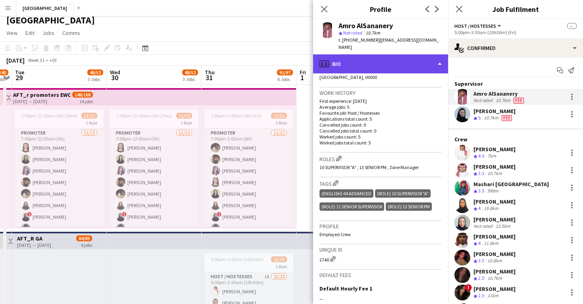
click at [396, 54] on div "profile Bio" at bounding box center [380, 63] width 135 height 19
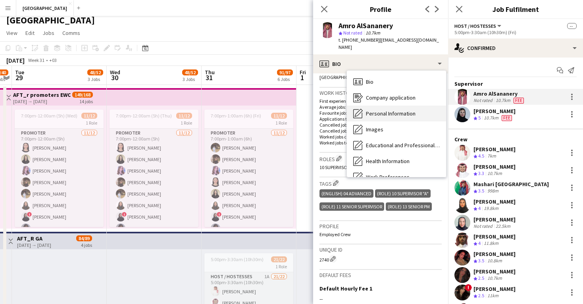
click at [400, 110] on span "Personal Information" at bounding box center [391, 113] width 50 height 7
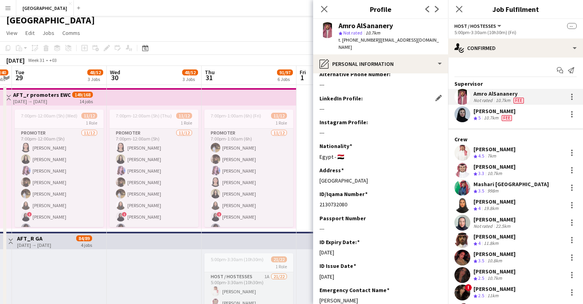
scroll to position [116, 0]
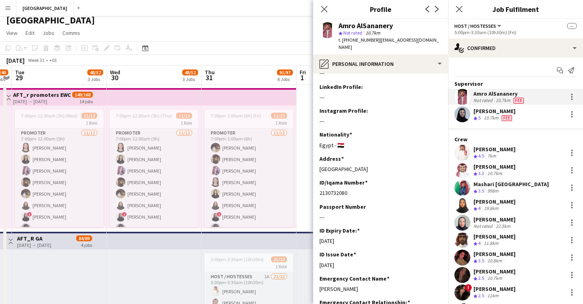
click at [464, 151] on app-user-avatar at bounding box center [462, 153] width 16 height 16
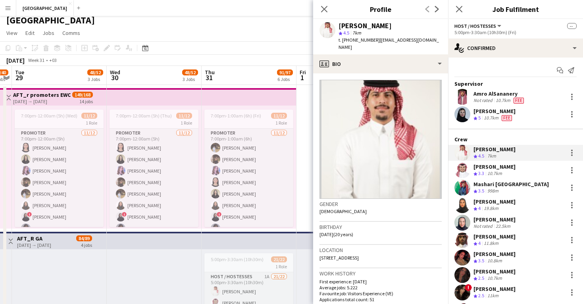
click at [465, 173] on app-user-avatar at bounding box center [462, 170] width 16 height 16
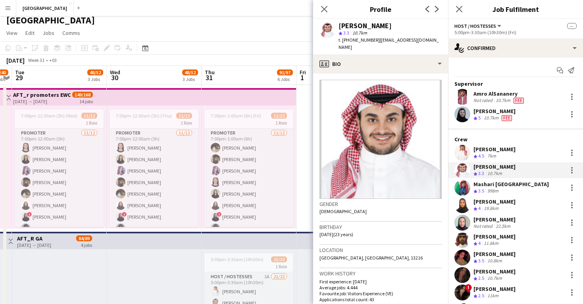
click at [463, 190] on app-user-avatar at bounding box center [462, 188] width 16 height 16
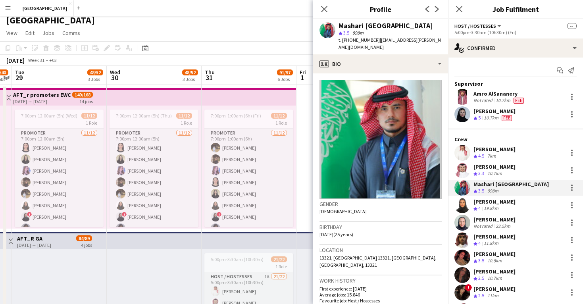
click at [463, 202] on app-user-avatar at bounding box center [462, 205] width 16 height 16
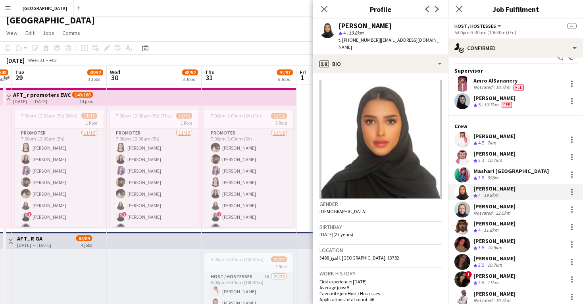
scroll to position [15, 0]
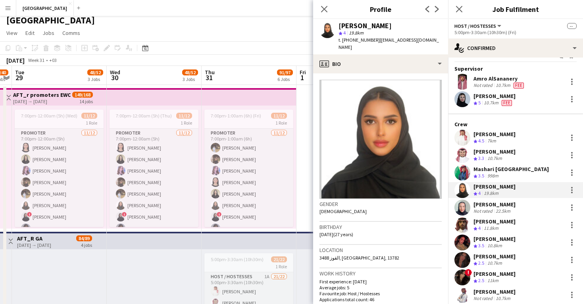
click at [463, 202] on app-user-avatar at bounding box center [462, 208] width 16 height 16
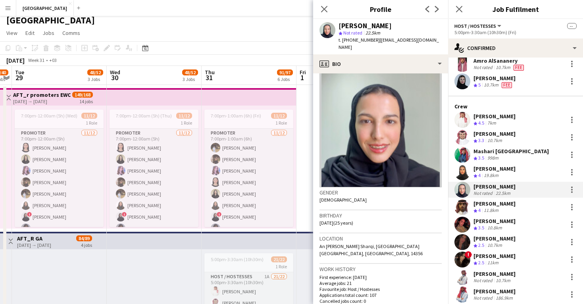
scroll to position [16, 0]
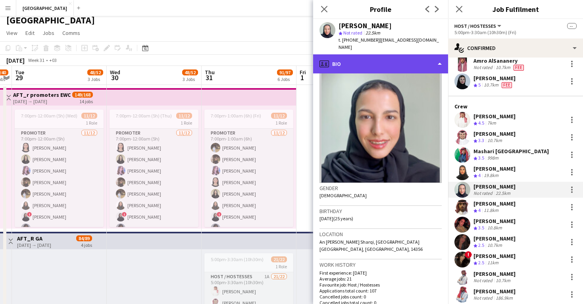
click at [389, 54] on div "profile Bio" at bounding box center [380, 63] width 135 height 19
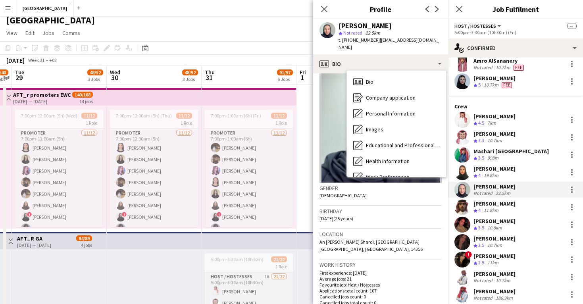
click at [385, 230] on h3 "Location" at bounding box center [380, 233] width 122 height 7
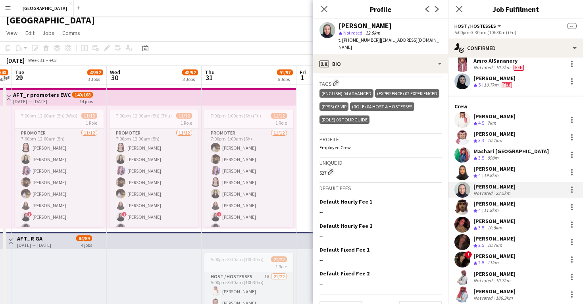
scroll to position [284, 0]
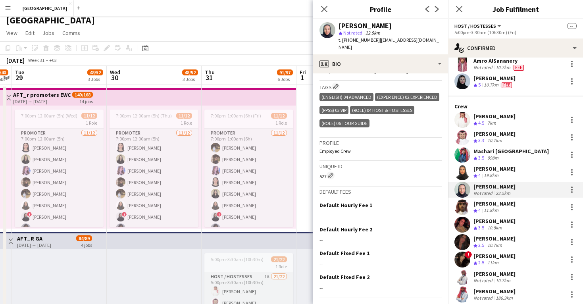
click at [462, 211] on app-user-avatar at bounding box center [462, 207] width 16 height 16
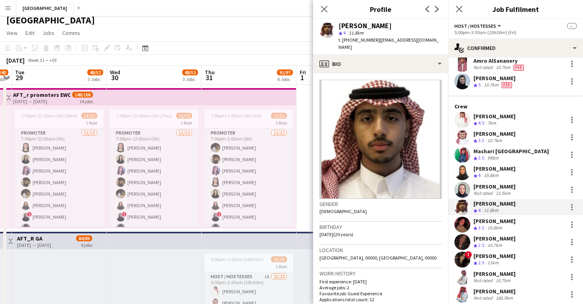
click at [461, 221] on app-user-avatar at bounding box center [462, 225] width 16 height 16
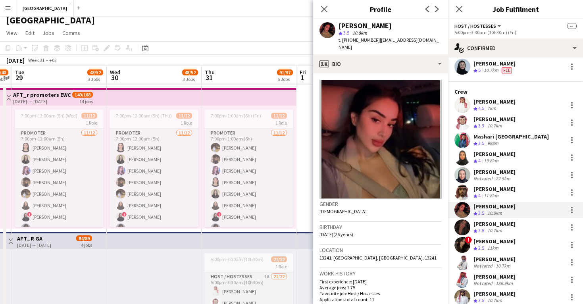
scroll to position [48, 0]
click at [461, 228] on app-user-avatar at bounding box center [462, 227] width 16 height 16
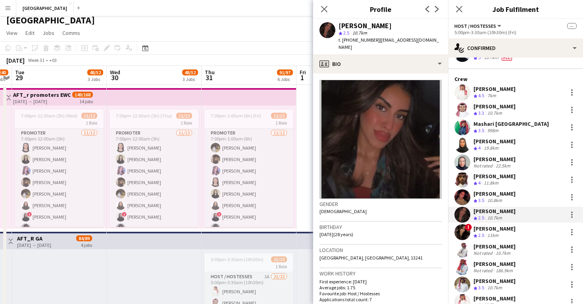
scroll to position [61, 0]
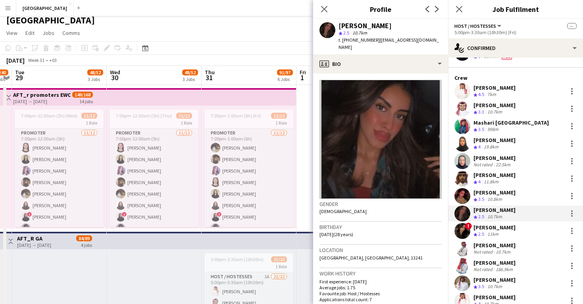
click at [461, 228] on app-user-avatar at bounding box center [462, 231] width 16 height 16
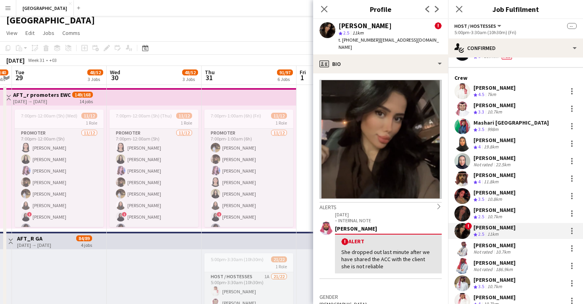
click at [460, 248] on app-user-avatar at bounding box center [462, 248] width 16 height 16
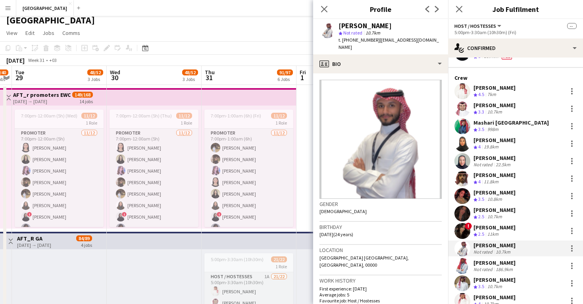
click at [462, 265] on app-user-avatar at bounding box center [462, 266] width 16 height 16
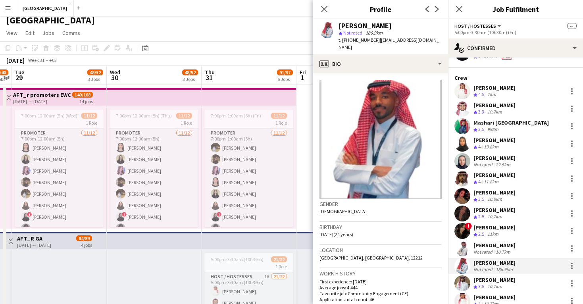
click at [463, 279] on app-user-avatar at bounding box center [462, 283] width 16 height 16
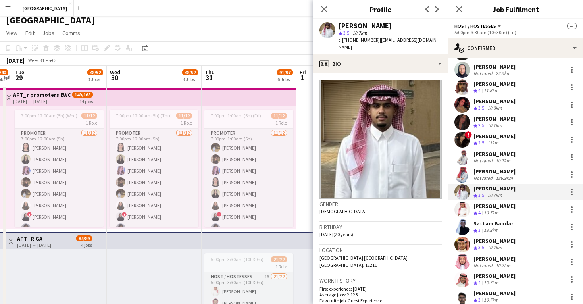
scroll to position [211, 0]
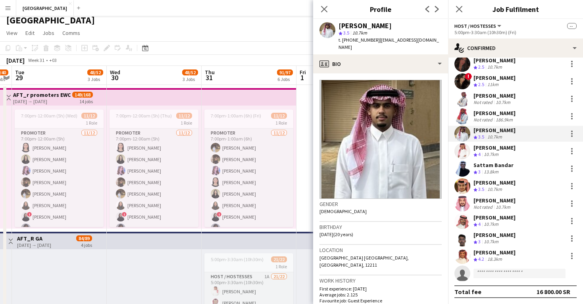
click at [171, 240] on app-top-bar at bounding box center [154, 240] width 95 height 17
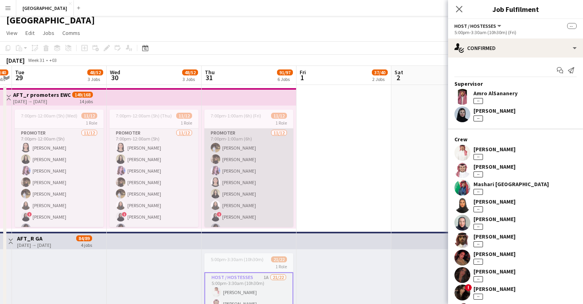
click at [208, 178] on app-card-role "Promoter 11/12 7:00pm-1:00am (6h) Amin Barakat Nour Hassan Raghad Eter Sara Bal…" at bounding box center [248, 206] width 89 height 154
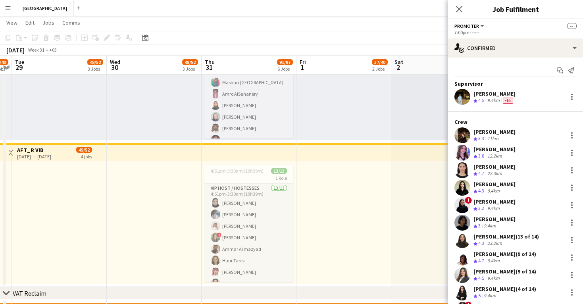
scroll to position [245, 0]
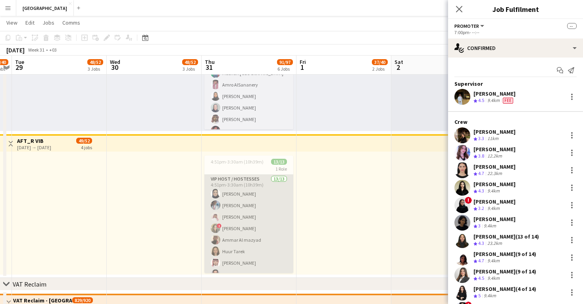
click at [265, 206] on app-card-role "VIP Host / Hostesses 13/13 4:51pm-3:30am (10h39m) Lama AlGhamdi Turki Alrasheed…" at bounding box center [248, 257] width 89 height 165
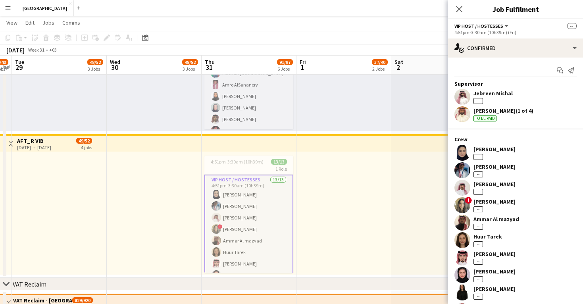
click at [463, 100] on app-user-avatar at bounding box center [462, 97] width 16 height 16
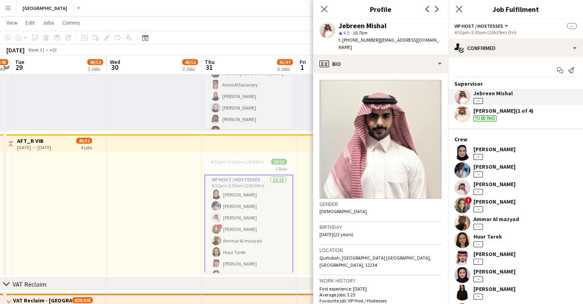
click at [307, 190] on div at bounding box center [343, 213] width 95 height 123
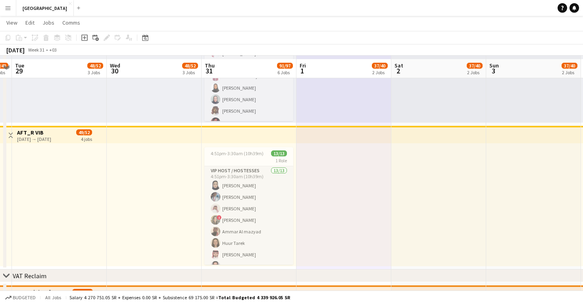
scroll to position [257, 0]
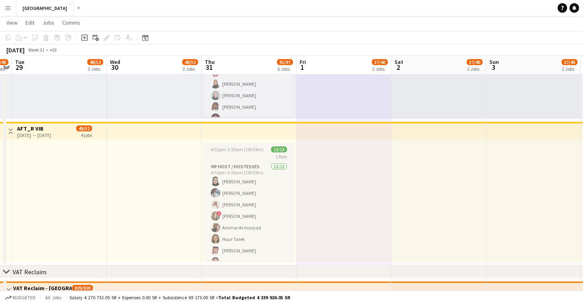
click at [262, 158] on div "1 Role" at bounding box center [248, 156] width 89 height 6
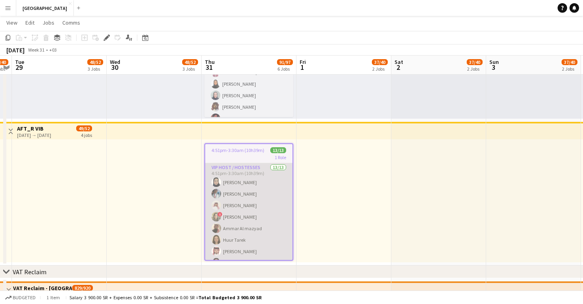
click at [274, 192] on app-card-role "VIP Host / Hostesses 13/13 4:51pm-3:30am (10h39m) Lama AlGhamdi Turki Alrasheed…" at bounding box center [248, 245] width 87 height 165
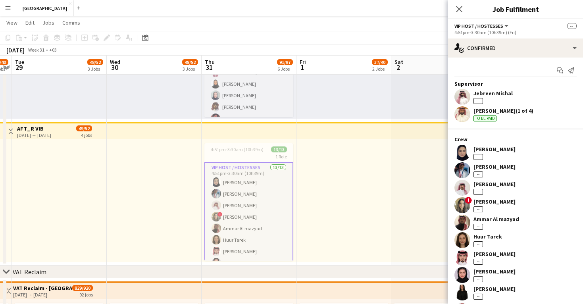
click at [465, 99] on app-user-avatar at bounding box center [462, 97] width 16 height 16
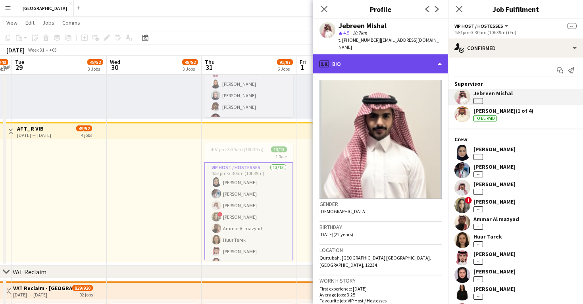
click at [386, 57] on div "profile Bio" at bounding box center [380, 63] width 135 height 19
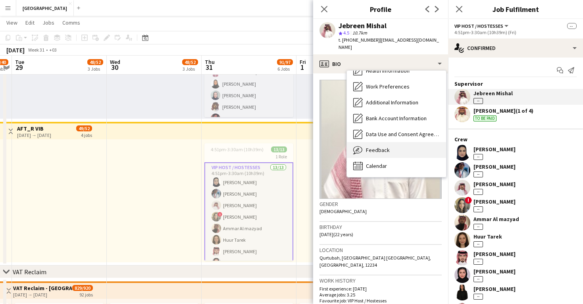
scroll to position [90, 0]
click at [390, 142] on div "Feedback Feedback" at bounding box center [396, 150] width 99 height 16
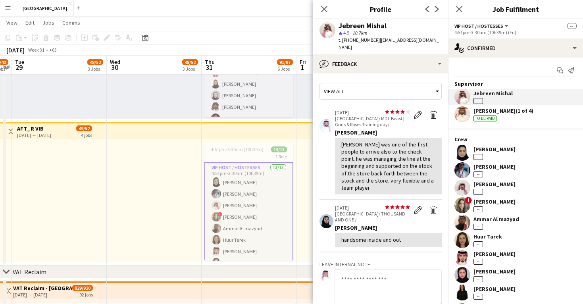
click at [305, 199] on div at bounding box center [343, 200] width 95 height 123
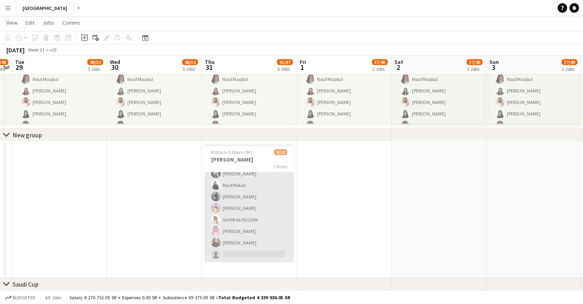
scroll to position [56, 0]
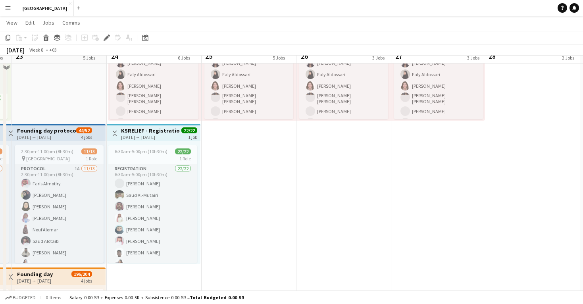
scroll to position [123, 0]
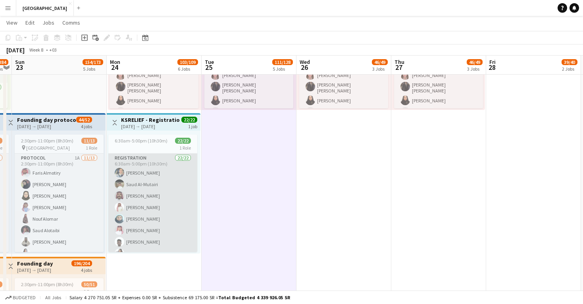
click at [168, 198] on app-card-role "Registration 22/22 6:30am-5:00pm (10h30m) Faisal AlSaif Saud Al-Mutairi Ahmed A…" at bounding box center [152, 289] width 89 height 271
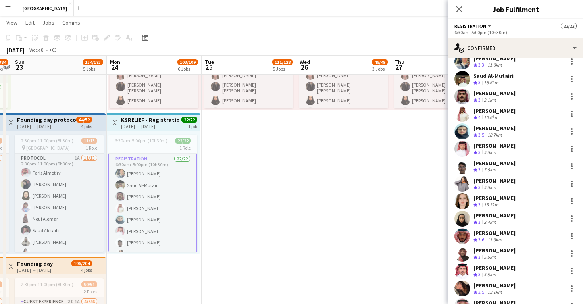
scroll to position [37, 0]
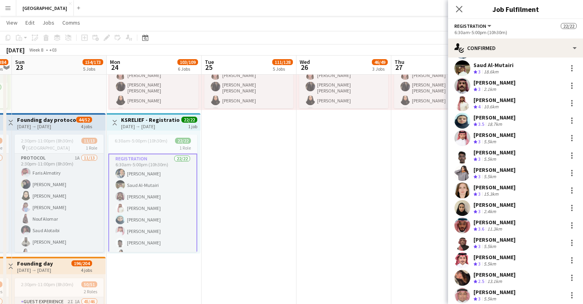
click at [463, 138] on app-user-avatar at bounding box center [462, 138] width 16 height 16
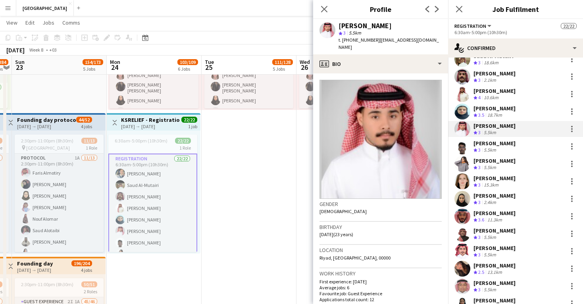
scroll to position [55, 0]
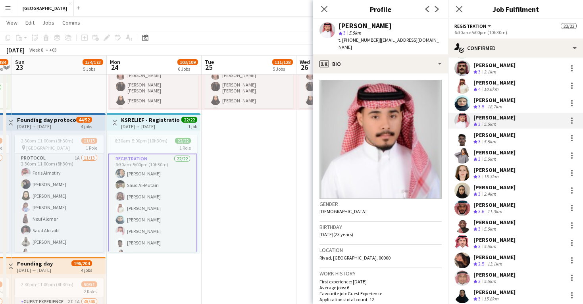
click at [465, 169] on app-user-avatar at bounding box center [462, 173] width 16 height 16
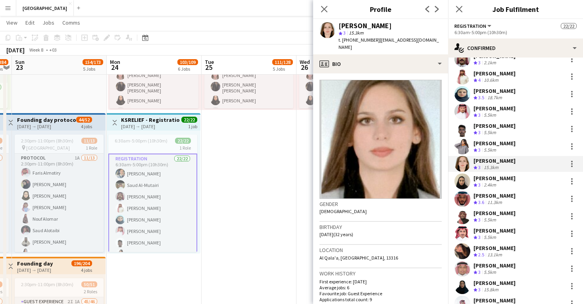
scroll to position [65, 0]
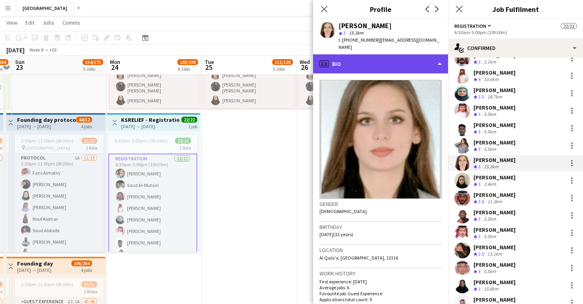
click at [406, 54] on div "profile Bio" at bounding box center [380, 63] width 135 height 19
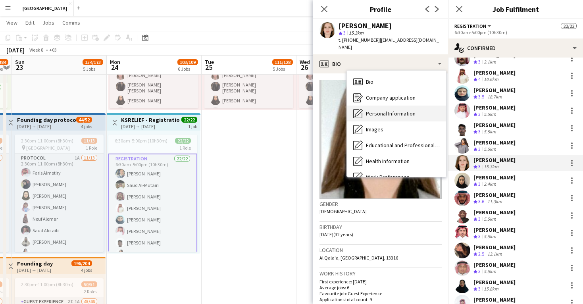
click at [408, 110] on span "Personal Information" at bounding box center [391, 113] width 50 height 7
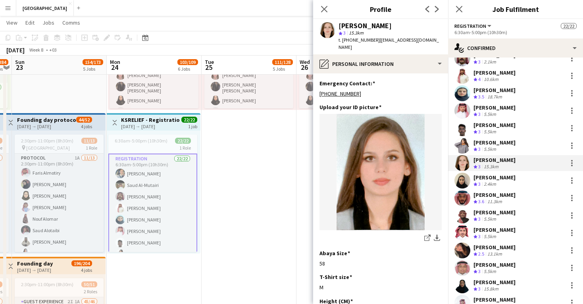
scroll to position [360, 0]
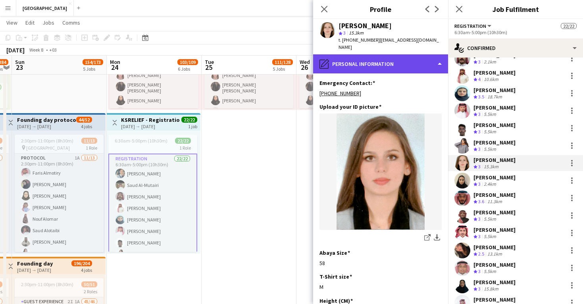
click at [395, 60] on div "pencil4 Personal Information" at bounding box center [380, 63] width 135 height 19
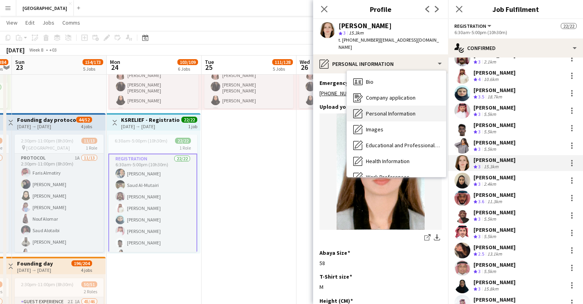
click at [399, 110] on span "Personal Information" at bounding box center [391, 113] width 50 height 7
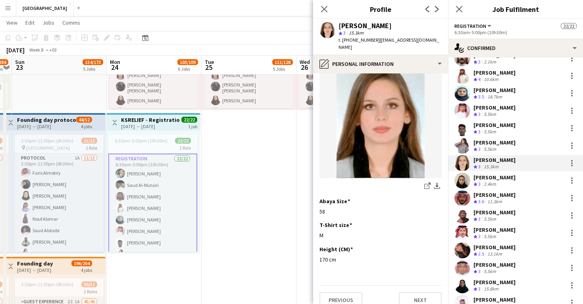
scroll to position [411, 0]
click at [396, 66] on img at bounding box center [380, 120] width 122 height 116
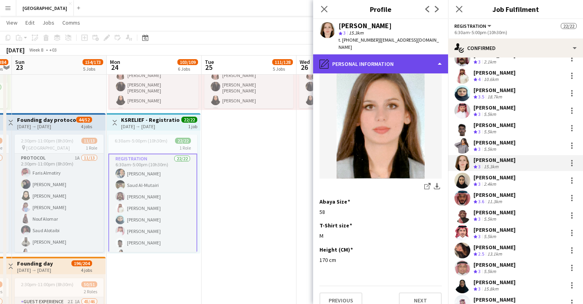
click at [396, 63] on div "pencil4 Personal Information" at bounding box center [380, 63] width 135 height 19
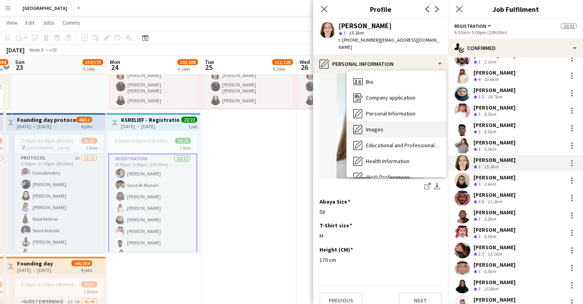
click at [398, 121] on div "Images Images" at bounding box center [396, 129] width 99 height 16
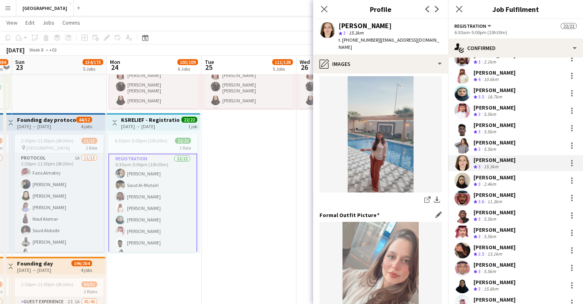
scroll to position [156, 0]
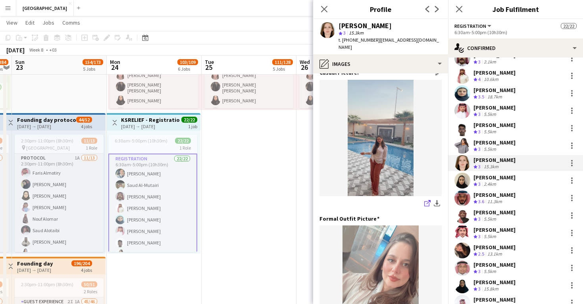
click at [426, 200] on icon "share-external-link-1" at bounding box center [427, 203] width 6 height 6
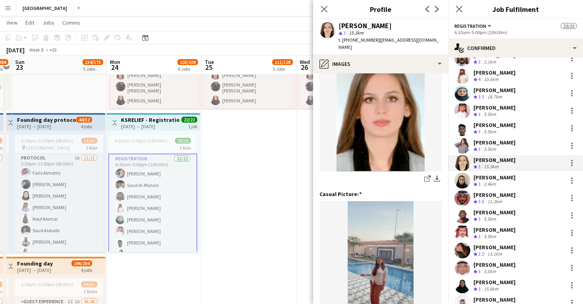
scroll to position [35, 0]
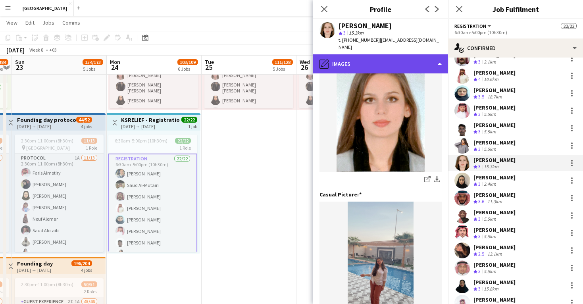
click at [384, 58] on div "pencil4 Images" at bounding box center [380, 63] width 135 height 19
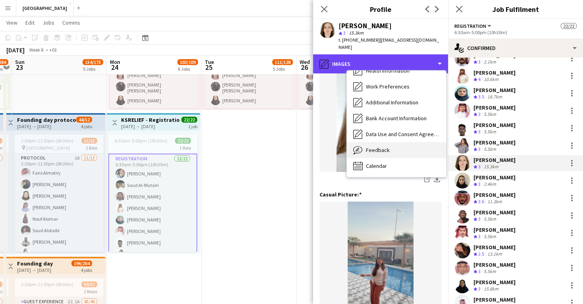
scroll to position [90, 0]
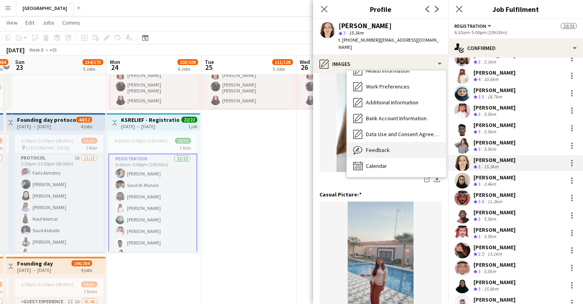
click at [386, 146] on span "Feedback" at bounding box center [378, 149] width 24 height 7
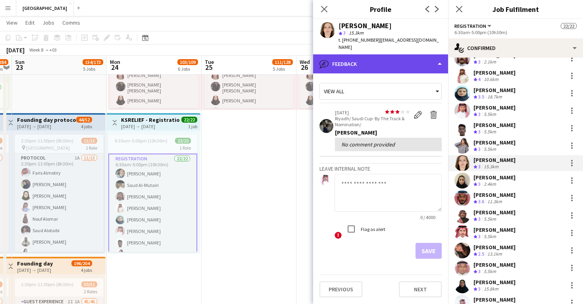
click at [390, 62] on div "bubble-pencil Feedback" at bounding box center [380, 63] width 135 height 19
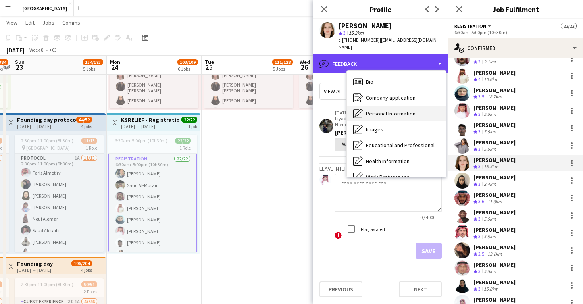
scroll to position [0, 0]
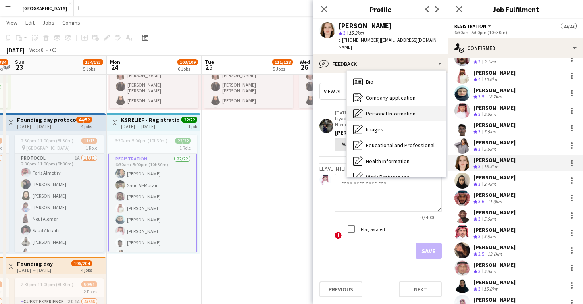
click at [394, 111] on div "Personal Information Personal Information" at bounding box center [396, 114] width 99 height 16
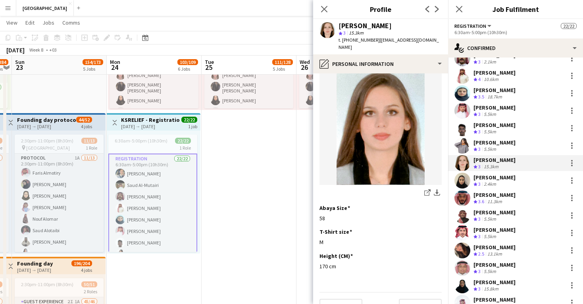
scroll to position [403, 0]
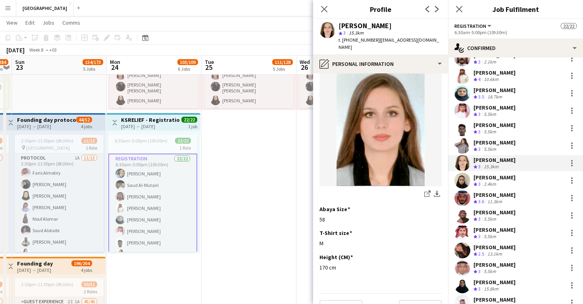
click at [461, 179] on app-user-avatar at bounding box center [462, 181] width 16 height 16
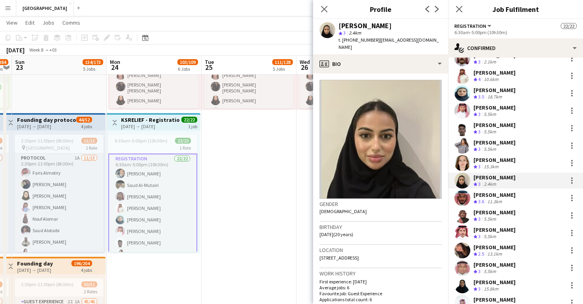
click at [461, 199] on app-user-avatar at bounding box center [462, 198] width 16 height 16
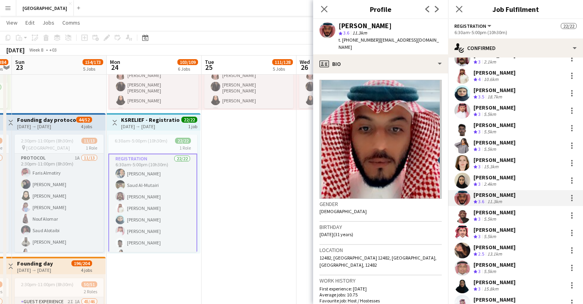
click at [461, 221] on app-user-avatar at bounding box center [462, 215] width 16 height 16
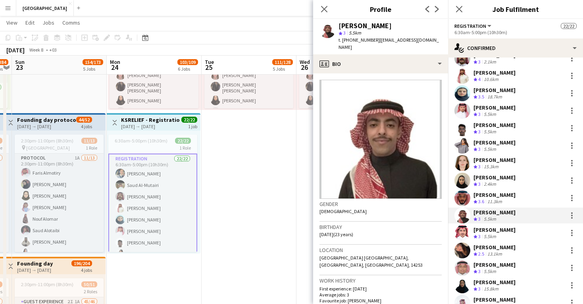
click at [461, 232] on app-user-avatar at bounding box center [462, 233] width 16 height 16
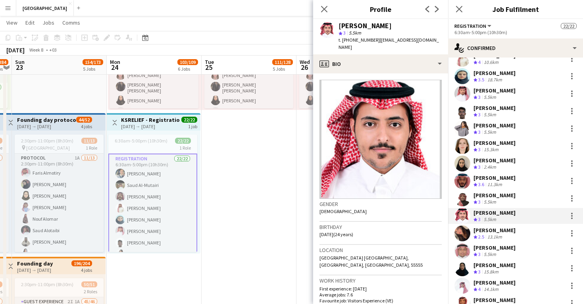
scroll to position [85, 0]
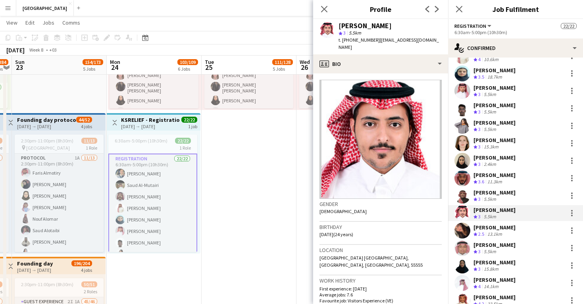
click at [461, 232] on app-user-avatar at bounding box center [462, 231] width 16 height 16
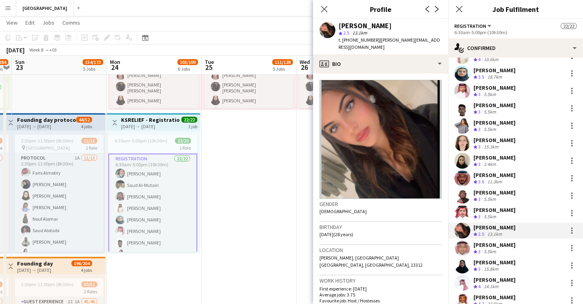
click at [464, 252] on app-user-avatar at bounding box center [462, 248] width 16 height 16
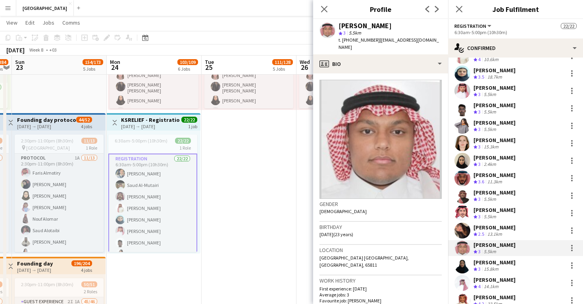
click at [462, 263] on app-user-avatar at bounding box center [462, 265] width 16 height 16
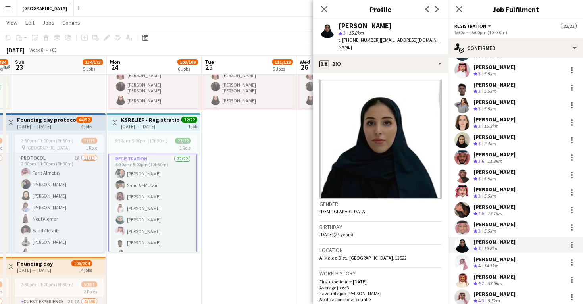
scroll to position [107, 0]
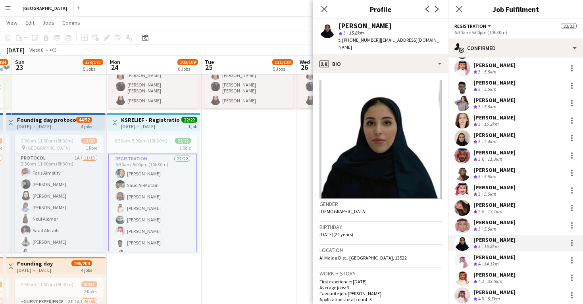
click at [462, 263] on app-user-avatar at bounding box center [462, 260] width 16 height 16
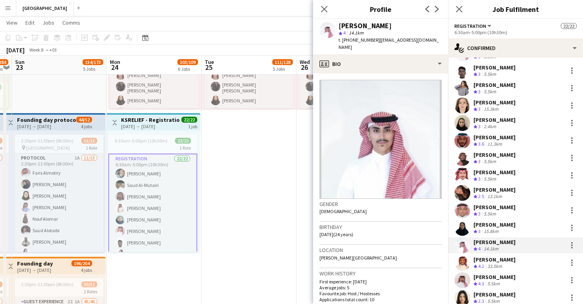
scroll to position [123, 0]
click at [462, 263] on app-user-avatar at bounding box center [462, 262] width 16 height 16
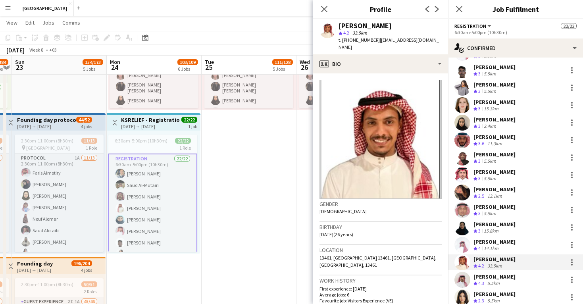
click at [463, 247] on app-user-avatar at bounding box center [462, 245] width 16 height 16
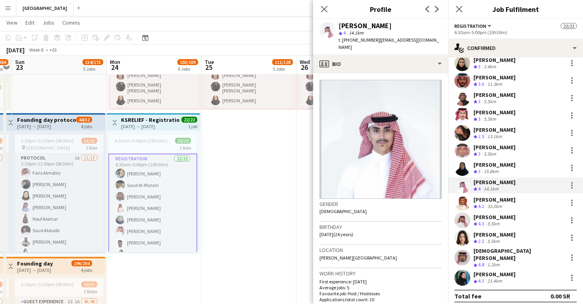
scroll to position [182, 0]
click at [465, 200] on app-user-avatar at bounding box center [462, 203] width 16 height 16
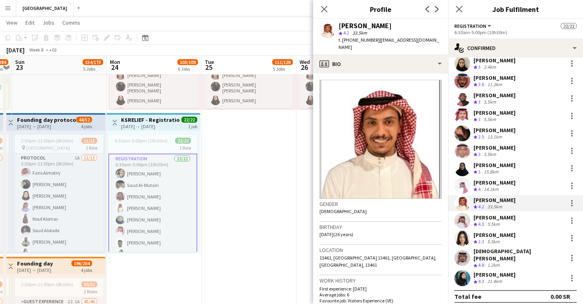
click at [464, 218] on app-user-avatar at bounding box center [462, 221] width 16 height 16
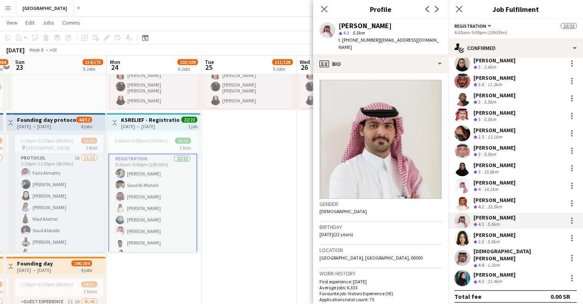
click at [462, 238] on app-user-avatar at bounding box center [462, 238] width 16 height 16
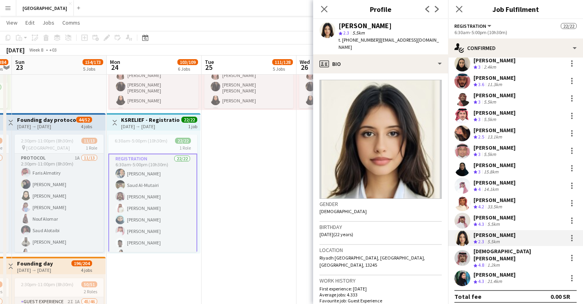
click at [461, 202] on app-user-avatar at bounding box center [462, 203] width 16 height 16
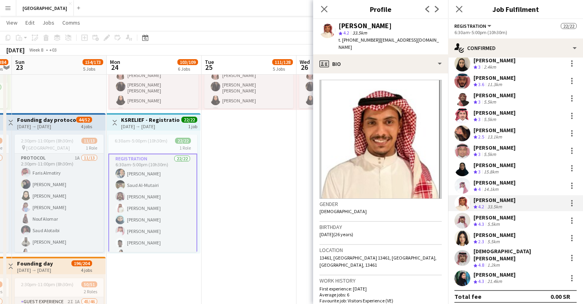
click at [459, 187] on app-user-avatar at bounding box center [462, 186] width 16 height 16
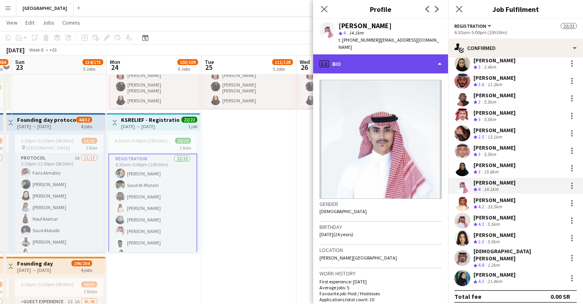
click at [385, 56] on div "profile Bio" at bounding box center [380, 63] width 135 height 19
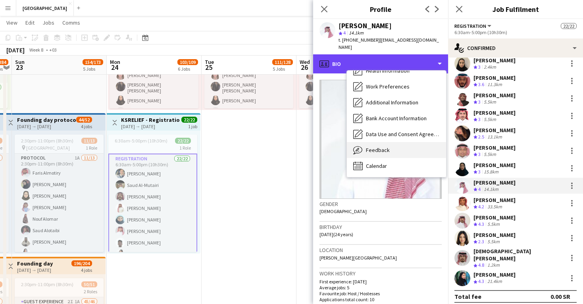
scroll to position [90, 0]
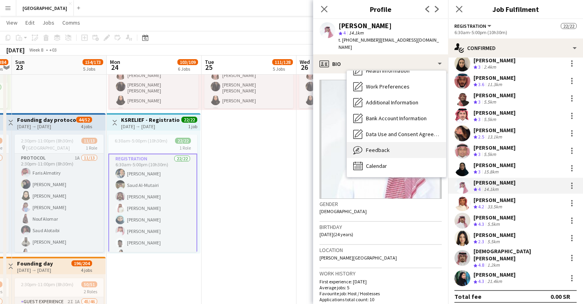
click at [395, 142] on div "Feedback Feedback" at bounding box center [396, 150] width 99 height 16
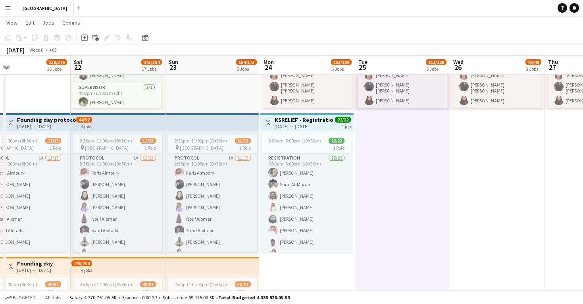
scroll to position [0, 200]
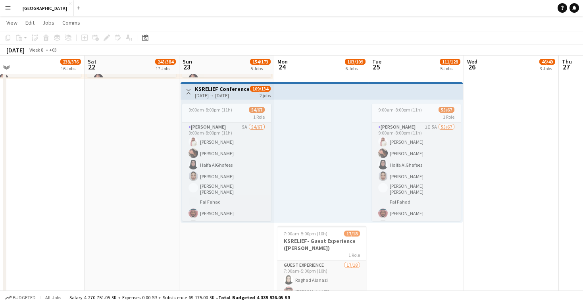
scroll to position [442, 0]
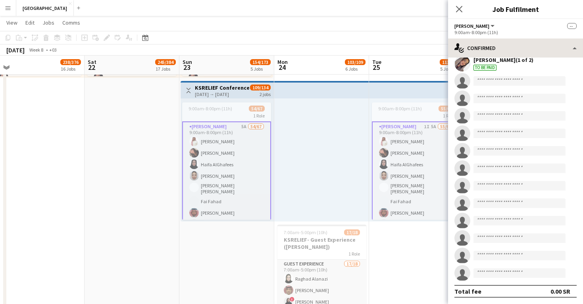
scroll to position [967, 0]
click at [459, 7] on icon "Close pop-in" at bounding box center [459, 9] width 8 height 8
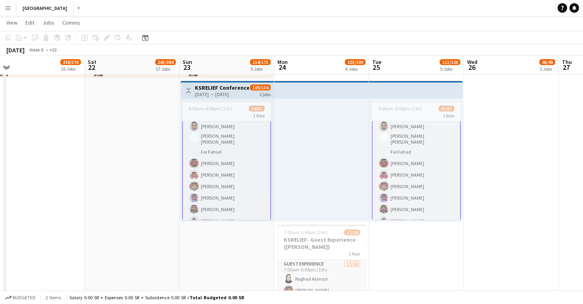
scroll to position [29, 0]
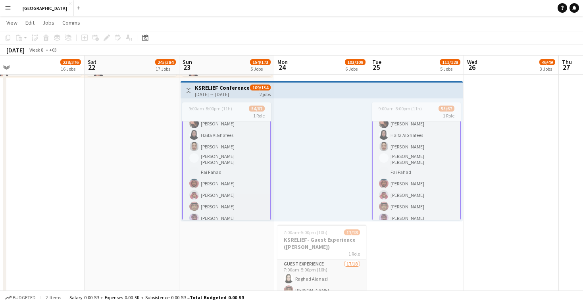
click at [419, 261] on app-date-cell "8:00am-4:00pm (8h) 7/9 1 Role Host / Hostesses 7/9 8:00am-4:00pm (8h) ! Yara Kr…" at bounding box center [416, 282] width 95 height 1270
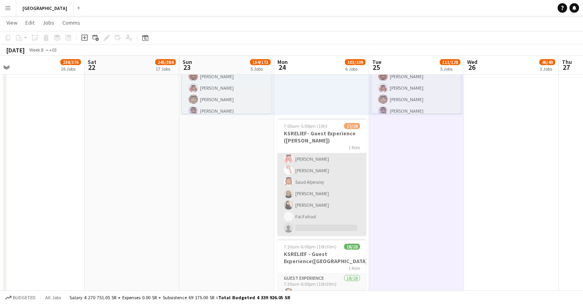
scroll to position [140, 0]
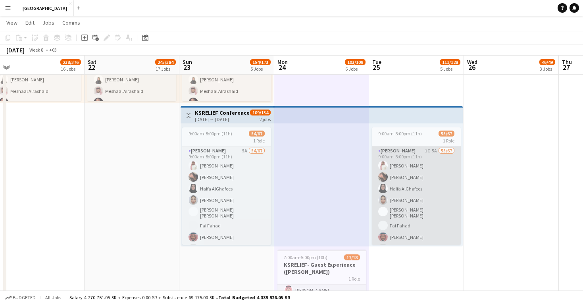
scroll to position [0, 0]
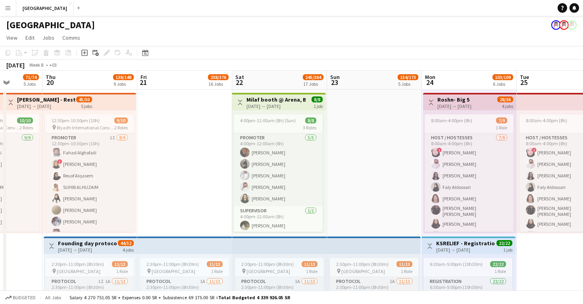
click at [343, 1] on app-navbar "Menu Boards Boards Boards All jobs Status Workforce Workforce My Workforce Recr…" at bounding box center [291, 8] width 583 height 16
